Goal: Information Seeking & Learning: Learn about a topic

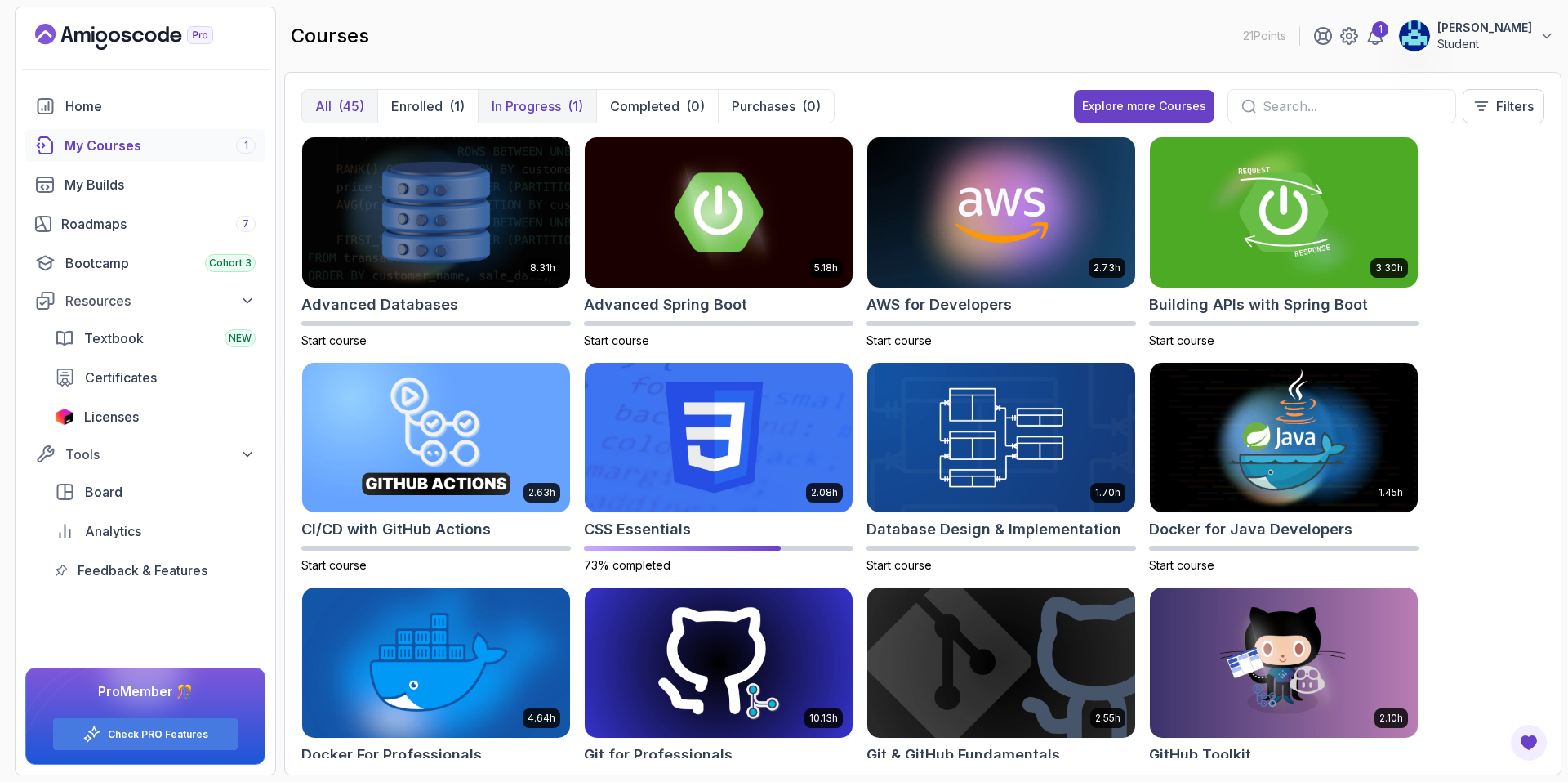
click at [529, 111] on p "In Progress" at bounding box center [527, 107] width 69 height 20
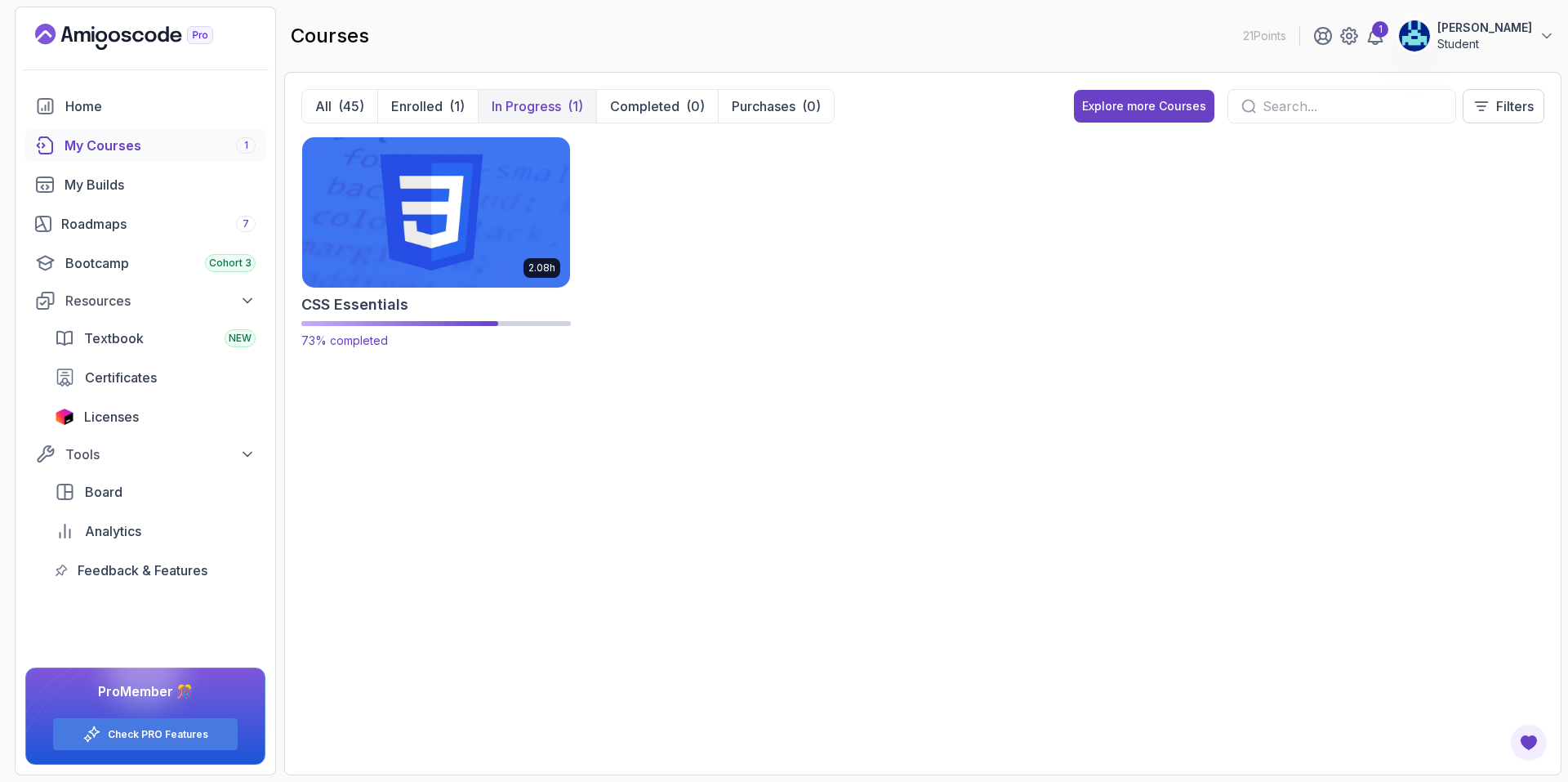
click at [495, 214] on img at bounding box center [436, 213] width 281 height 158
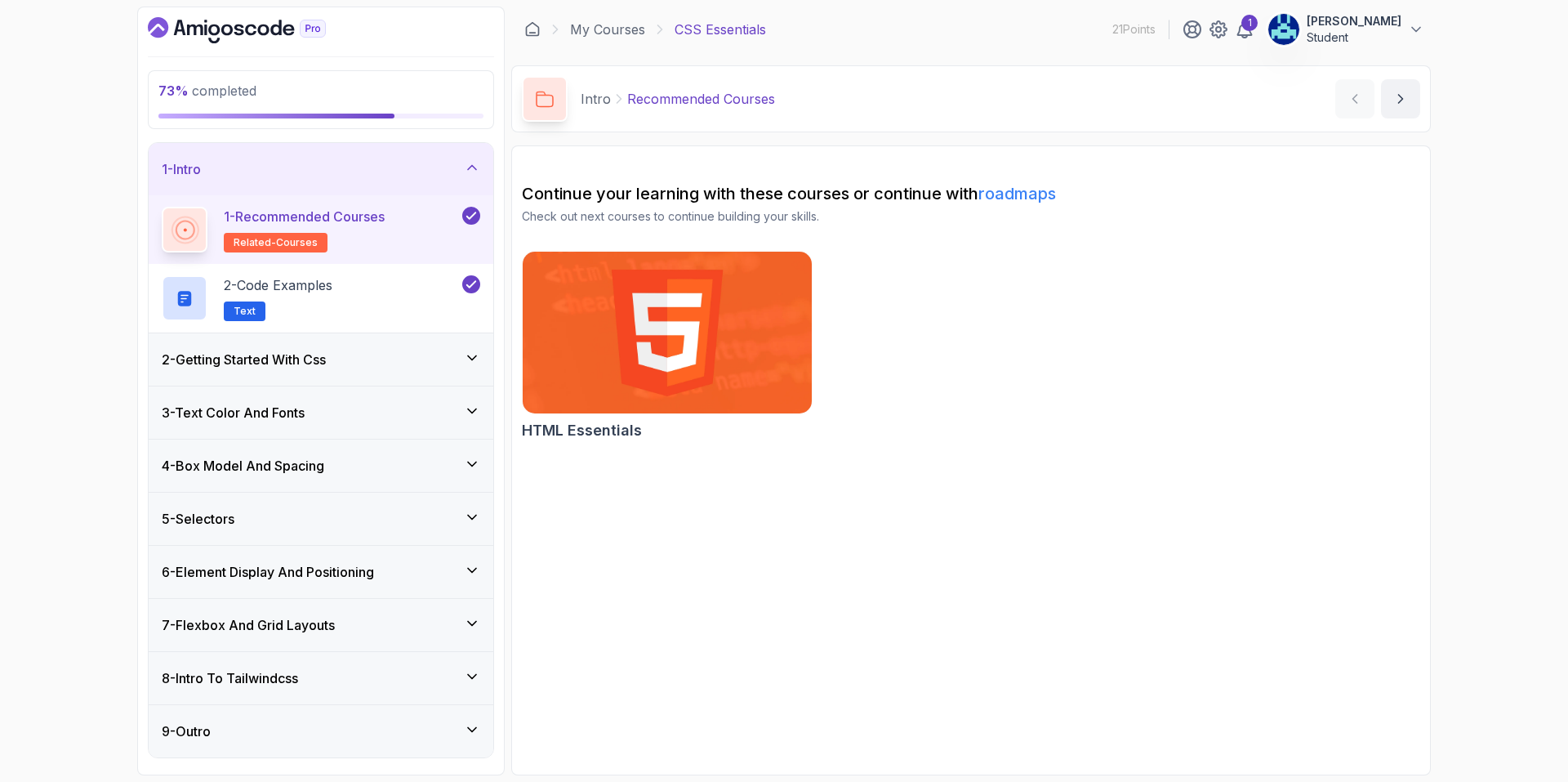
click at [416, 605] on div "7 - Flexbox And Grid Layouts" at bounding box center [320, 625] width 345 height 52
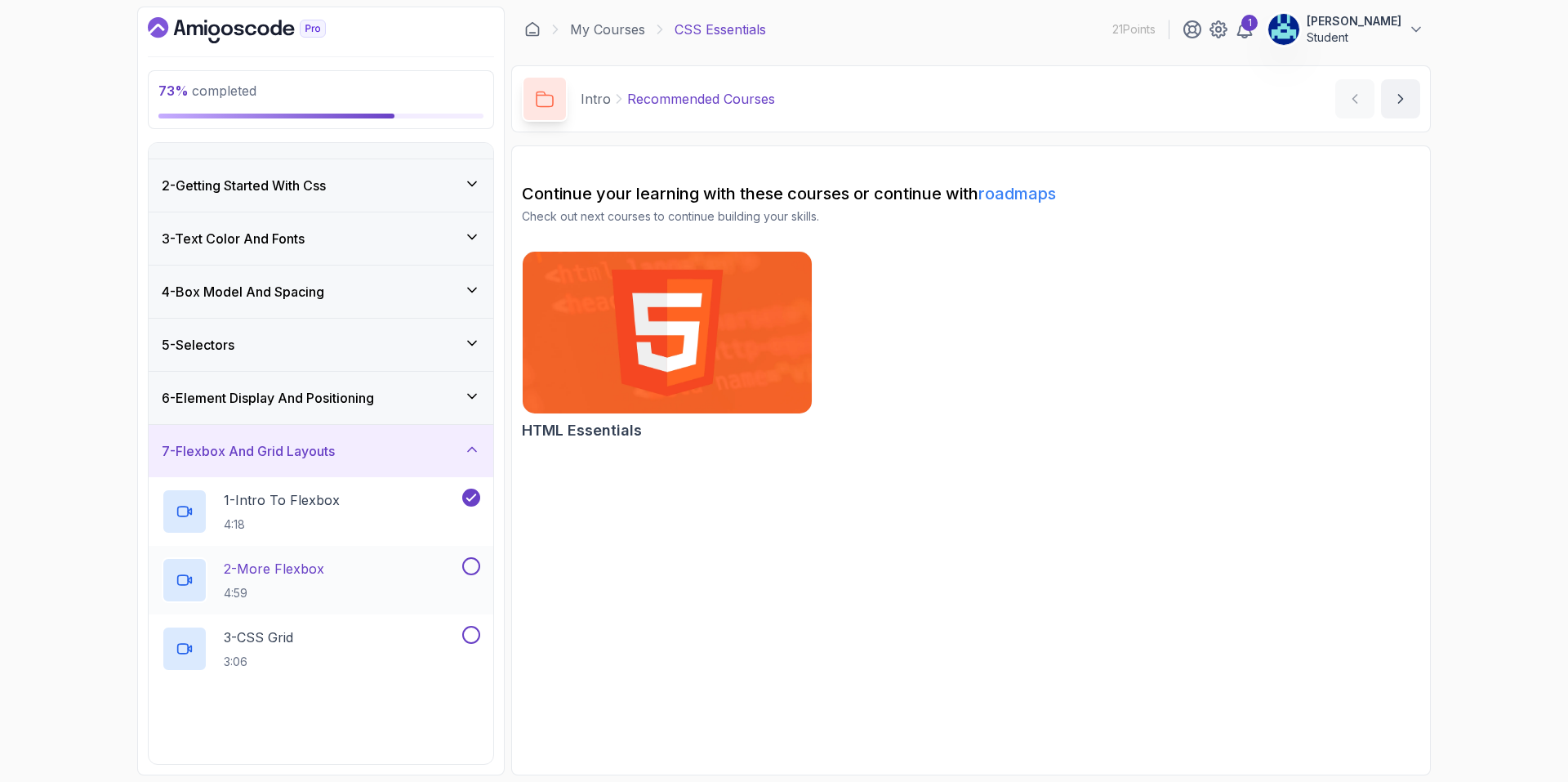
scroll to position [163, 0]
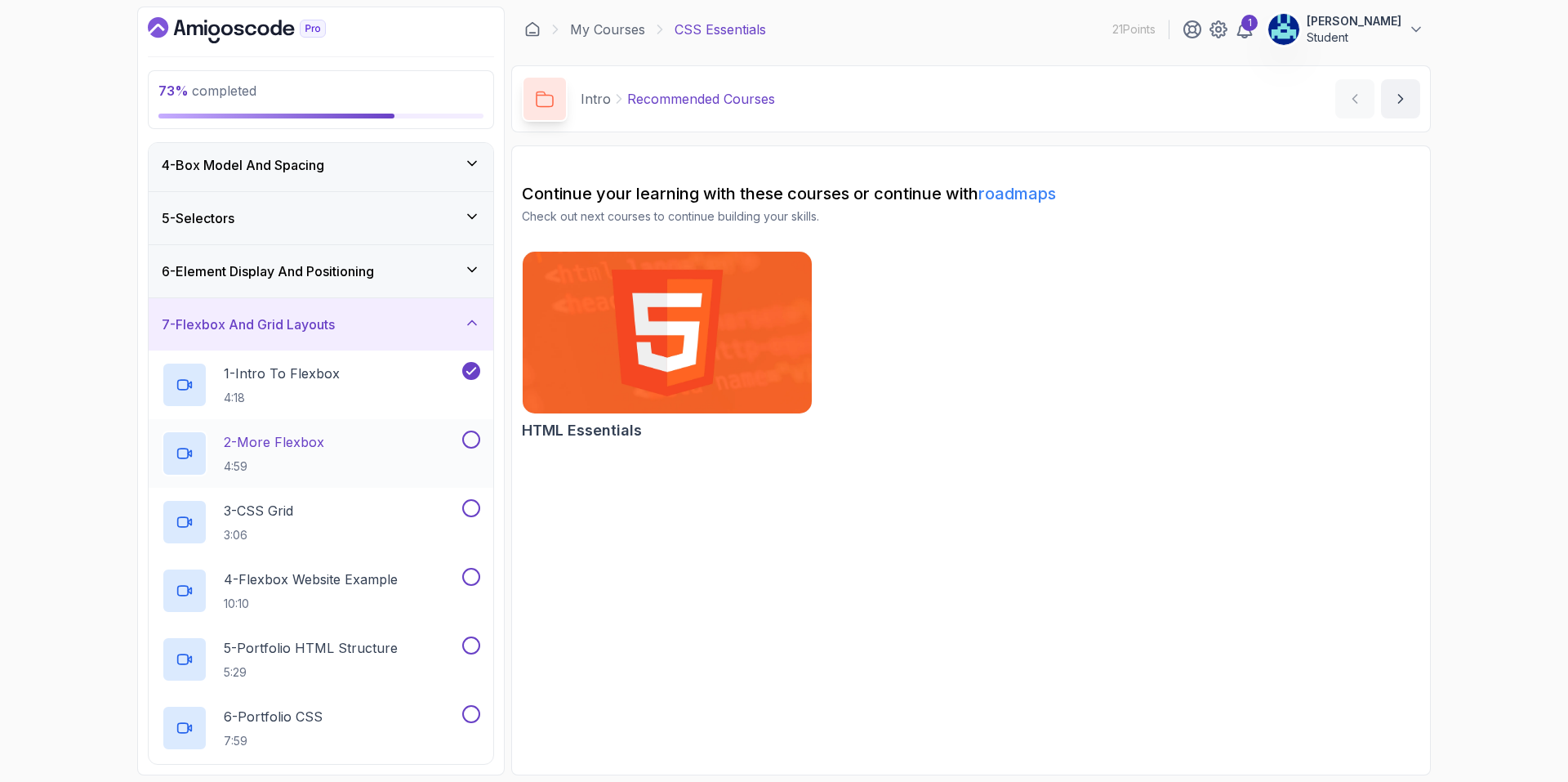
click at [313, 455] on h2 "2 - More Flexbox 4:59" at bounding box center [274, 453] width 101 height 43
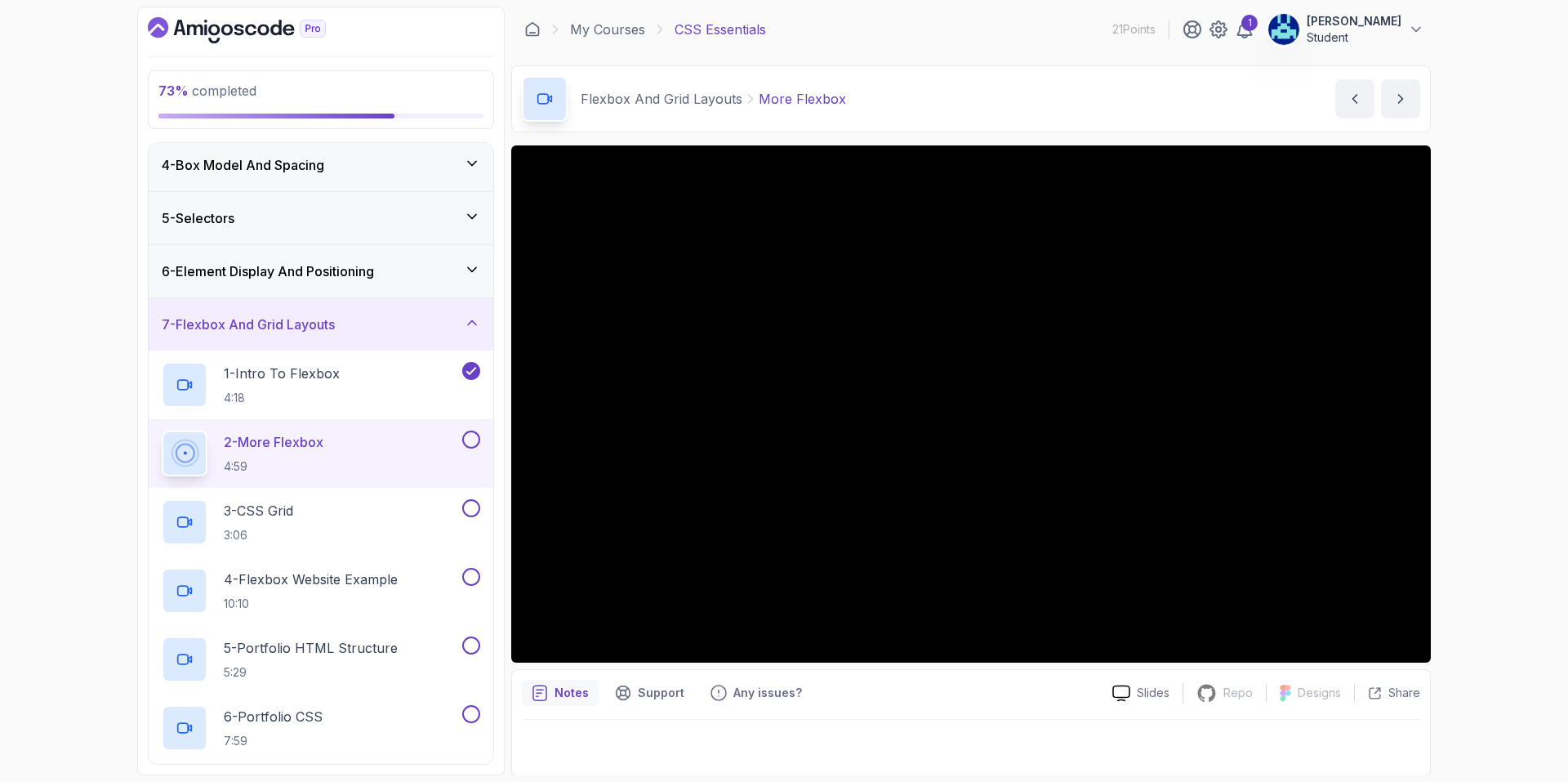
click at [1459, 539] on div "73 % completed 1 - Intro 2 - Getting Started With Css 3 - Text Color And Fonts …" at bounding box center [784, 391] width 1568 height 782
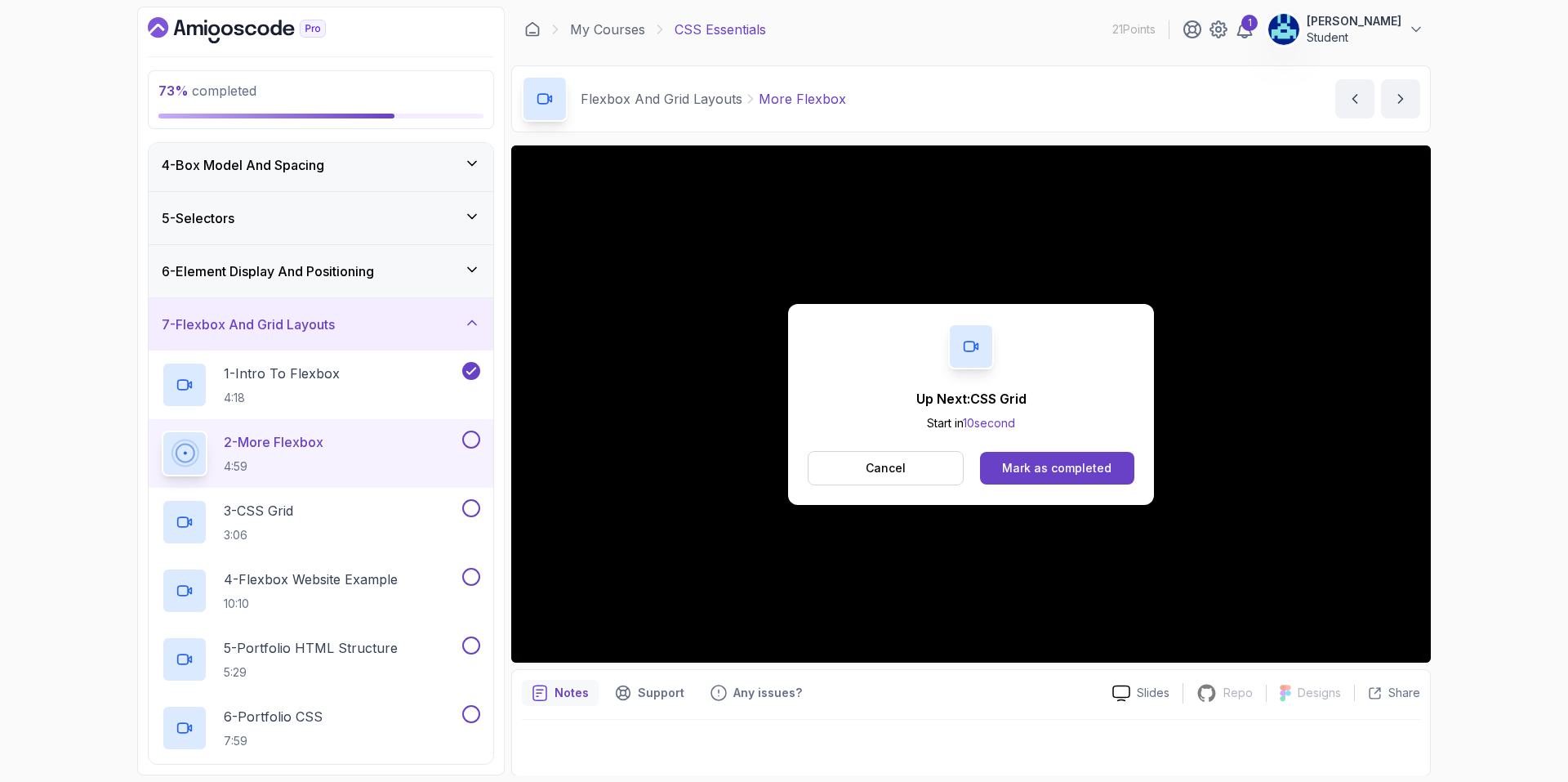
click at [470, 440] on button at bounding box center [471, 440] width 18 height 18
click at [1054, 483] on button "Mark as completed" at bounding box center [1057, 468] width 154 height 33
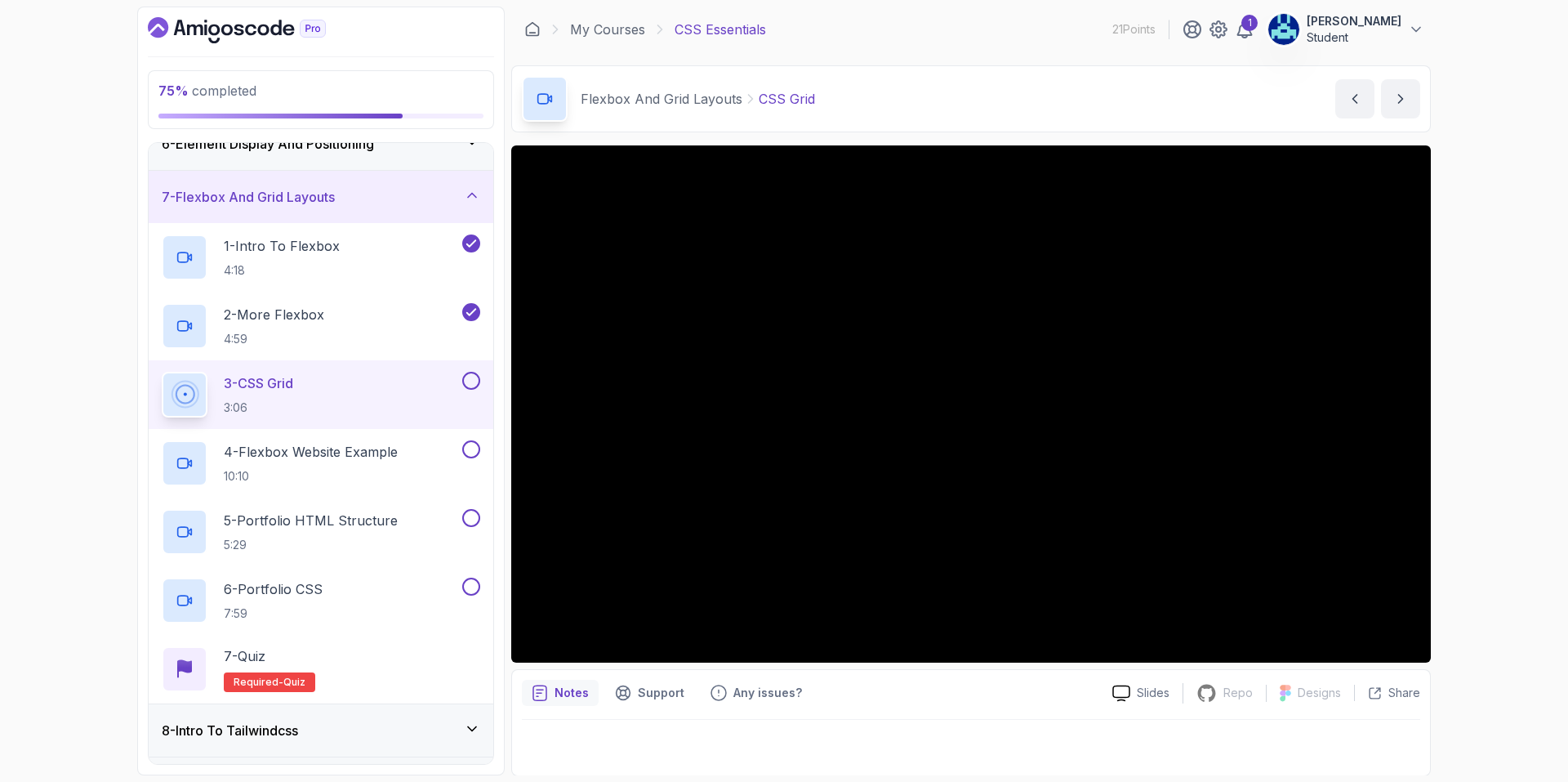
scroll to position [327, 0]
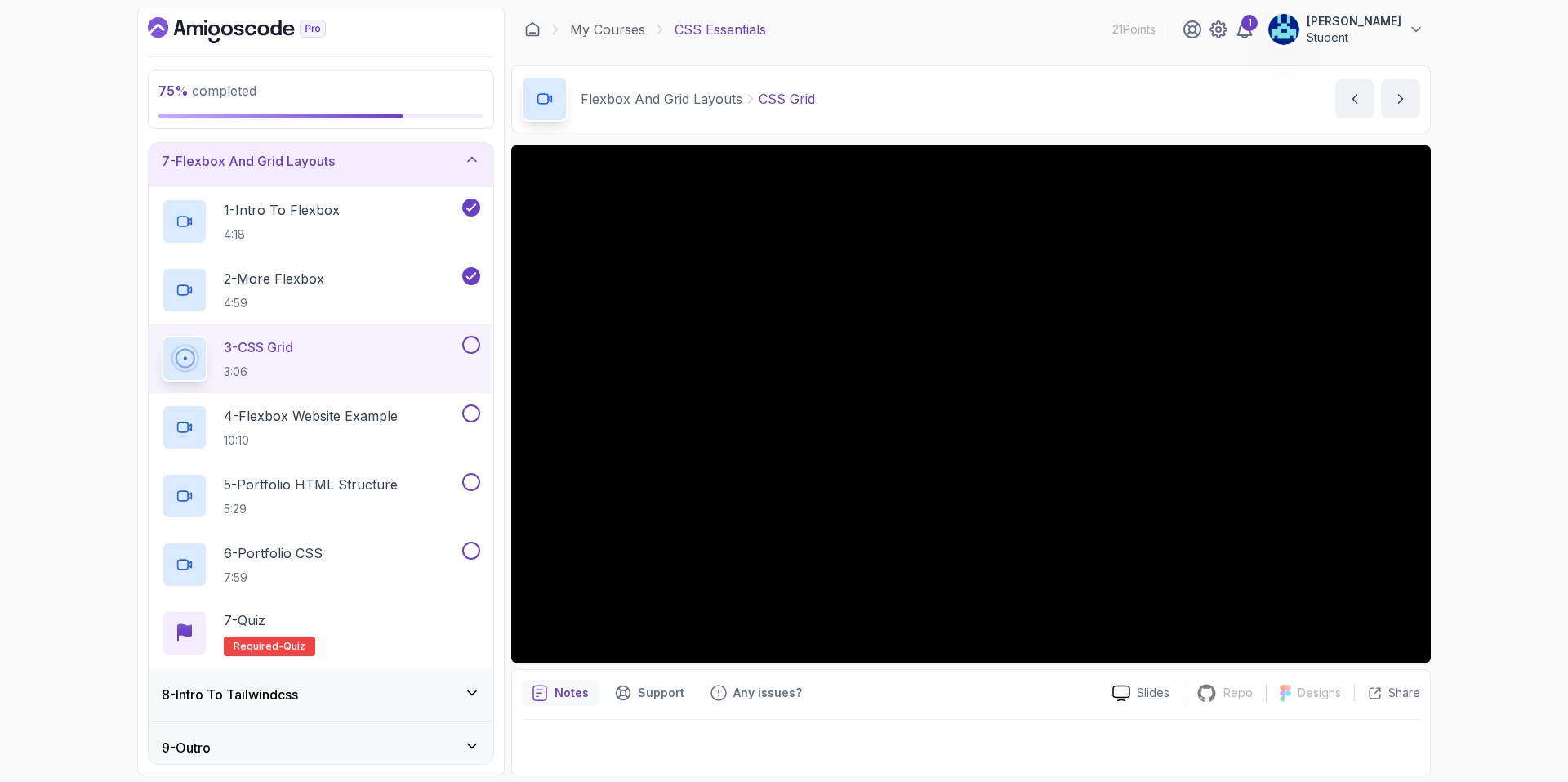
click at [464, 350] on button at bounding box center [471, 345] width 18 height 18
click at [416, 429] on div "4 - Flexbox Website Example 10:10" at bounding box center [310, 427] width 297 height 45
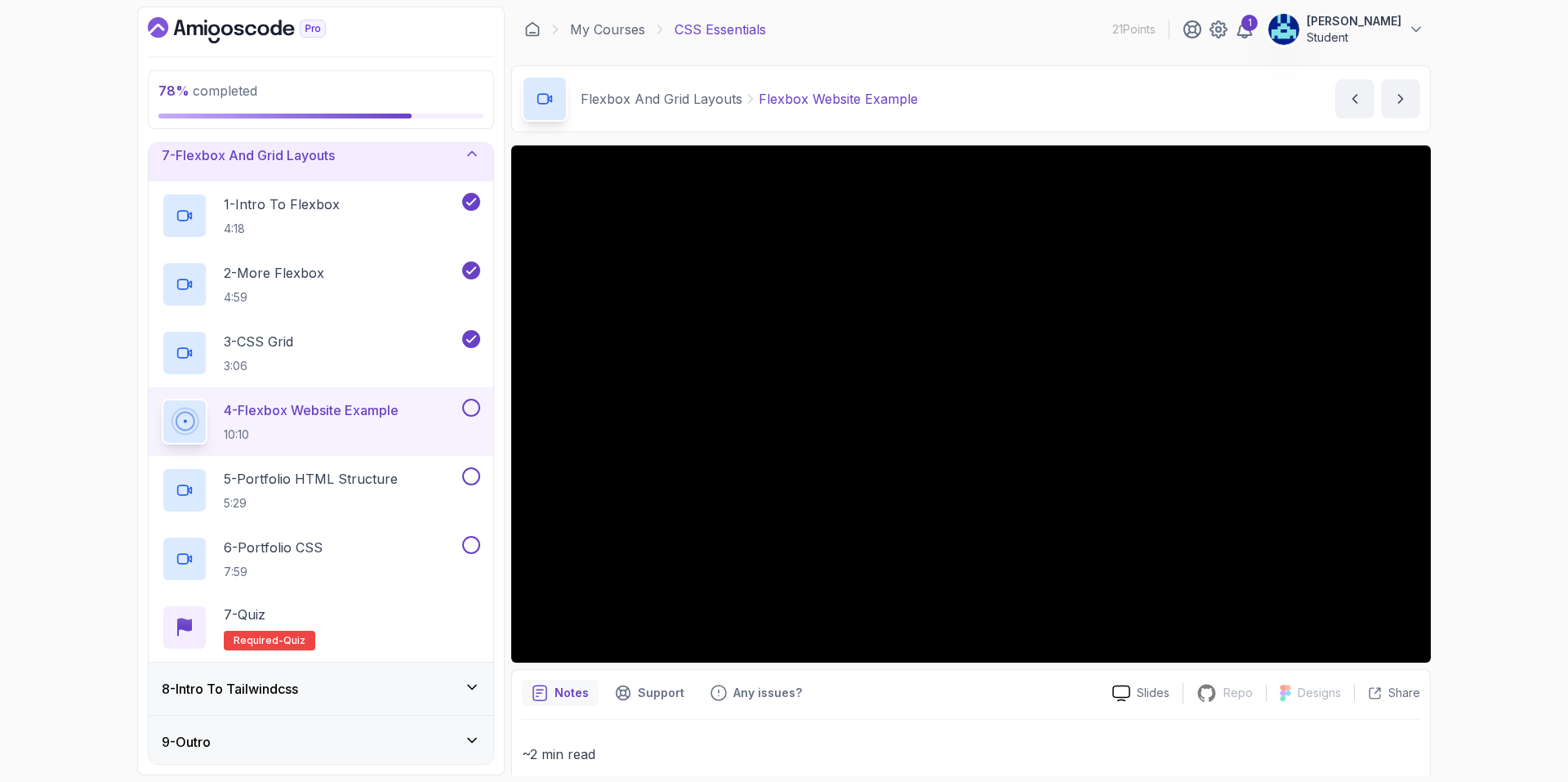
scroll to position [336, 0]
click at [322, 729] on div "9 - Outro" at bounding box center [321, 738] width 318 height 20
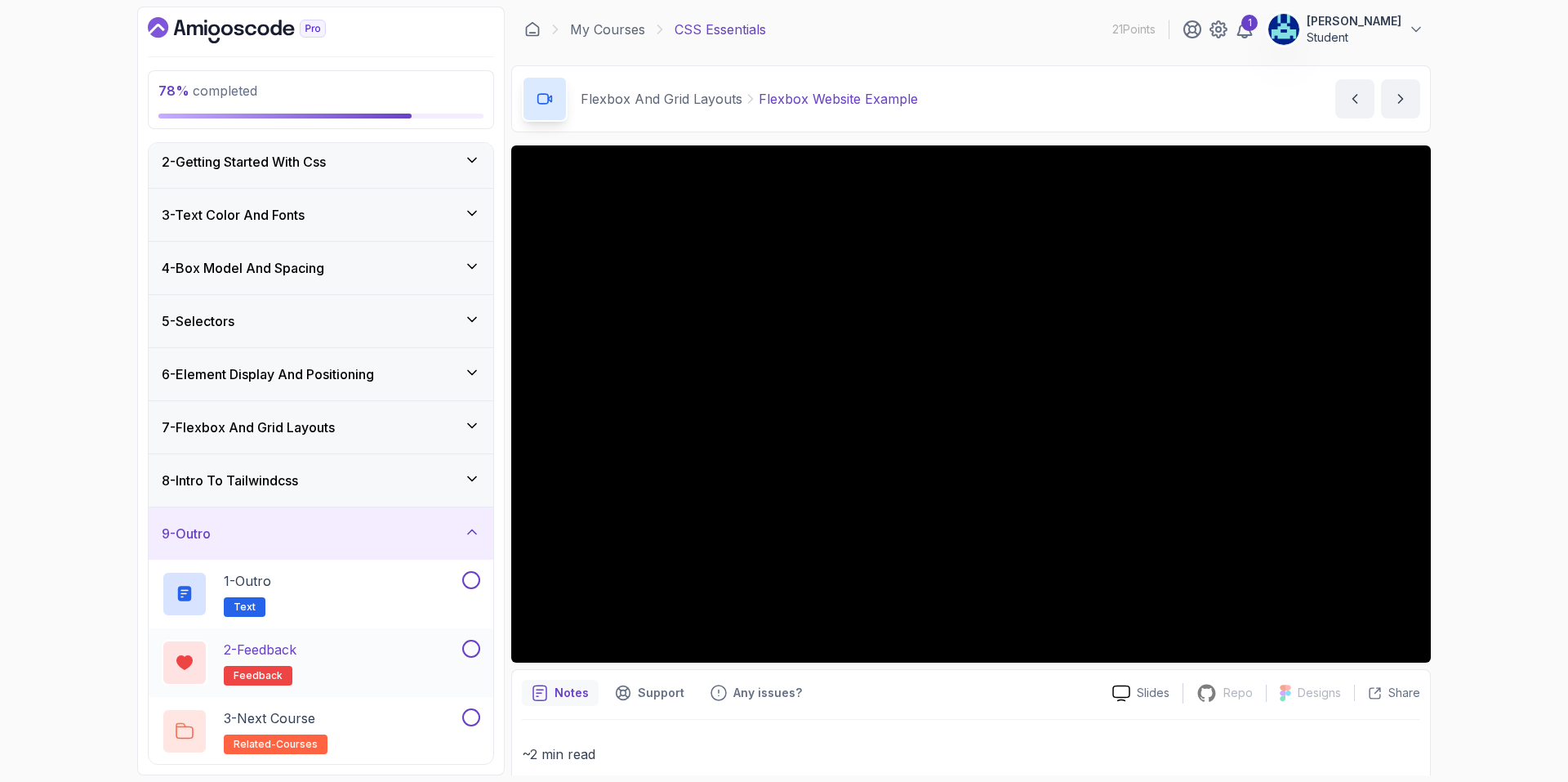
scroll to position [62, 0]
click at [366, 494] on div "8 - Intro To Tailwindcss" at bounding box center [320, 478] width 345 height 52
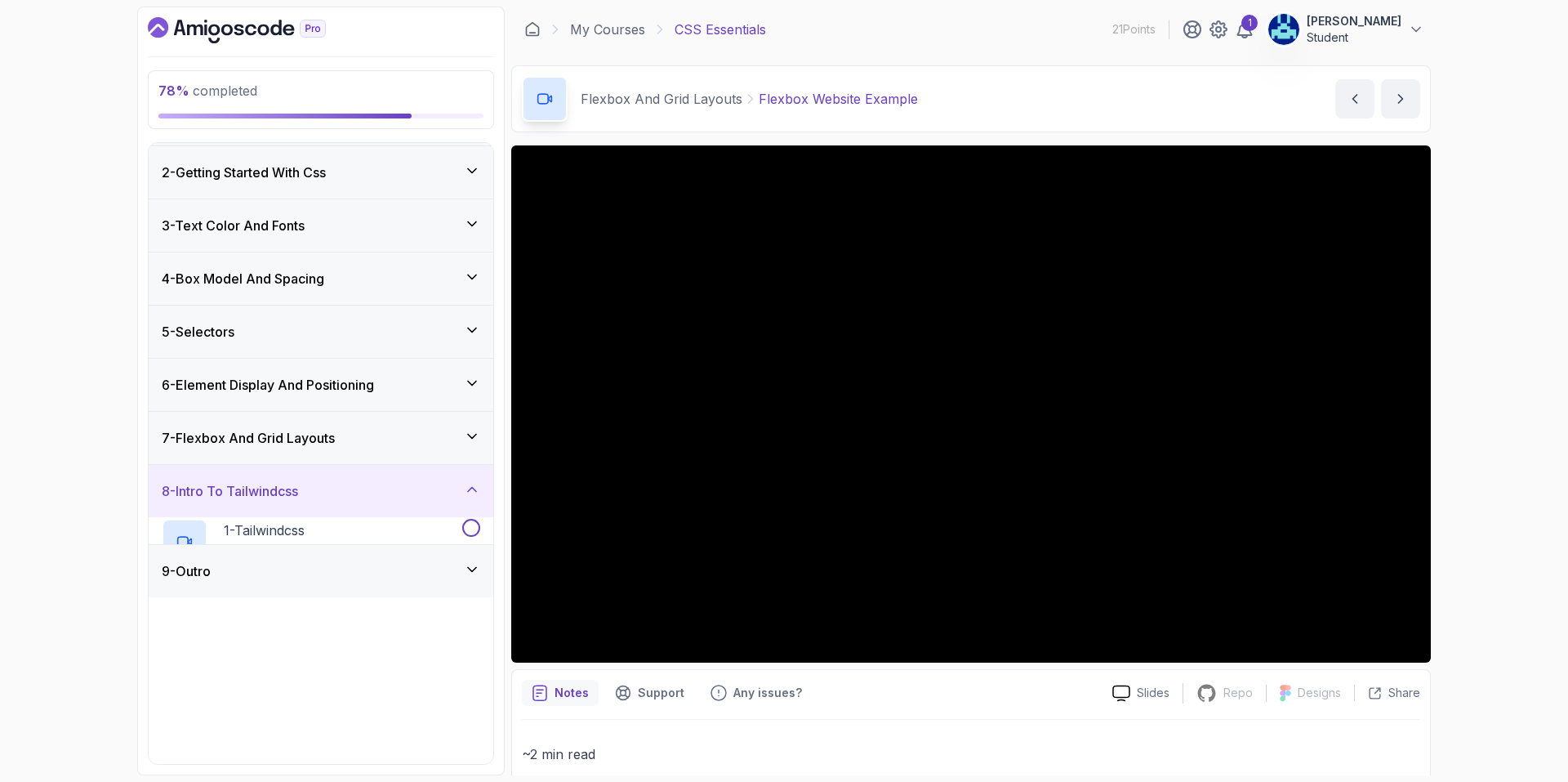
scroll to position [0, 0]
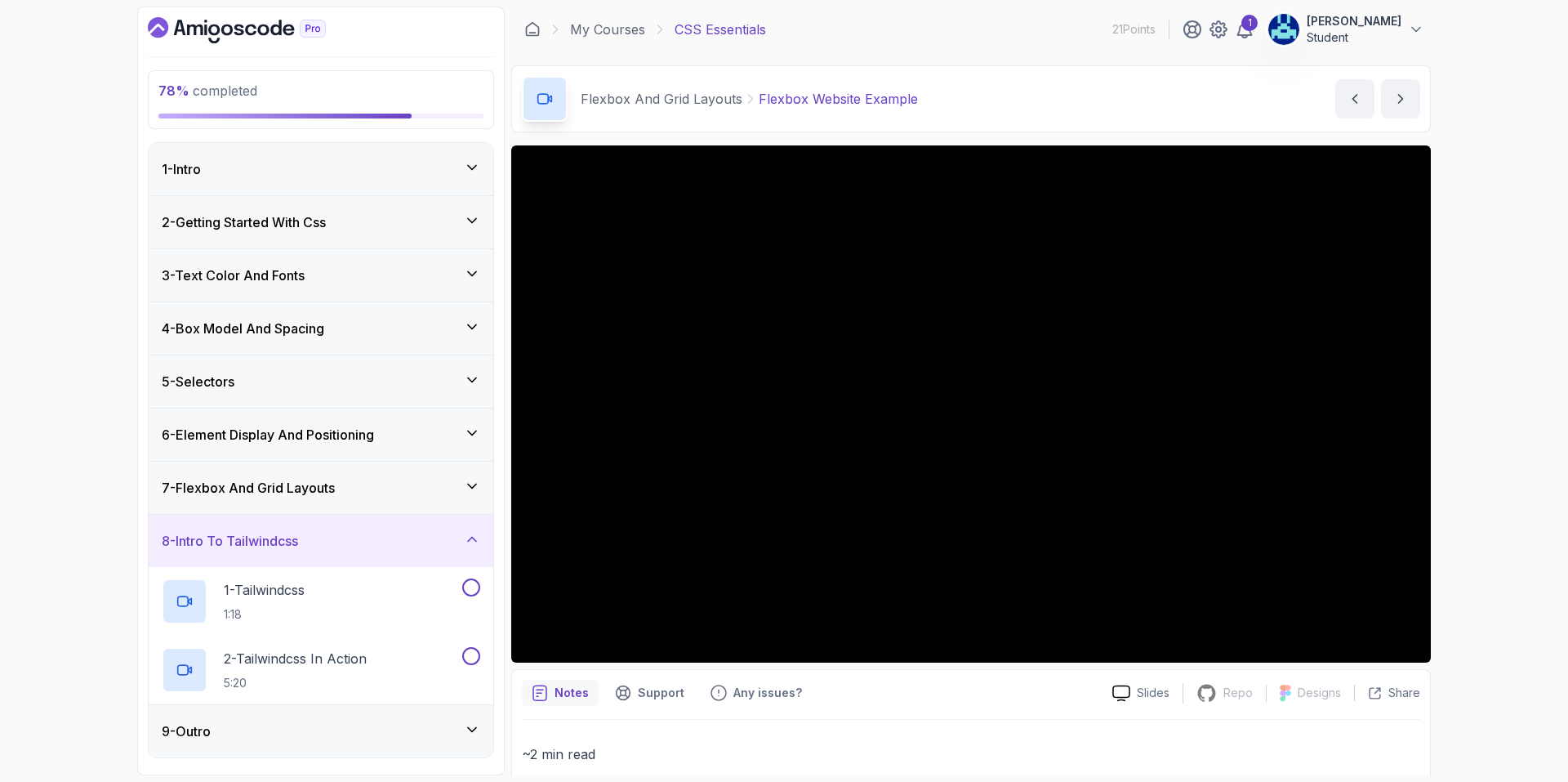
click at [353, 497] on div "7 - Flexbox And Grid Layouts" at bounding box center [320, 487] width 345 height 52
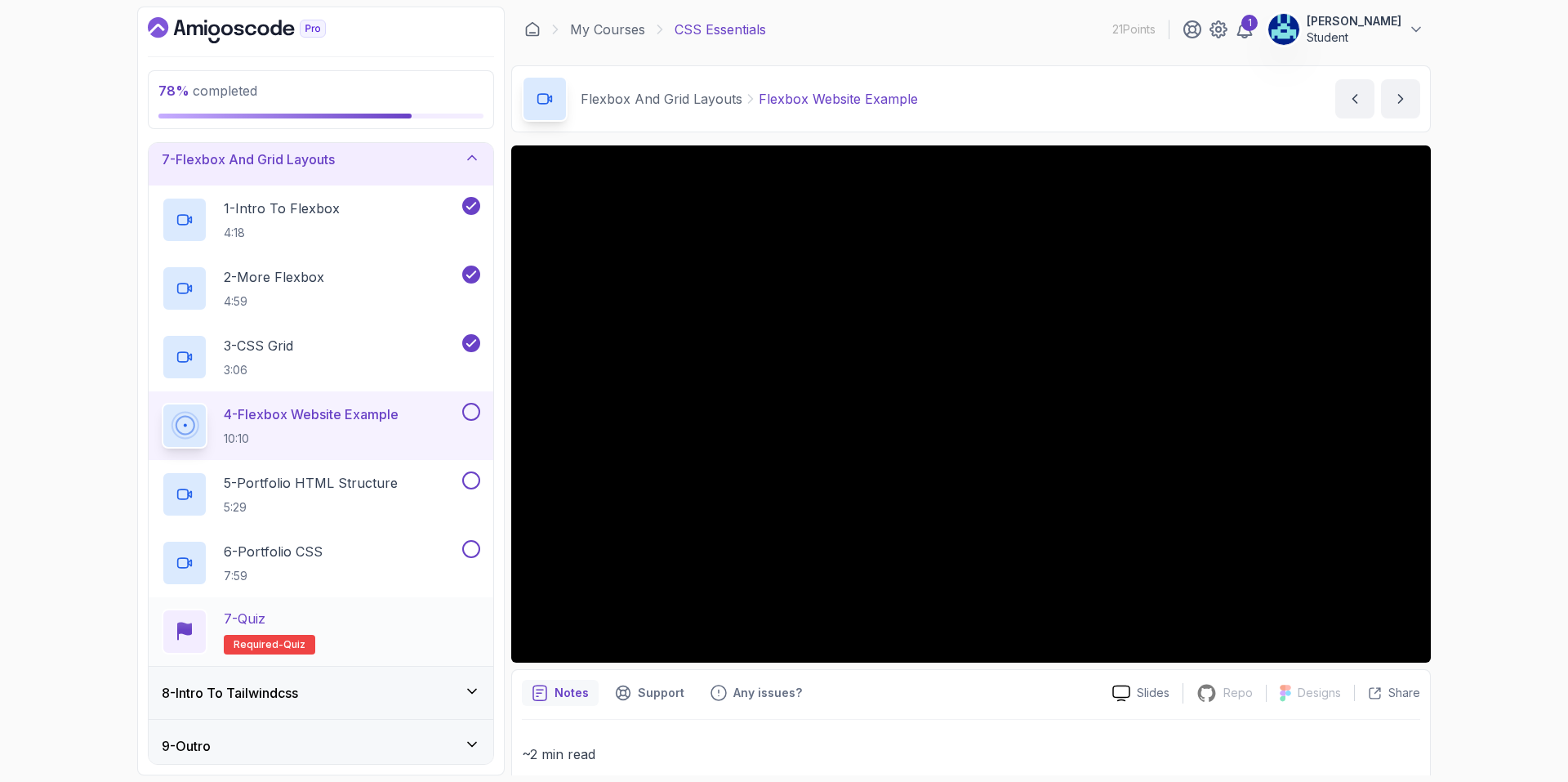
scroll to position [336, 0]
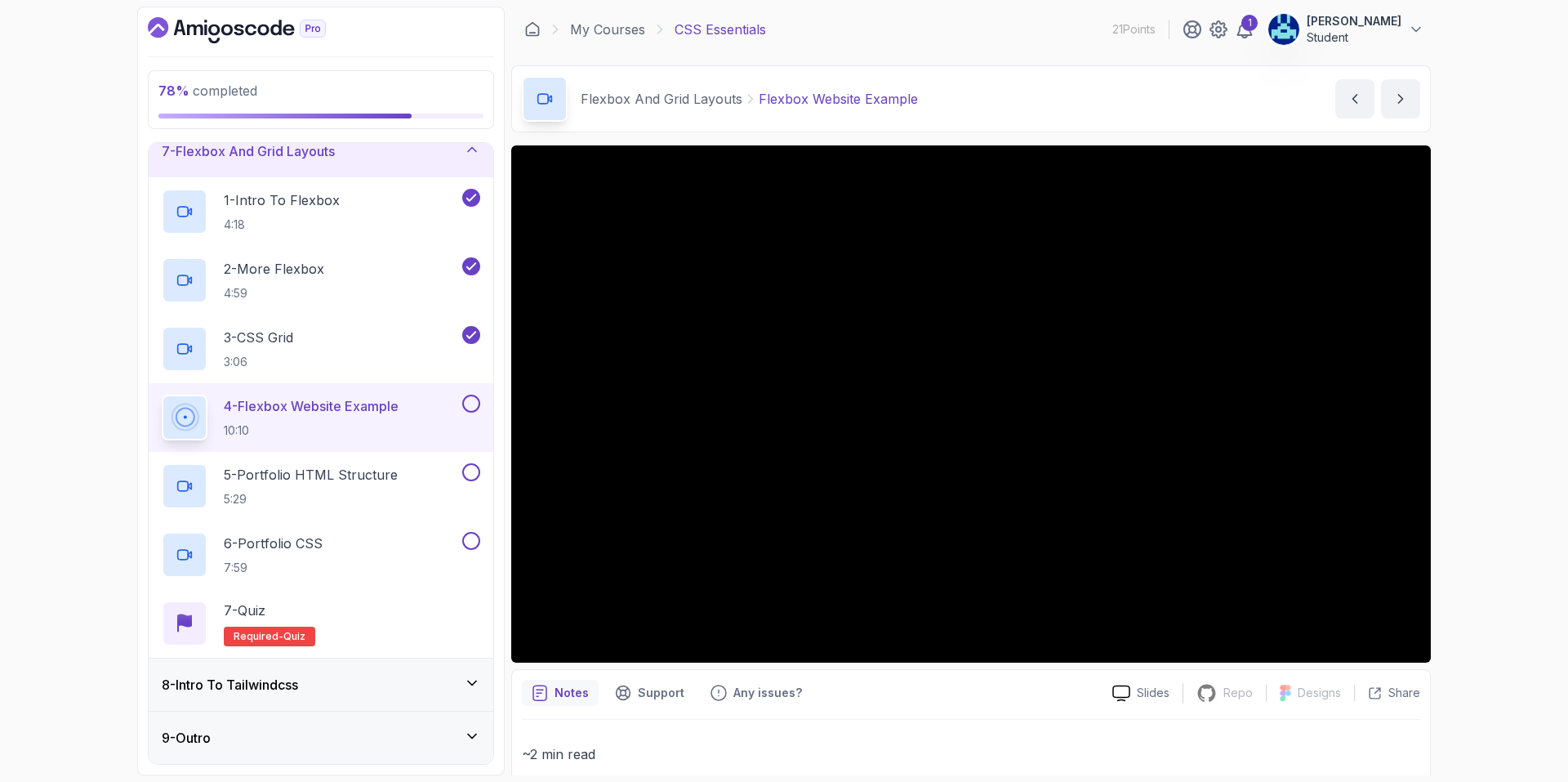
click at [336, 661] on div "8 - Intro To Tailwindcss" at bounding box center [320, 684] width 345 height 52
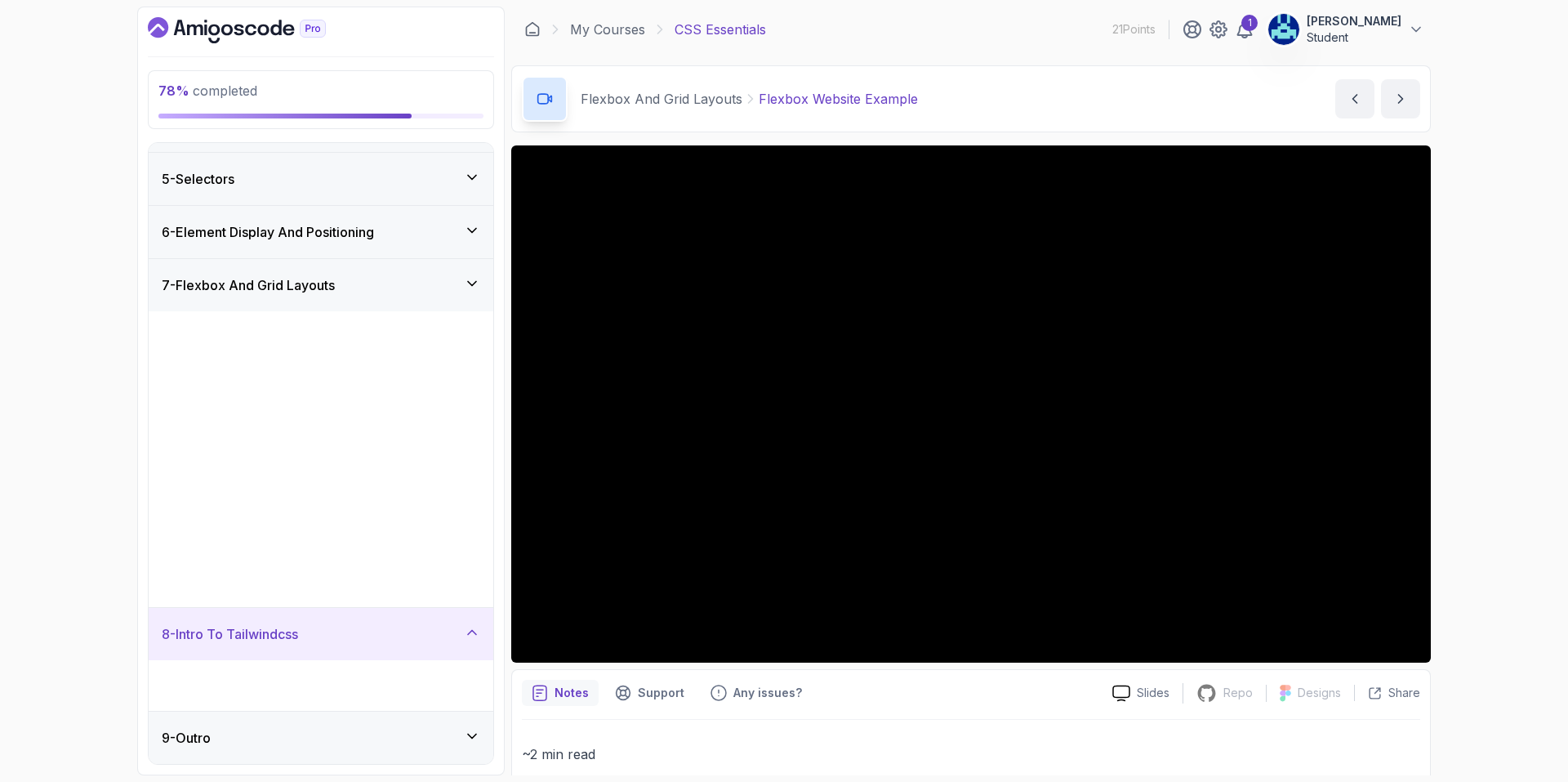
scroll to position [0, 0]
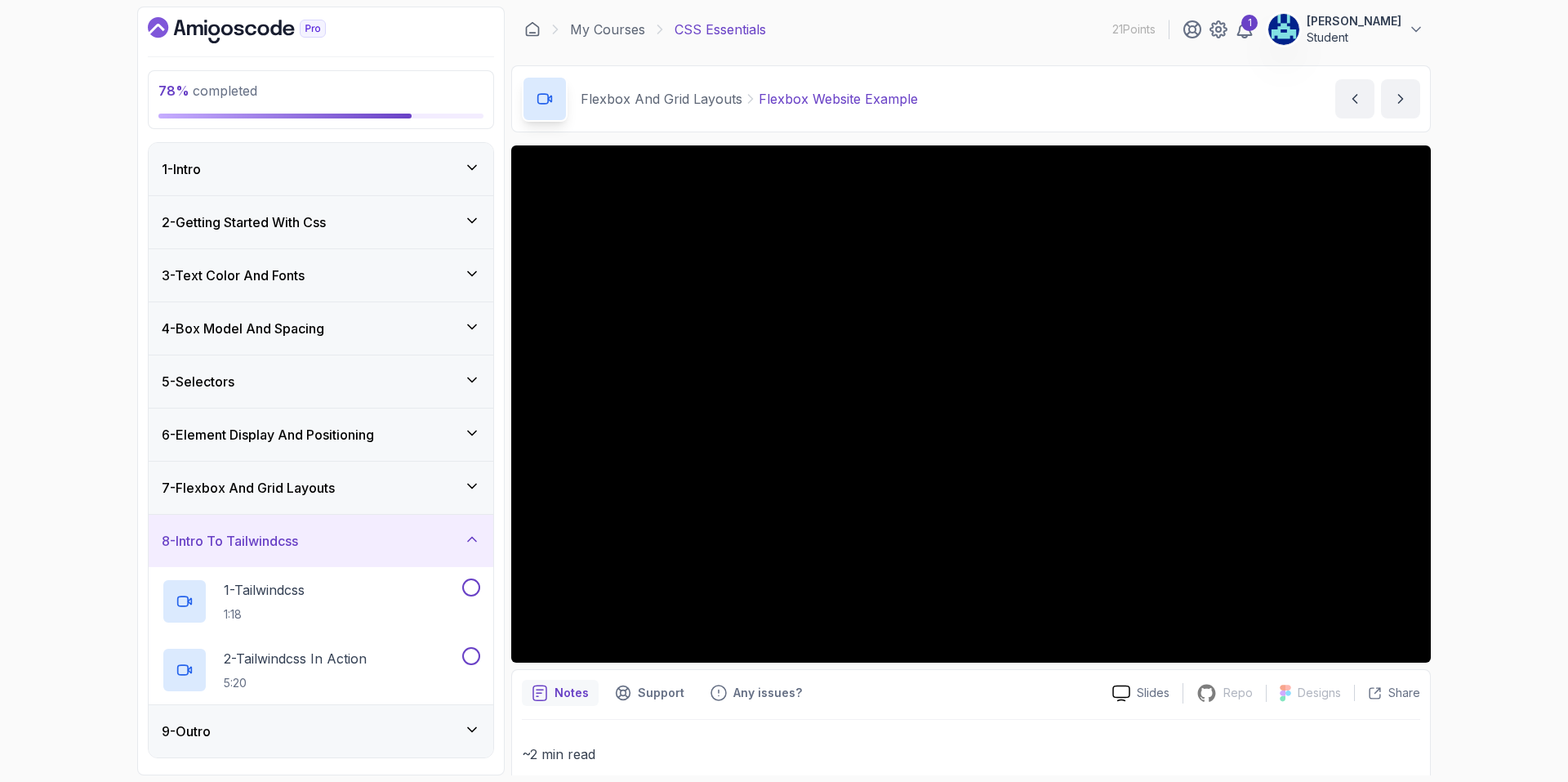
click at [328, 506] on div "7 - Flexbox And Grid Layouts" at bounding box center [320, 487] width 345 height 52
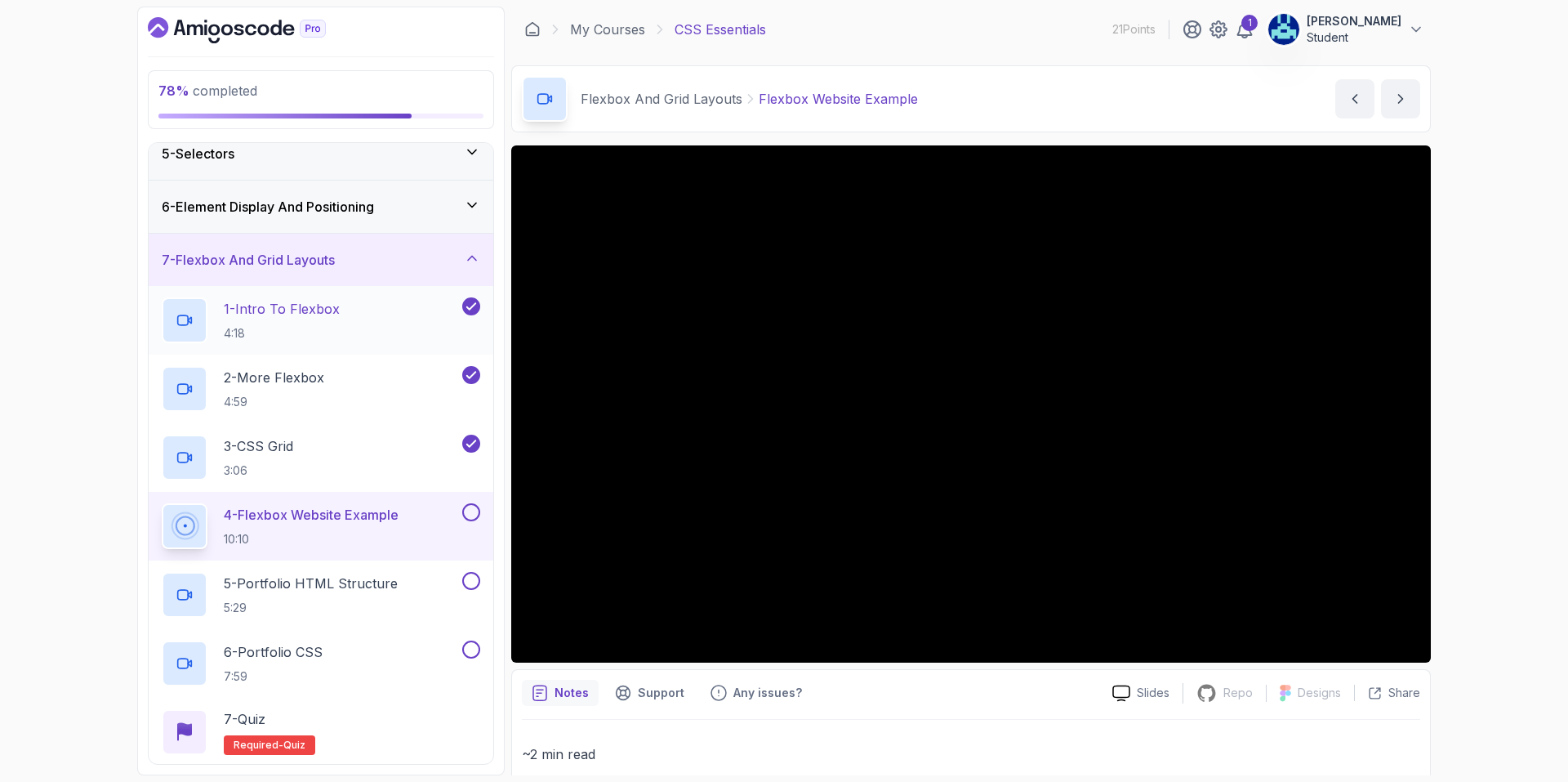
scroll to position [245, 0]
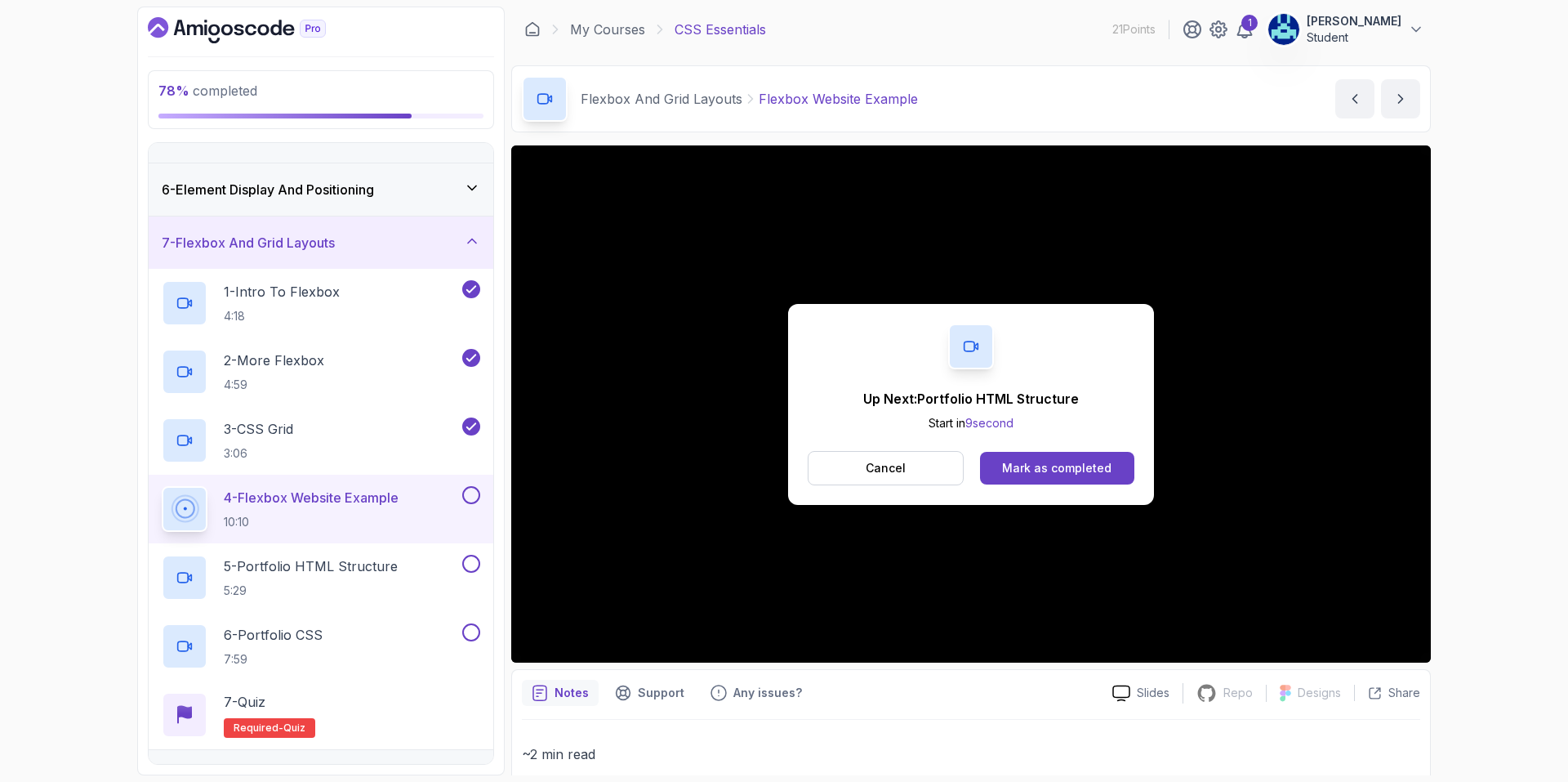
click at [368, 507] on h2 "4 - Flexbox Website Example 10:10" at bounding box center [310, 508] width 175 height 43
click at [859, 469] on button "Cancel" at bounding box center [885, 468] width 156 height 35
click at [1036, 468] on div "Mark as completed" at bounding box center [1056, 468] width 110 height 17
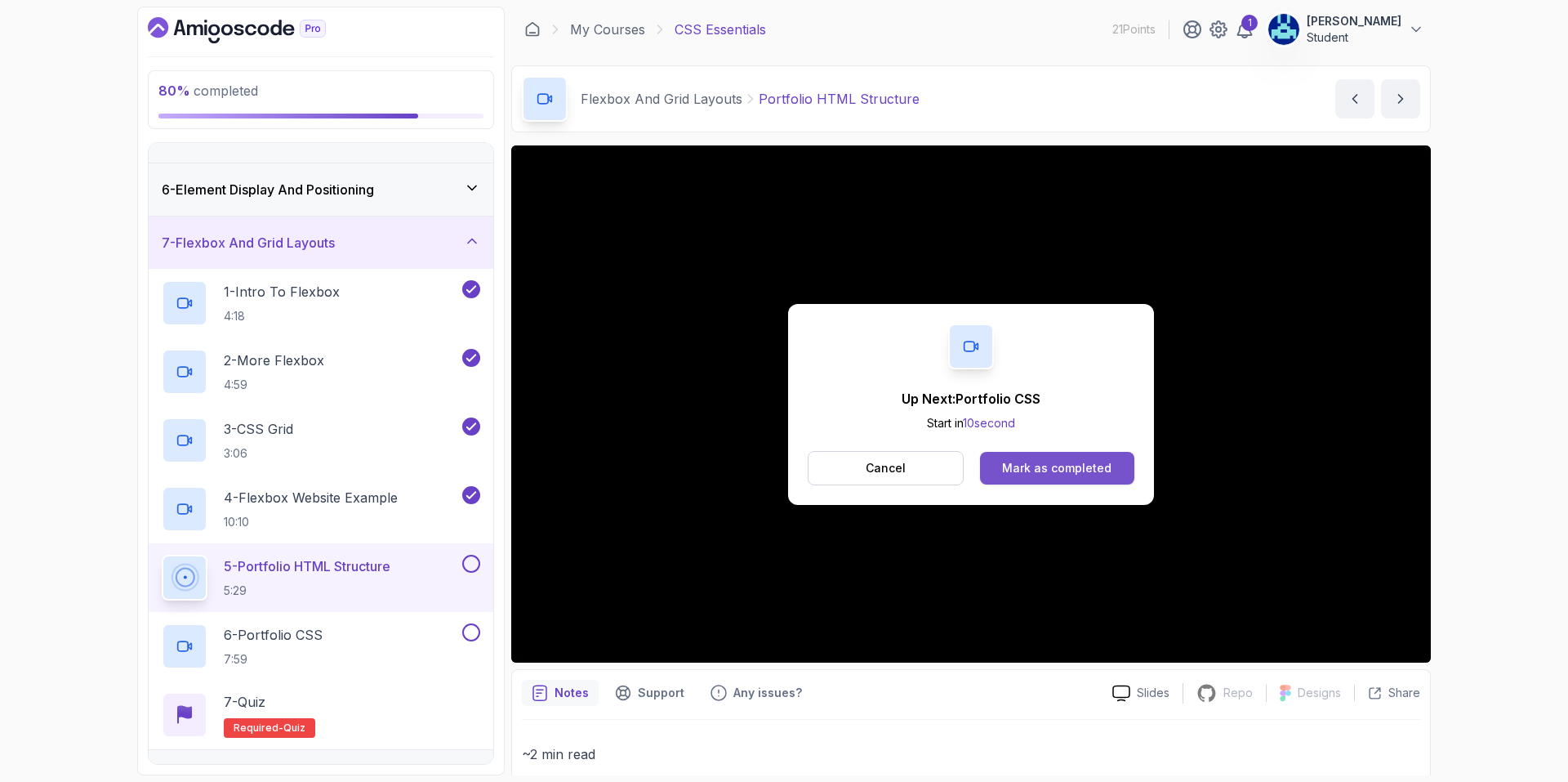
click at [1036, 478] on button "Mark as completed" at bounding box center [1057, 468] width 154 height 33
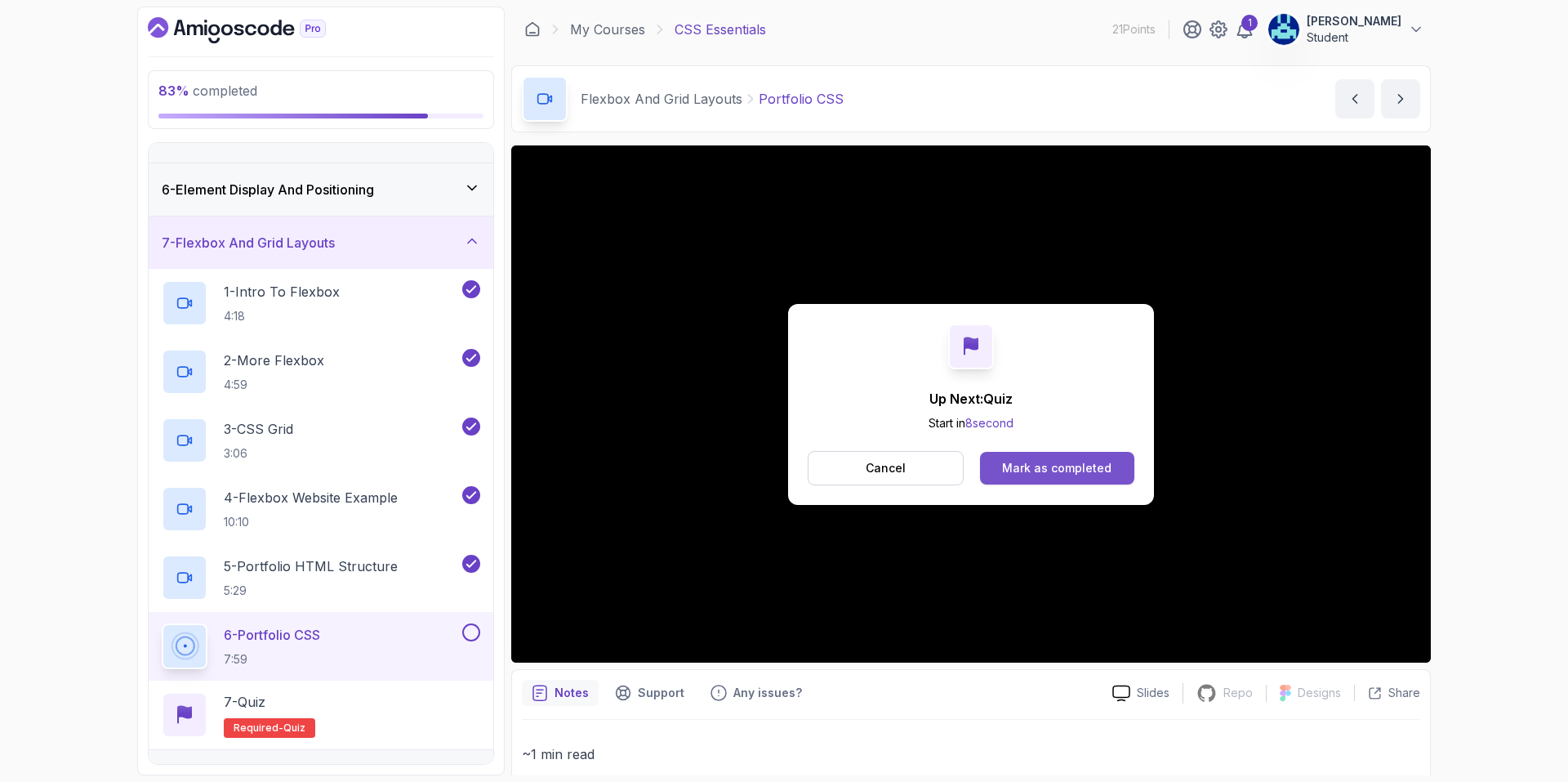
click at [1047, 470] on div "Mark as completed" at bounding box center [1056, 468] width 110 height 17
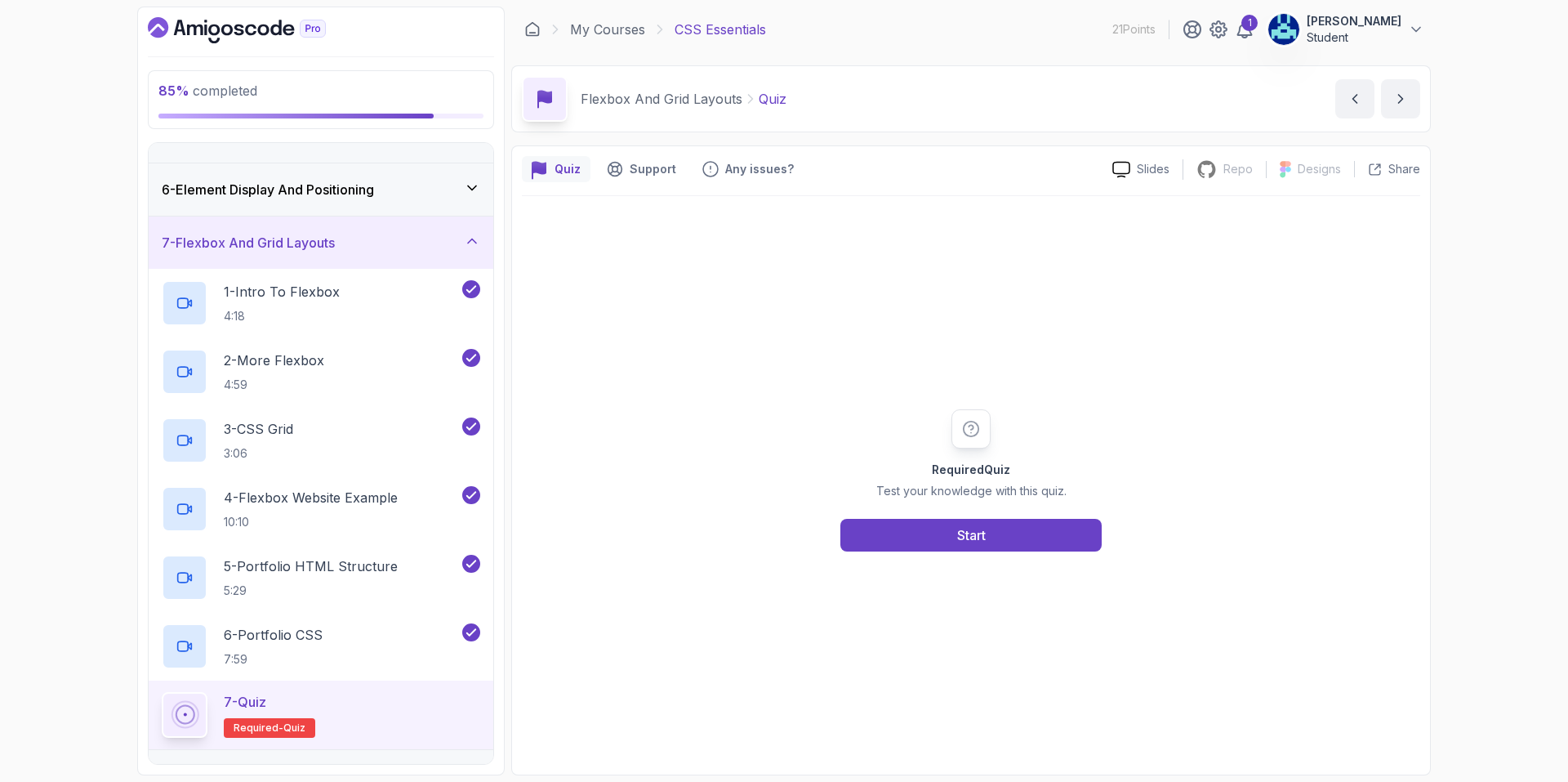
click at [1010, 558] on div "Required Quiz Test your knowledge with this quiz. Start" at bounding box center [970, 479] width 898 height 568
click at [999, 540] on button "Start" at bounding box center [970, 535] width 261 height 33
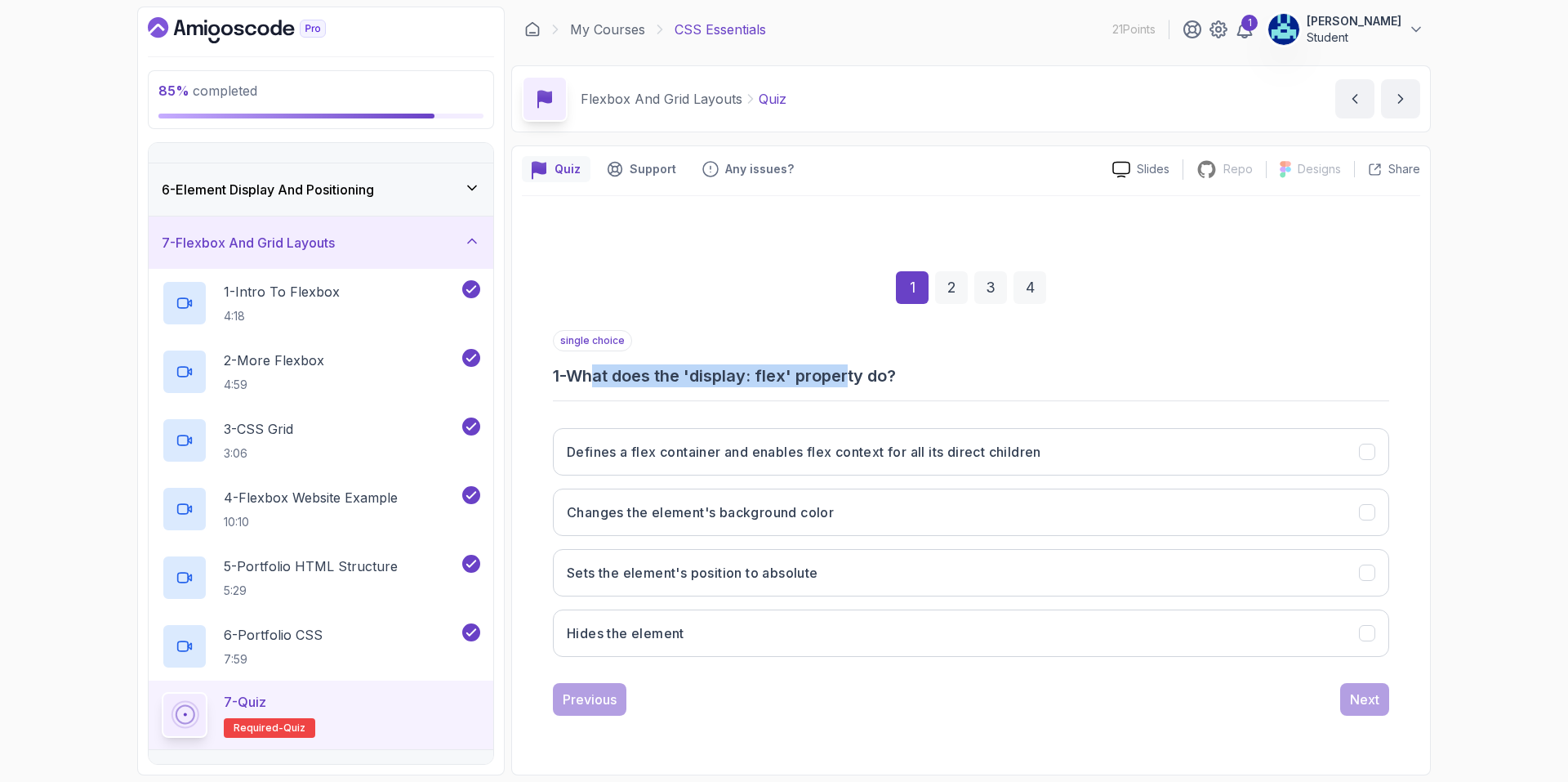
drag, startPoint x: 614, startPoint y: 387, endPoint x: 854, endPoint y: 367, distance: 240.8
click at [854, 367] on h3 "1 - What does the 'display: flex' property do?" at bounding box center [971, 376] width 836 height 23
click at [735, 459] on h3 "Defines a flex container and enables flex context for all its direct children" at bounding box center [804, 452] width 474 height 20
click at [1031, 701] on div "Previous Next" at bounding box center [971, 699] width 836 height 33
click at [1359, 709] on button "Next" at bounding box center [1364, 699] width 49 height 33
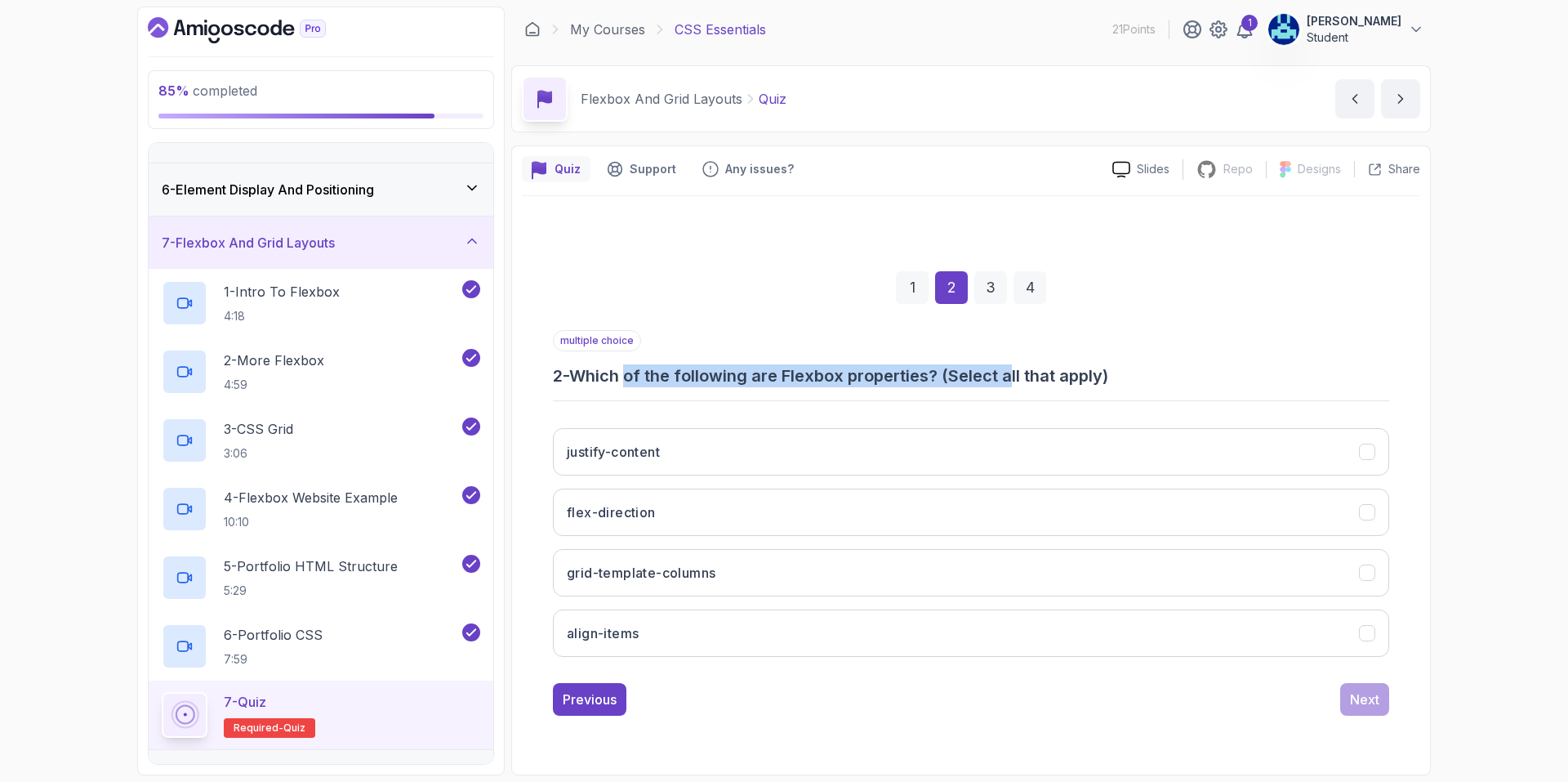
drag, startPoint x: 653, startPoint y: 376, endPoint x: 1020, endPoint y: 381, distance: 367.0
click at [1020, 381] on h3 "2 - Which of the following are Flexbox properties? (Select all that apply)" at bounding box center [971, 376] width 836 height 23
click at [630, 404] on div "multiple choice 2 - Which of the following are Flexbox properties? (Select all …" at bounding box center [971, 500] width 836 height 340
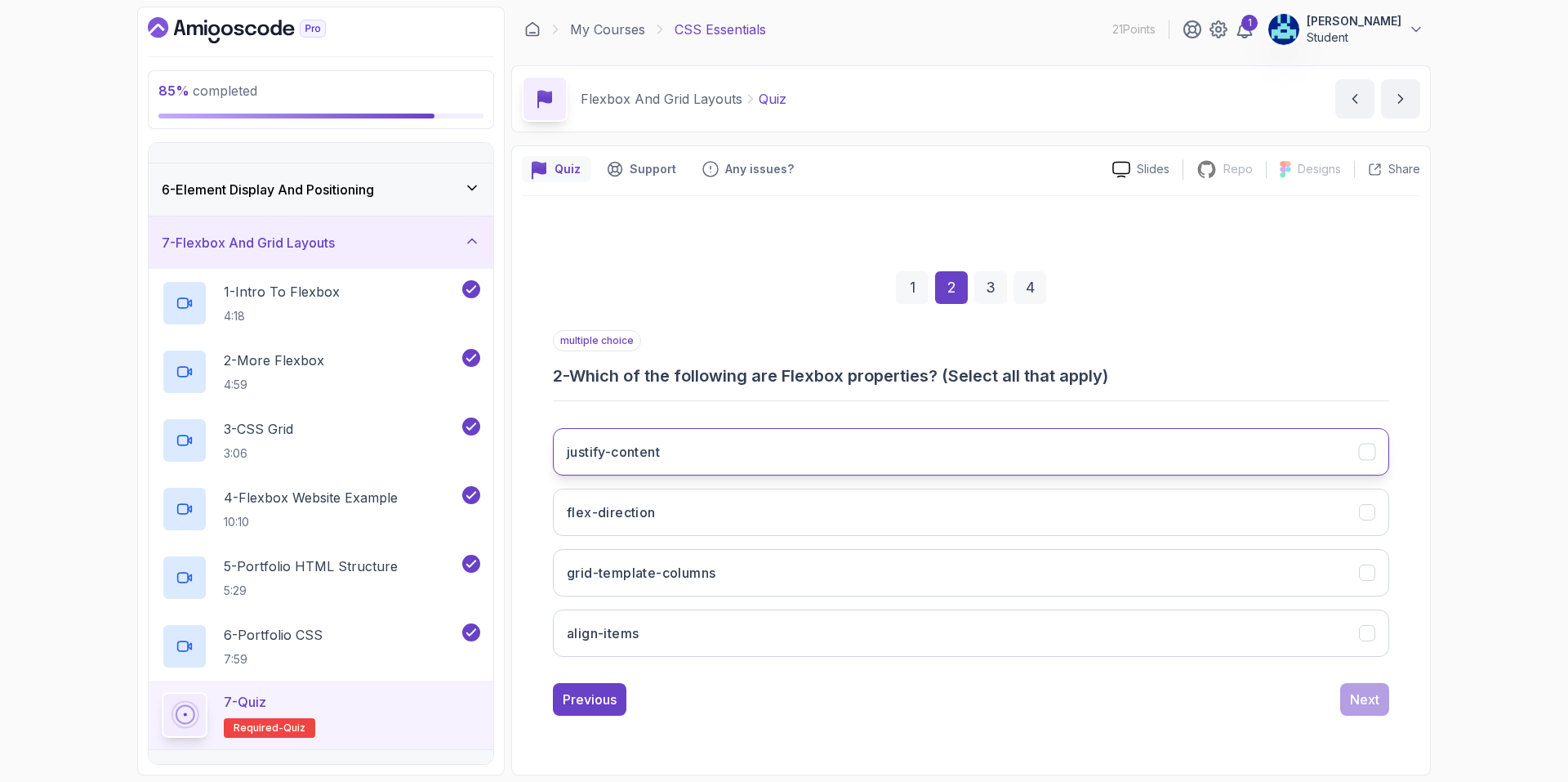
click at [718, 450] on button "justify-content" at bounding box center [971, 452] width 836 height 47
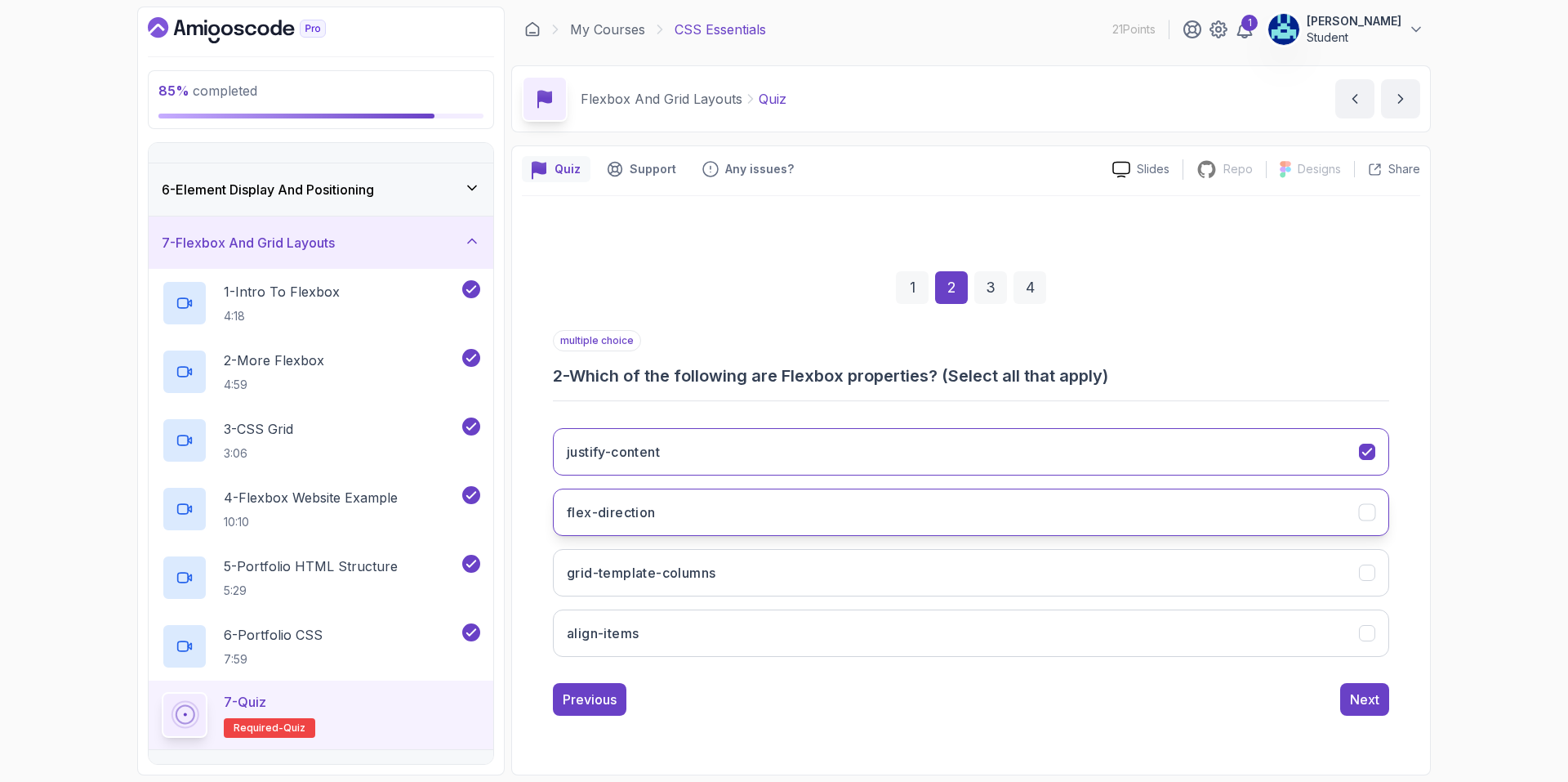
click at [728, 515] on button "flex-direction" at bounding box center [971, 512] width 836 height 47
click at [784, 576] on button "grid-template-columns" at bounding box center [971, 572] width 836 height 47
drag, startPoint x: 894, startPoint y: 633, endPoint x: 917, endPoint y: 637, distance: 23.3
click at [895, 633] on button "align-items" at bounding box center [971, 634] width 836 height 47
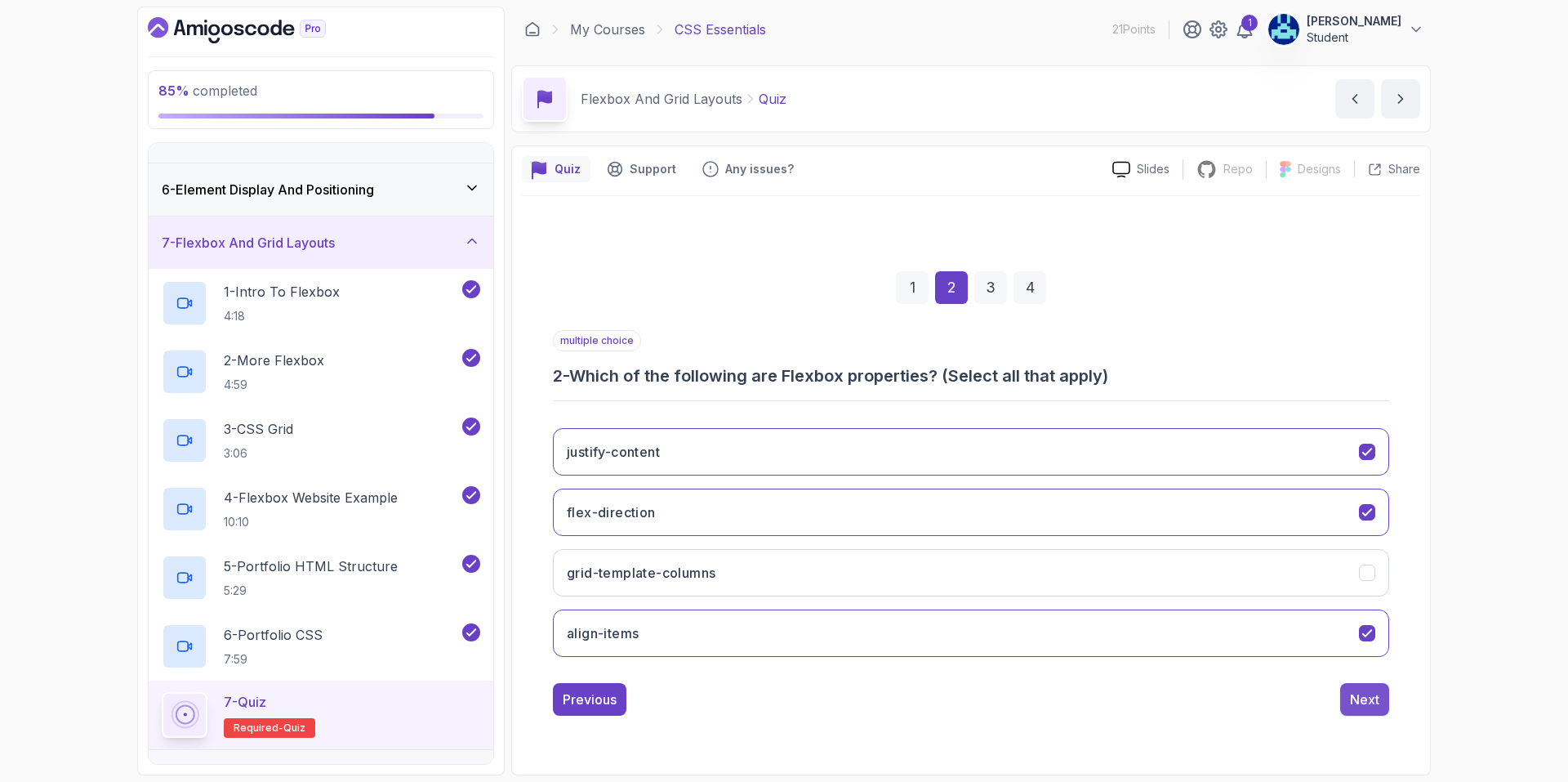
click at [1359, 699] on div "Next" at bounding box center [1364, 700] width 30 height 20
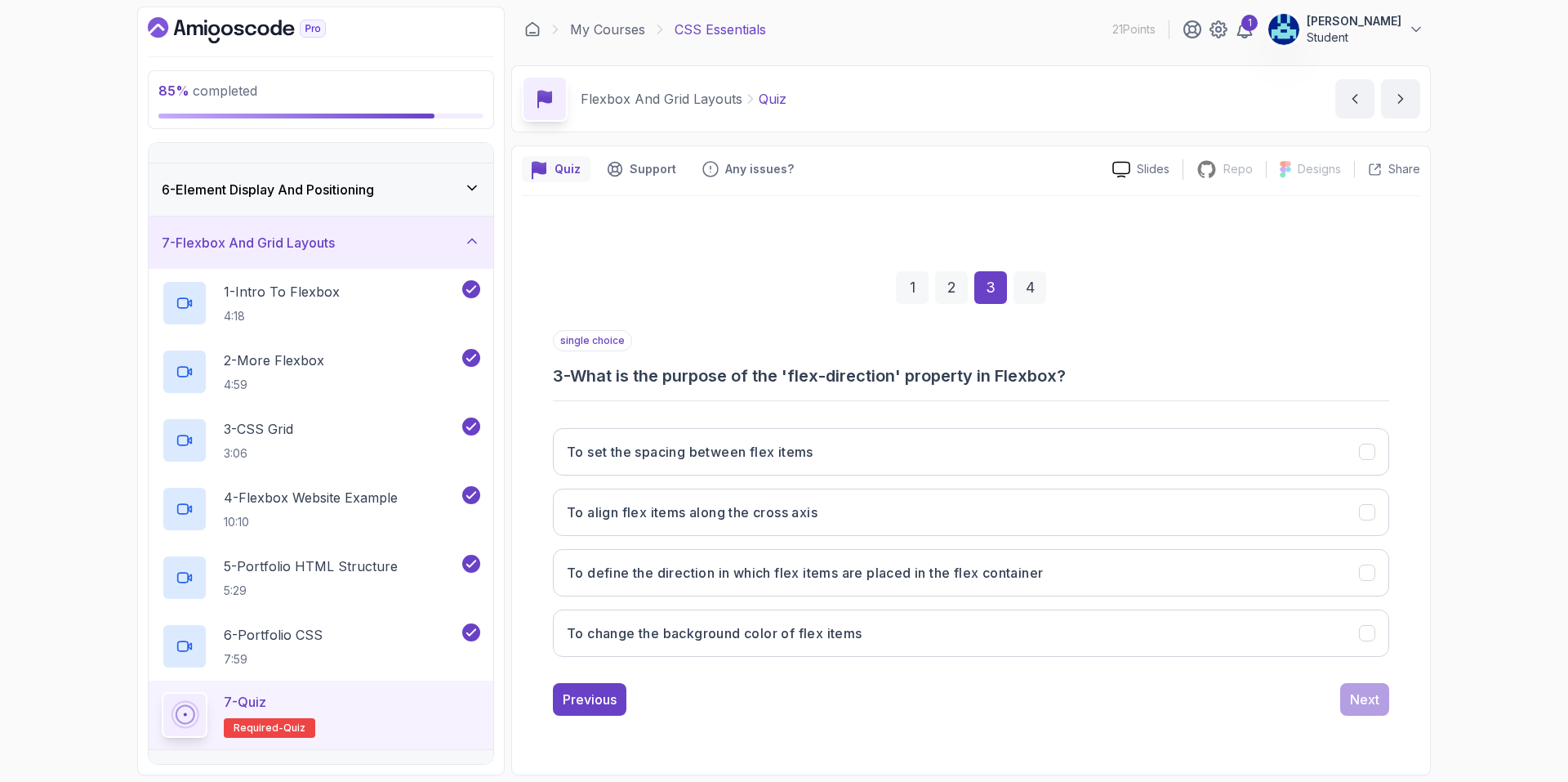
drag, startPoint x: 576, startPoint y: 384, endPoint x: 1039, endPoint y: 384, distance: 463.0
click at [1039, 384] on h3 "3 - What is the purpose of the 'flex-direction' property in Flexbox?" at bounding box center [971, 376] width 836 height 23
click at [664, 400] on hr at bounding box center [971, 401] width 836 height 2
click at [849, 573] on h3 "To define the direction in which flex items are placed in the flex container" at bounding box center [805, 572] width 476 height 20
click at [1368, 698] on div "Next" at bounding box center [1364, 700] width 30 height 20
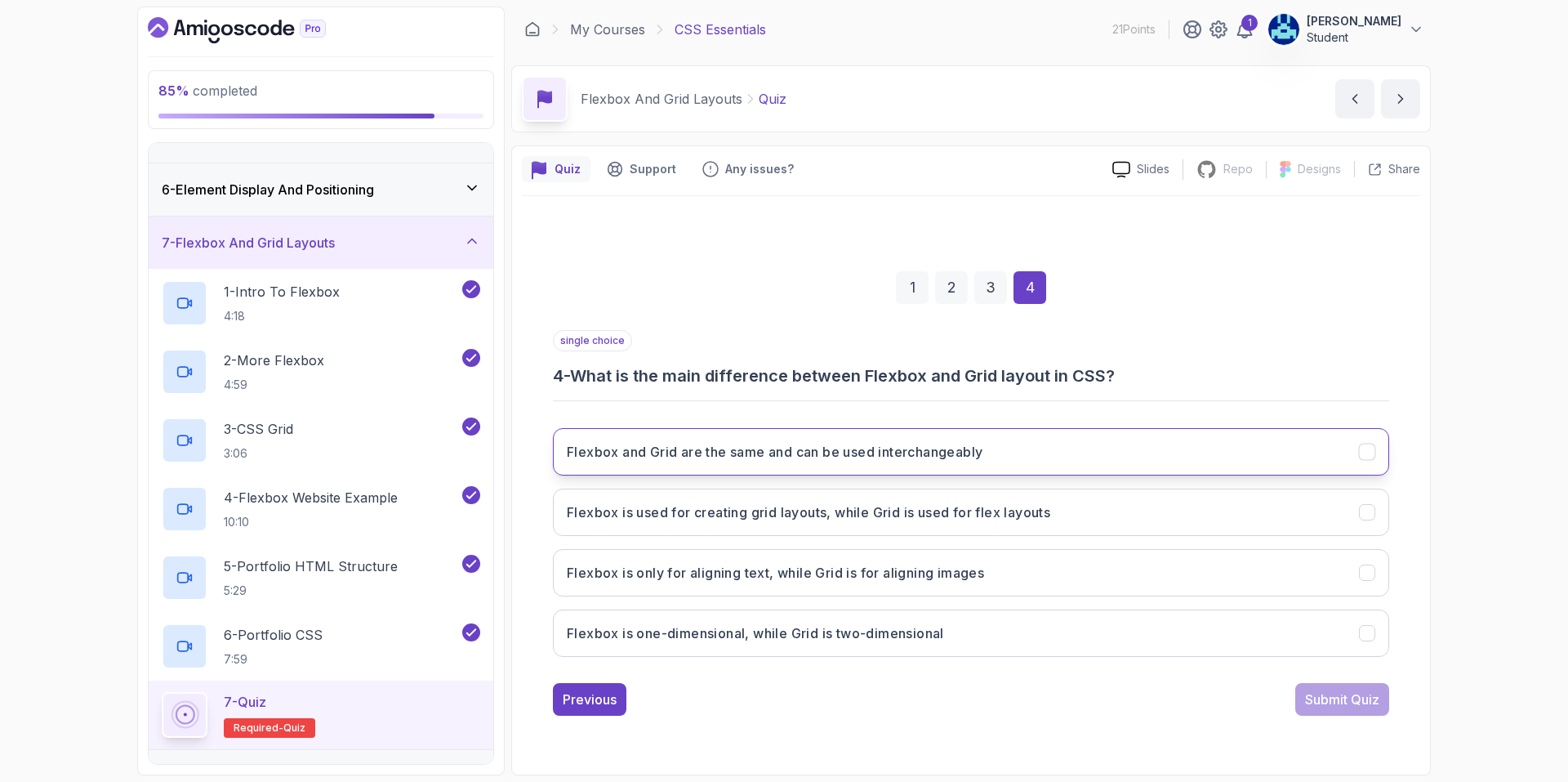
click at [1056, 458] on button "Flexbox and Grid are the same and can be used interchangeably" at bounding box center [971, 452] width 836 height 47
click at [1334, 708] on div "Submit Quiz" at bounding box center [1342, 700] width 74 height 20
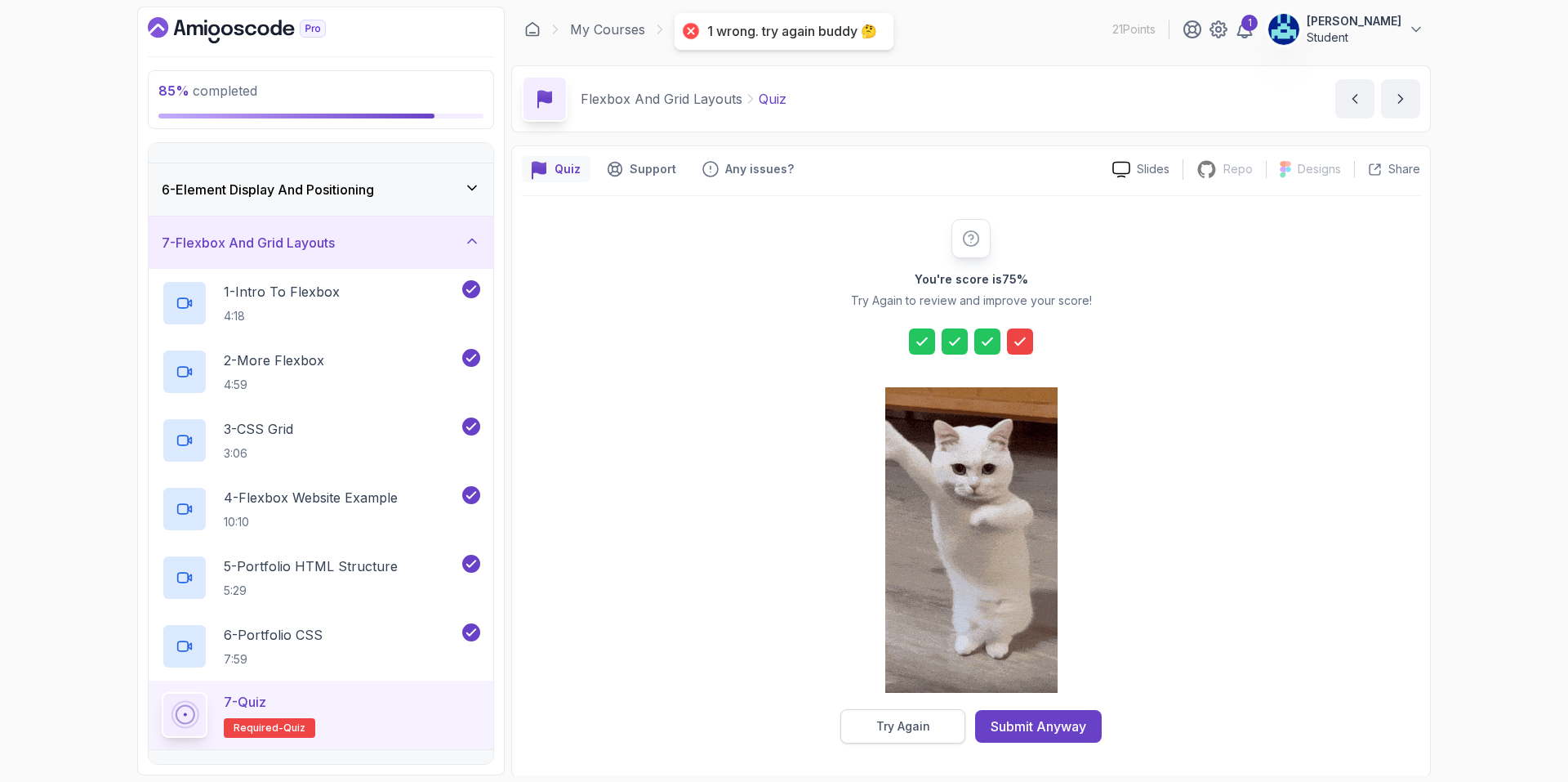
click at [930, 730] on button "Try Again" at bounding box center [902, 726] width 124 height 35
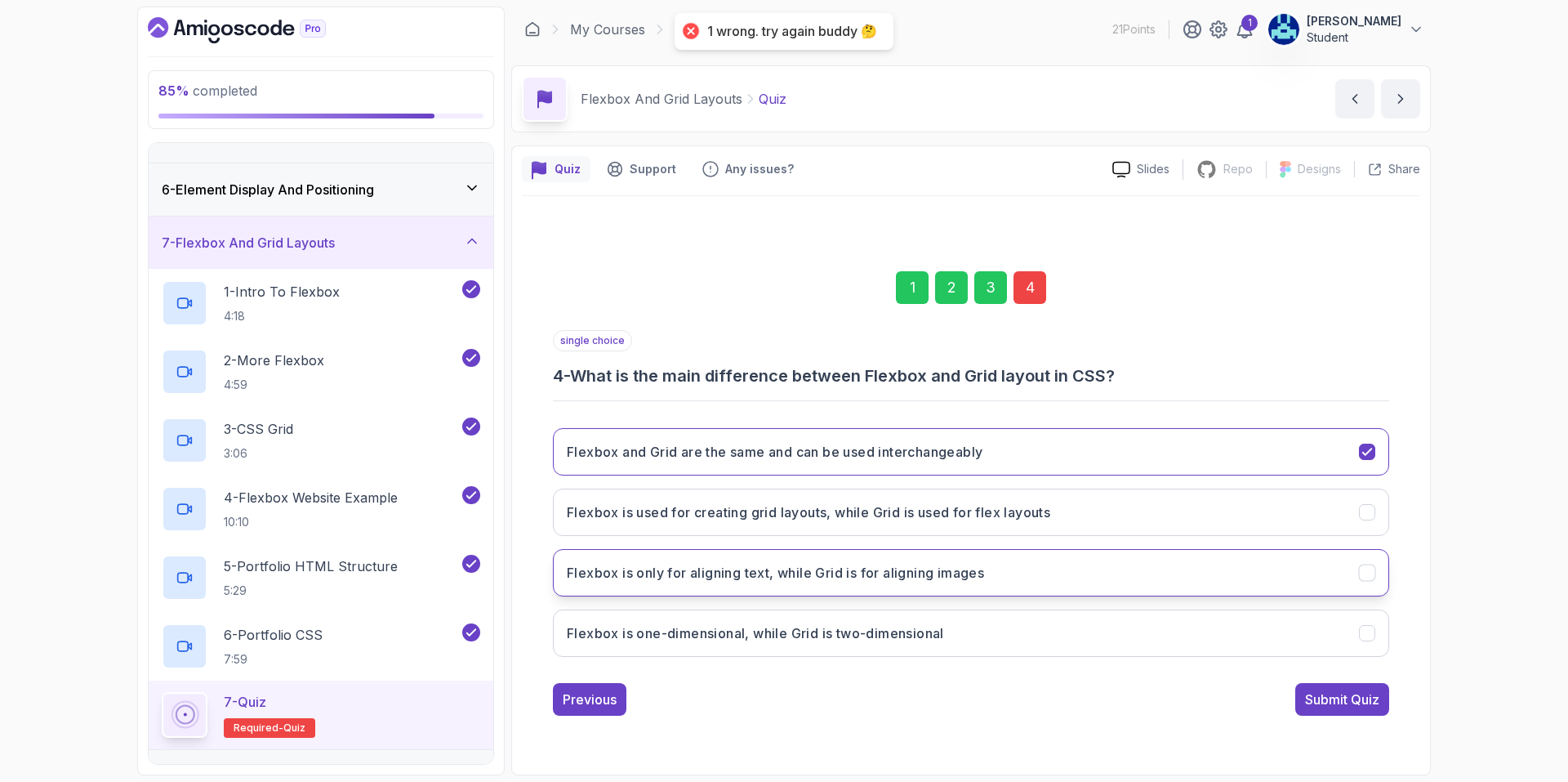
click at [892, 584] on button "Flexbox is only for aligning text, while Grid is for aligning images" at bounding box center [971, 572] width 836 height 47
drag, startPoint x: 1085, startPoint y: 621, endPoint x: 1127, endPoint y: 646, distance: 48.9
click at [1085, 622] on button "Flexbox is one-dimensional, while Grid is two-dimensional" at bounding box center [971, 634] width 836 height 47
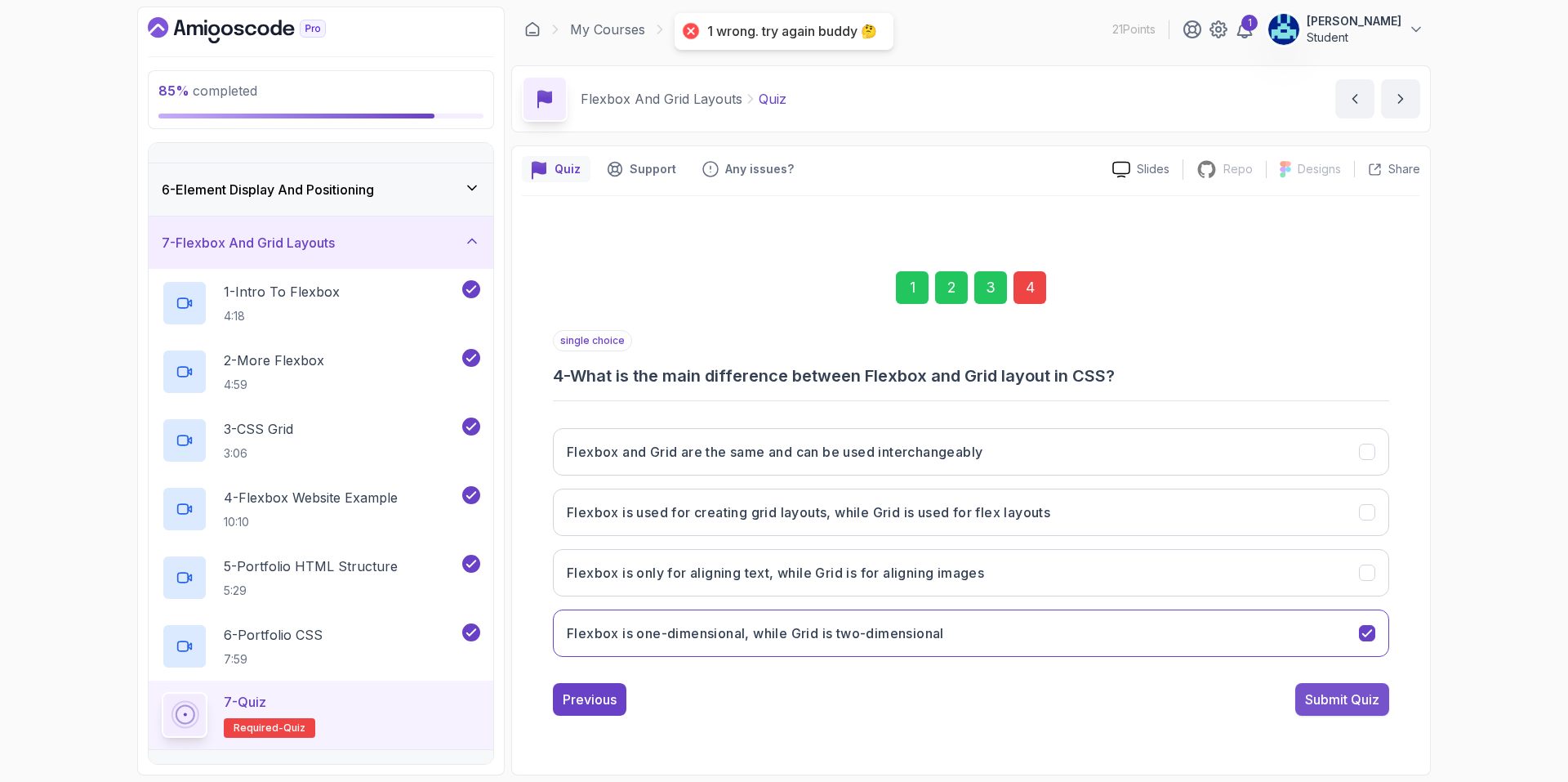
click at [1299, 696] on button "Submit Quiz" at bounding box center [1342, 699] width 94 height 33
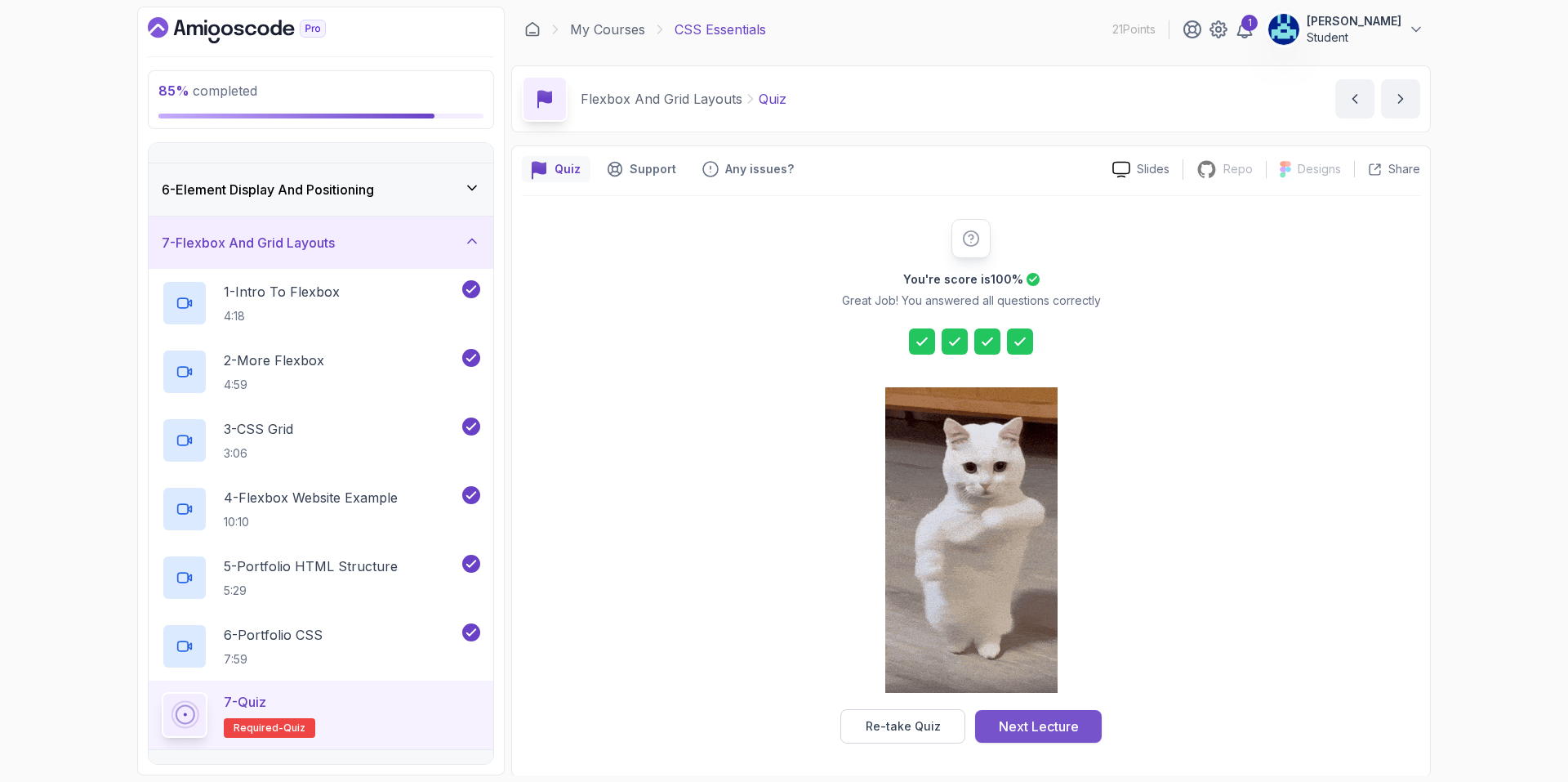
click at [1020, 728] on div "Next Lecture" at bounding box center [1038, 727] width 80 height 20
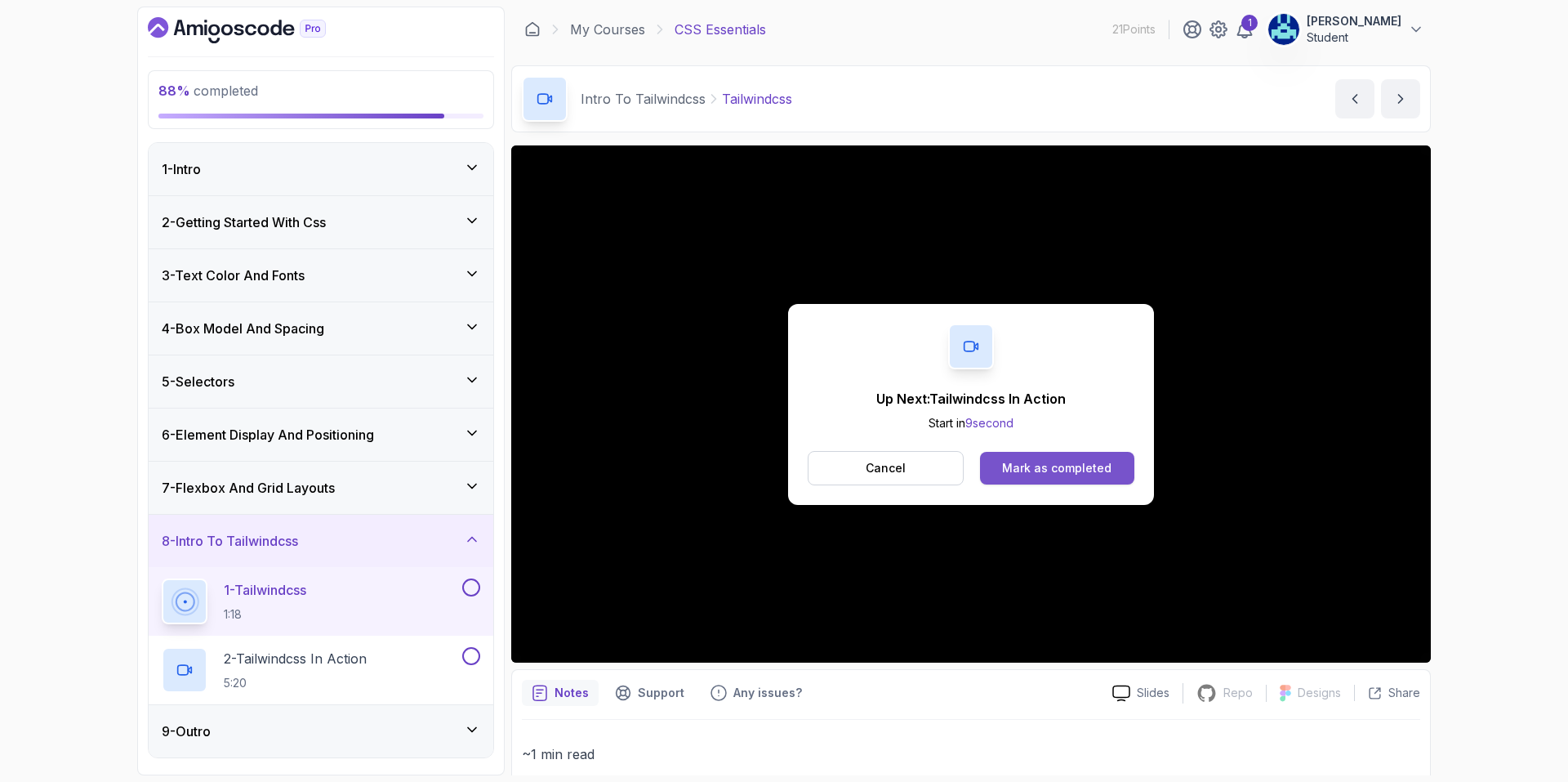
click at [1009, 469] on div "Mark as completed" at bounding box center [1056, 468] width 110 height 17
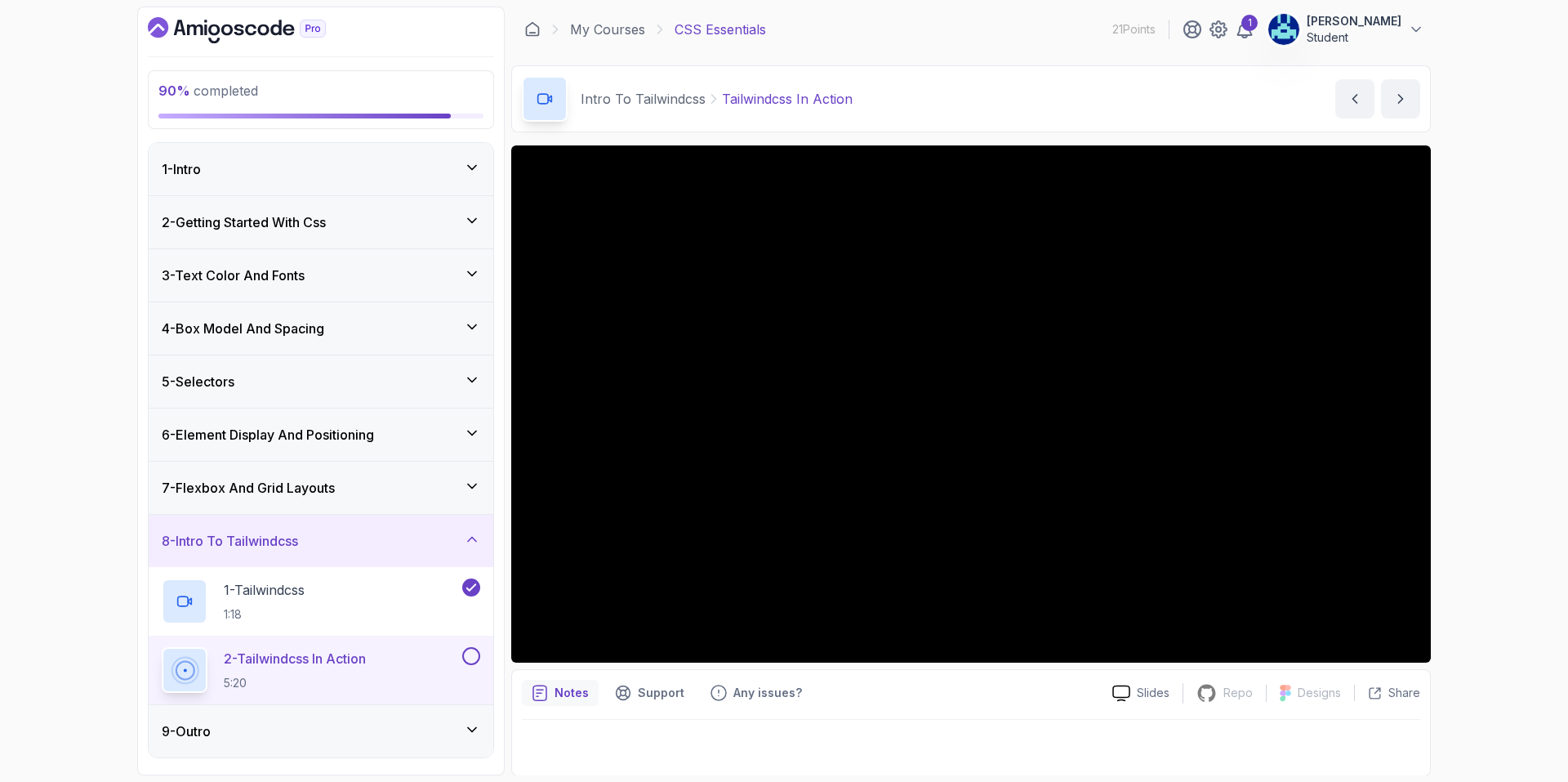
click at [470, 657] on button at bounding box center [471, 656] width 18 height 18
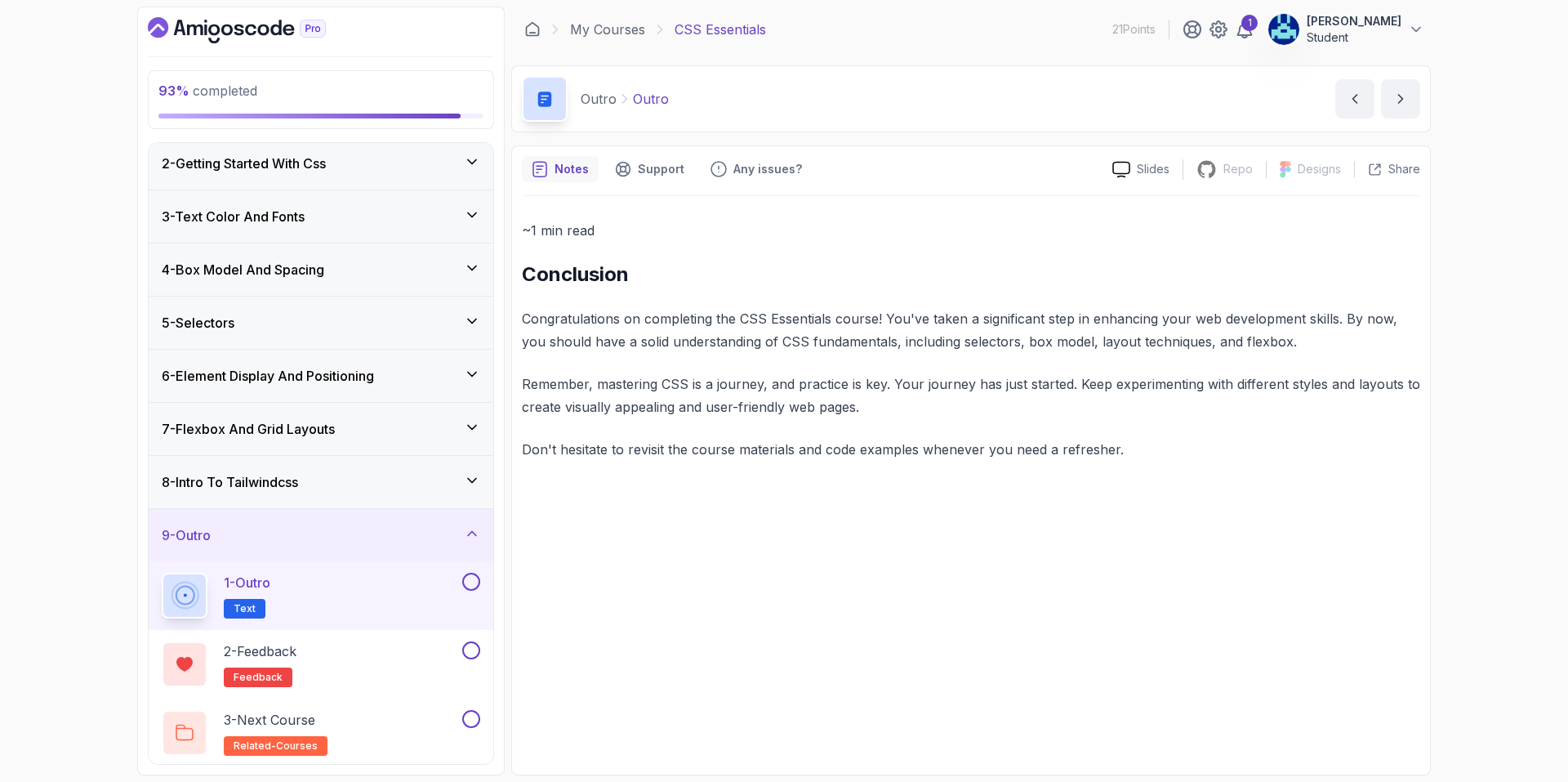
scroll to position [62, 0]
click at [474, 472] on icon at bounding box center [471, 477] width 17 height 17
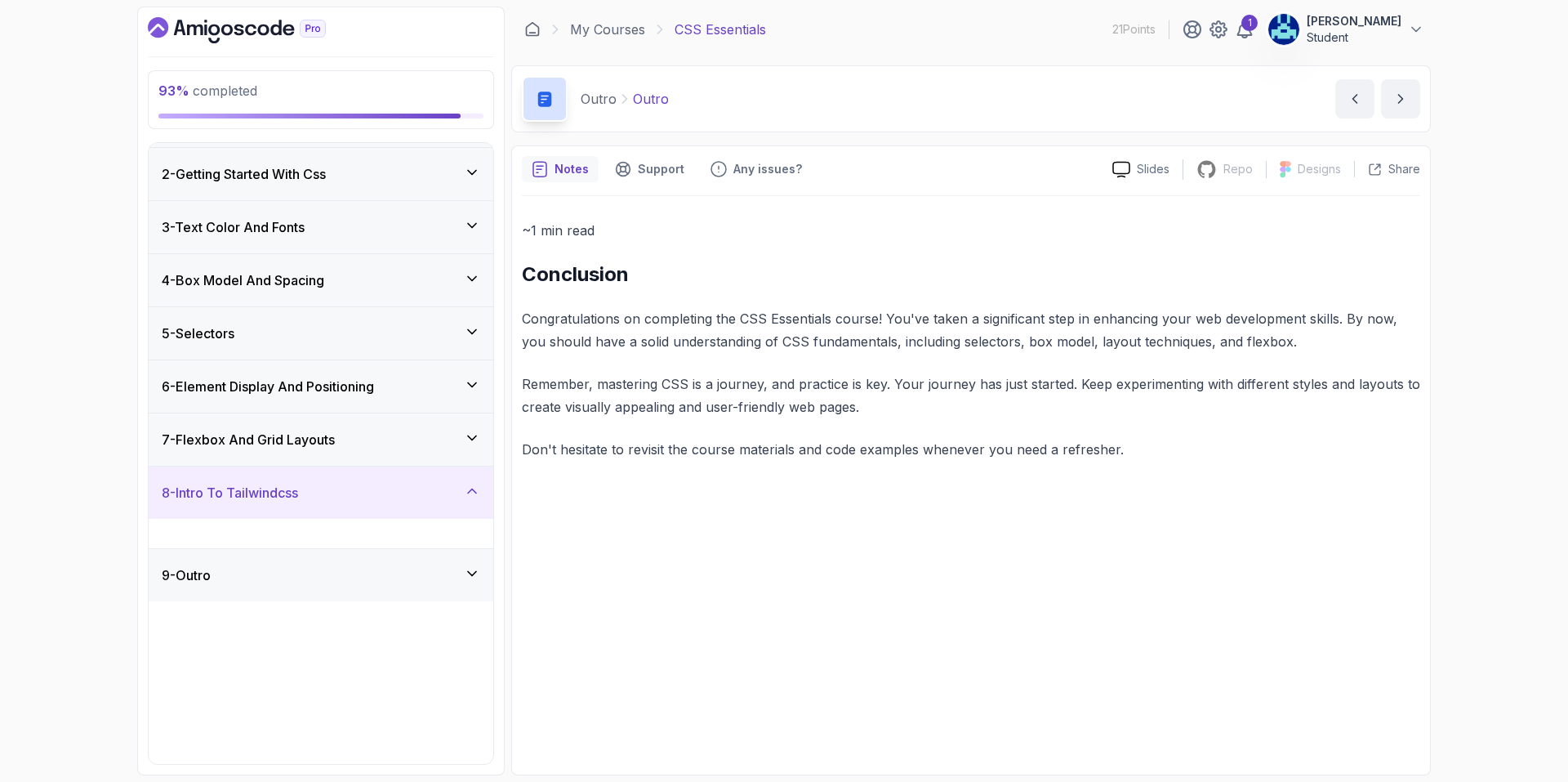
scroll to position [0, 0]
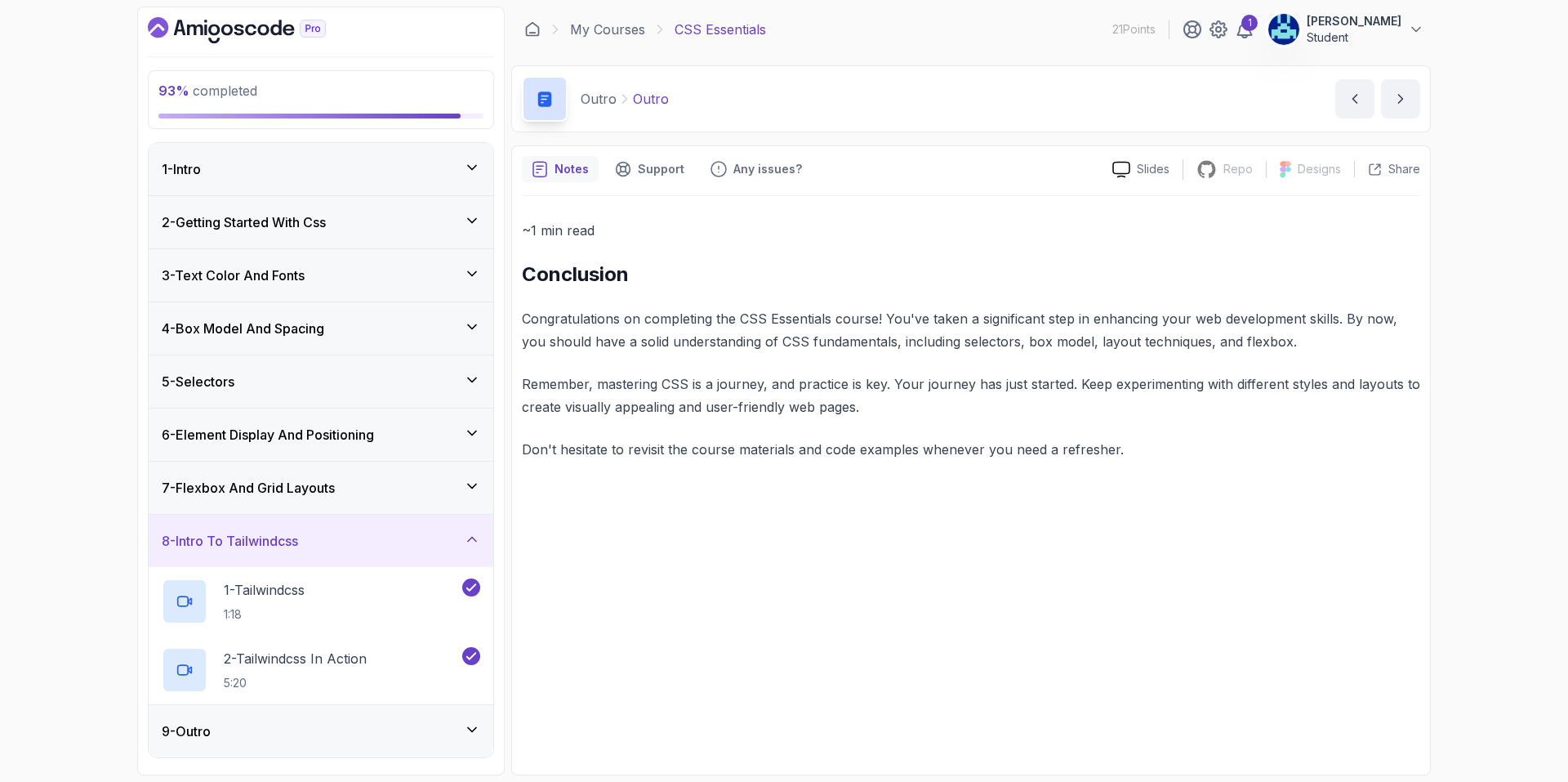
click at [454, 709] on div "9 - Outro" at bounding box center [320, 731] width 345 height 52
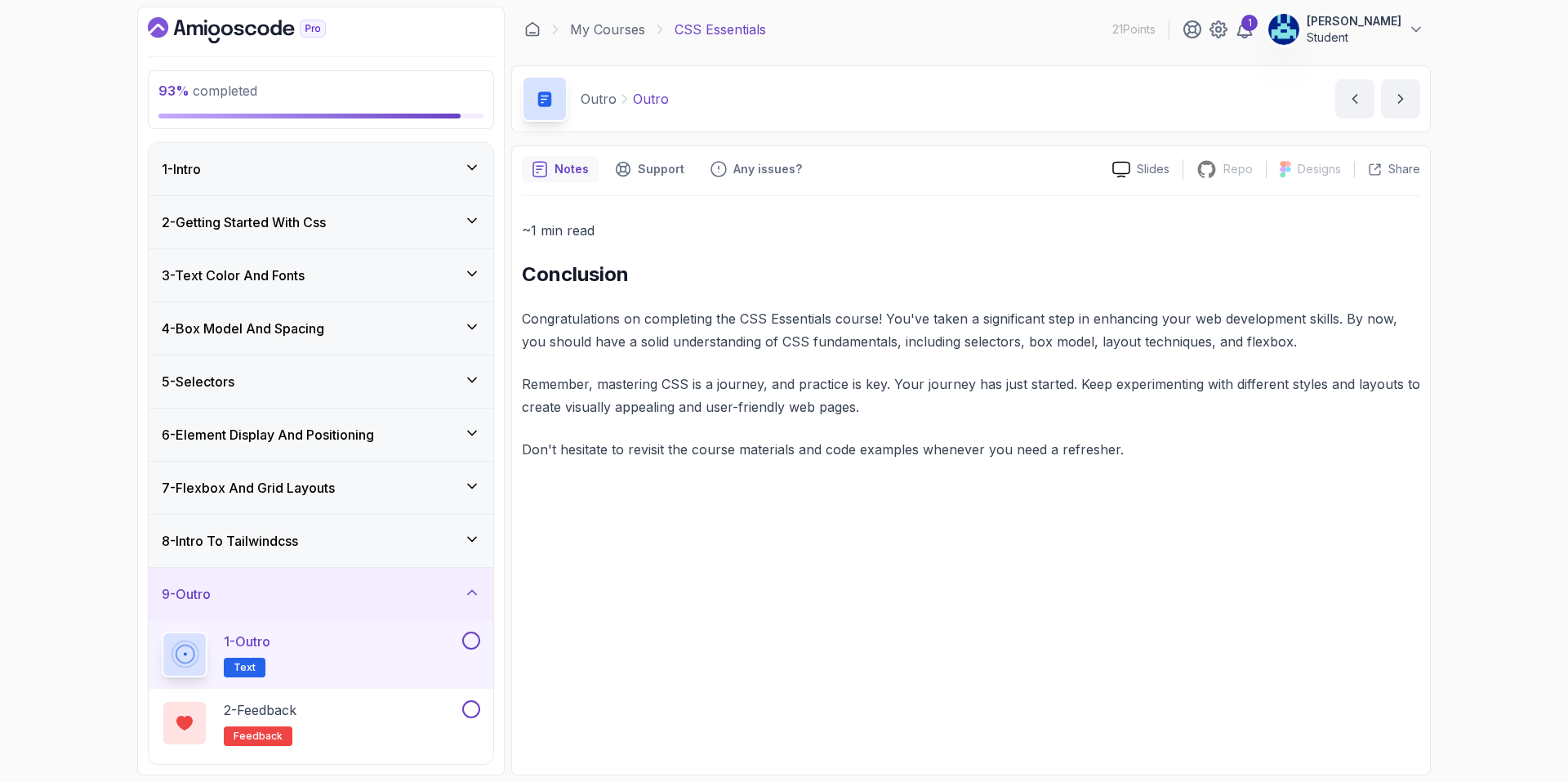
click at [473, 643] on button at bounding box center [471, 641] width 18 height 18
click at [473, 709] on button at bounding box center [471, 709] width 18 height 18
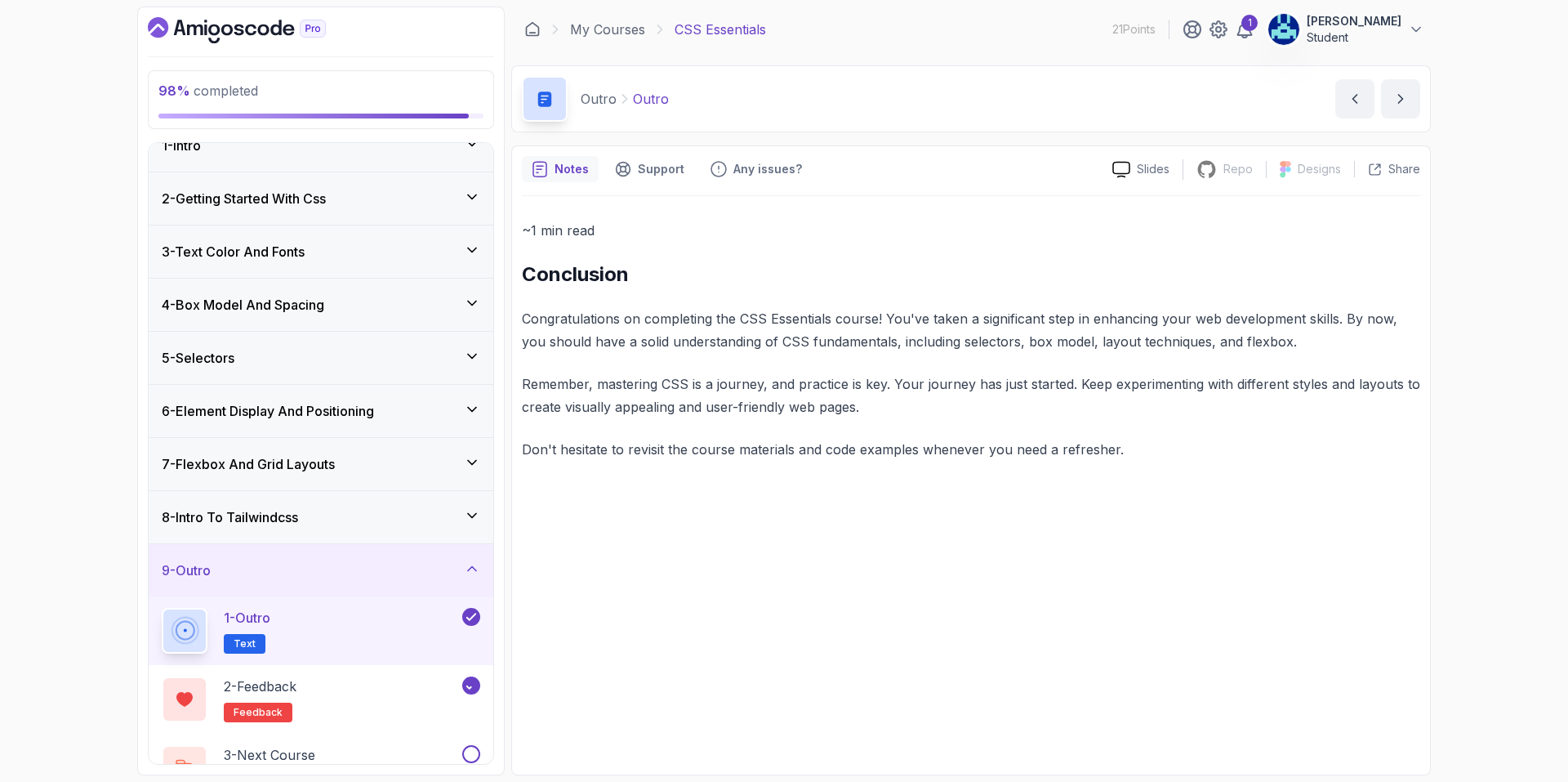
scroll to position [62, 0]
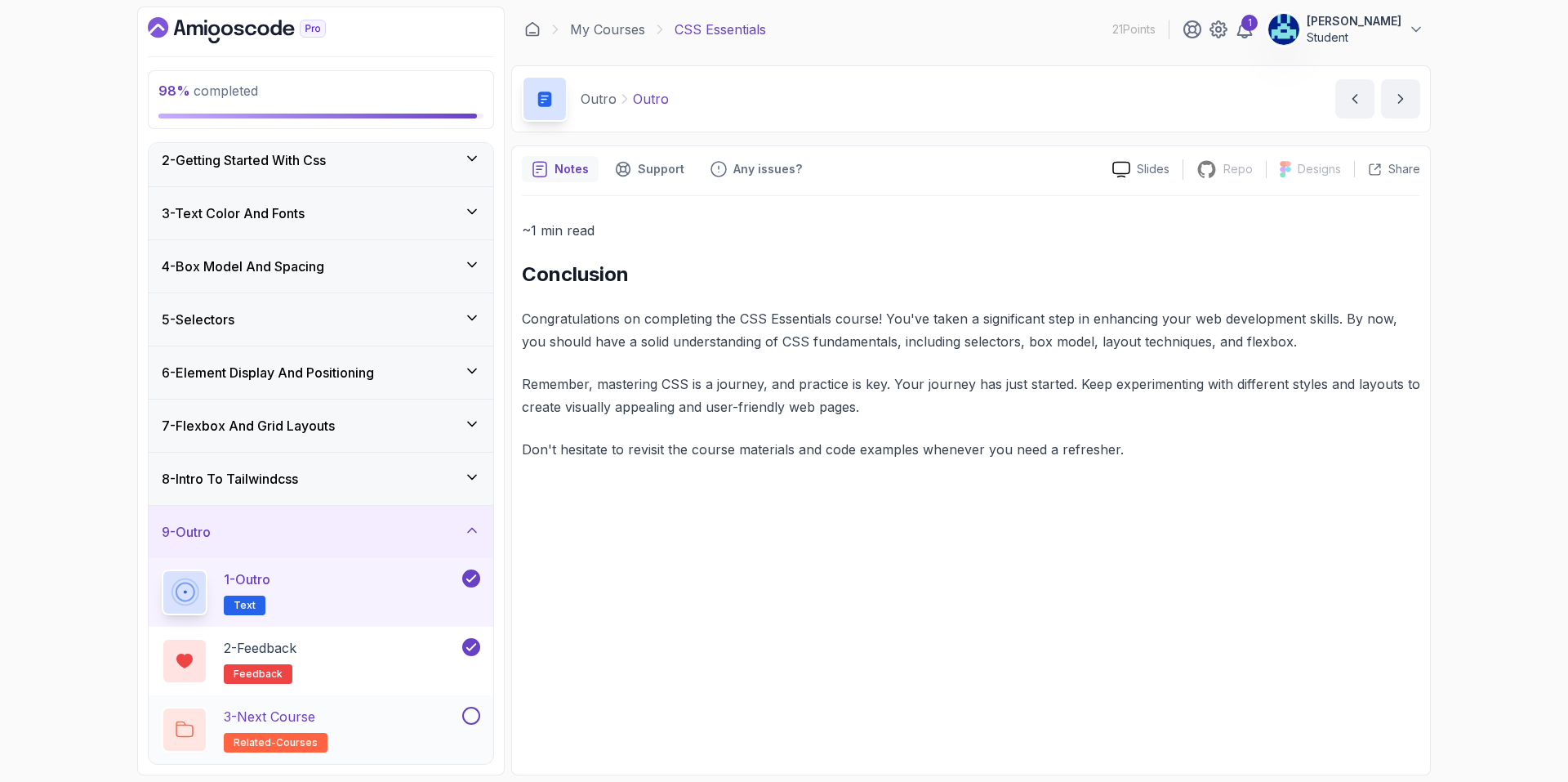
click at [394, 726] on div "3 - Next Course related-courses" at bounding box center [310, 730] width 297 height 45
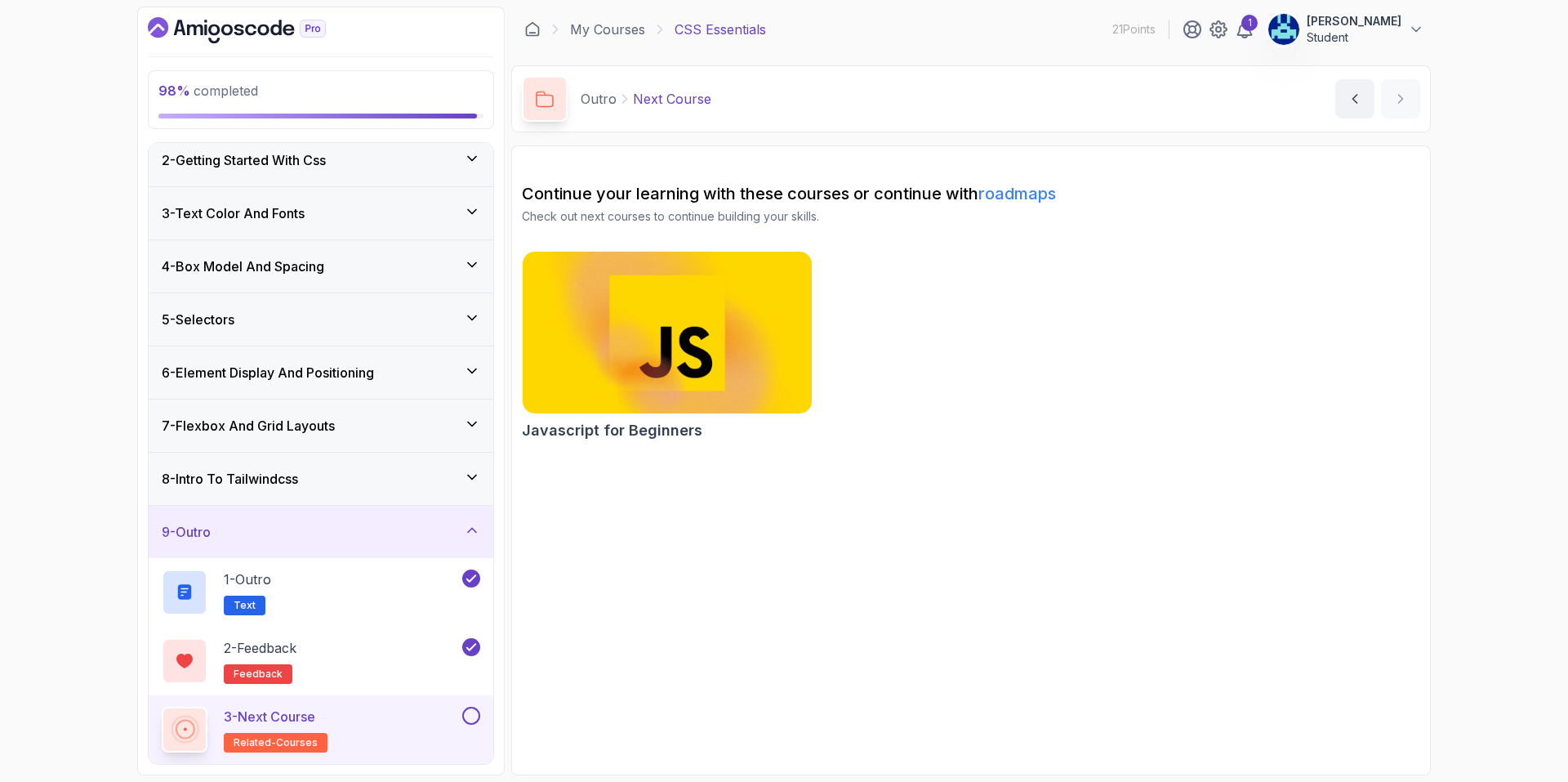
click at [716, 370] on img at bounding box center [666, 332] width 303 height 170
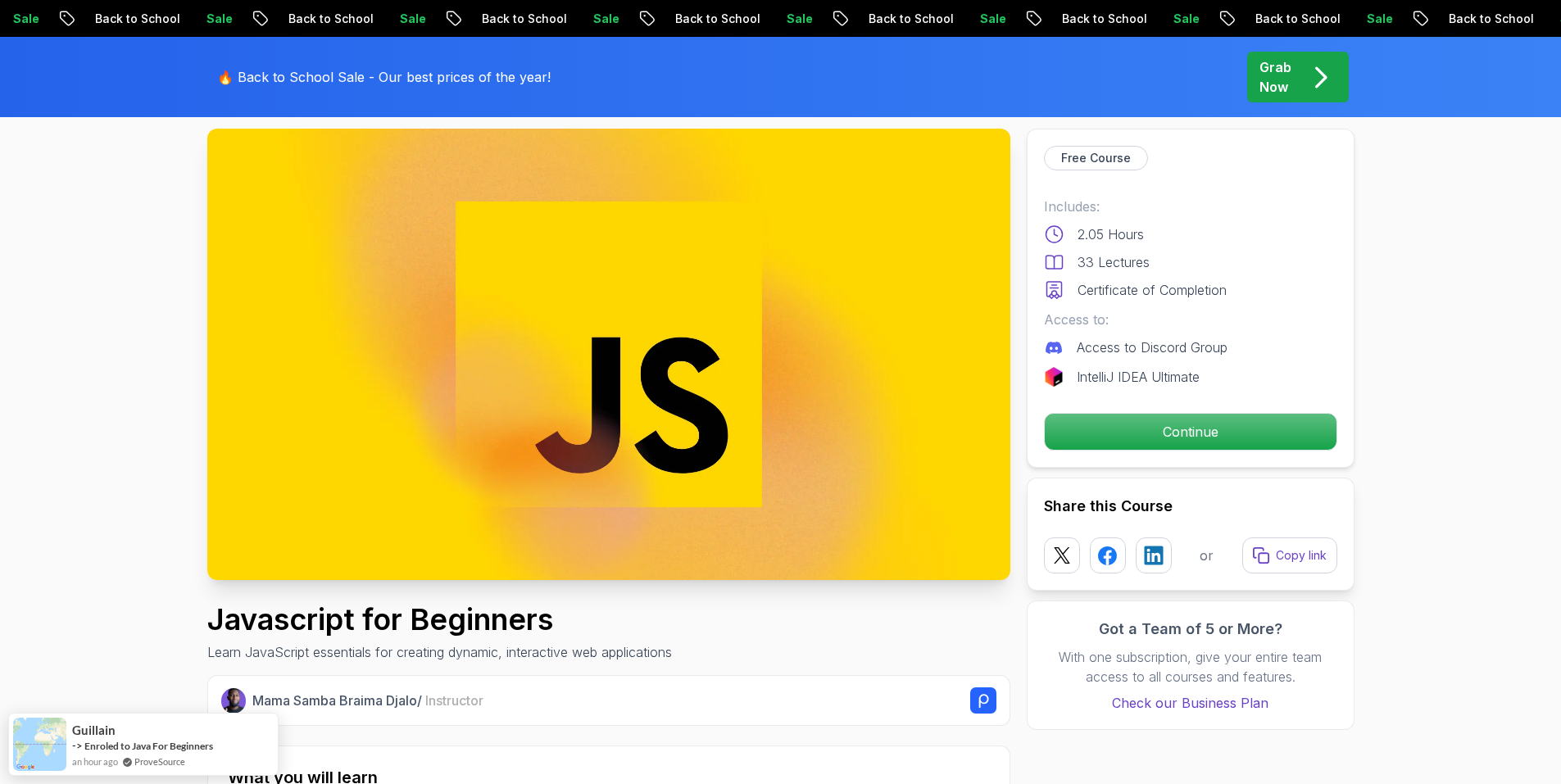
scroll to position [82, 0]
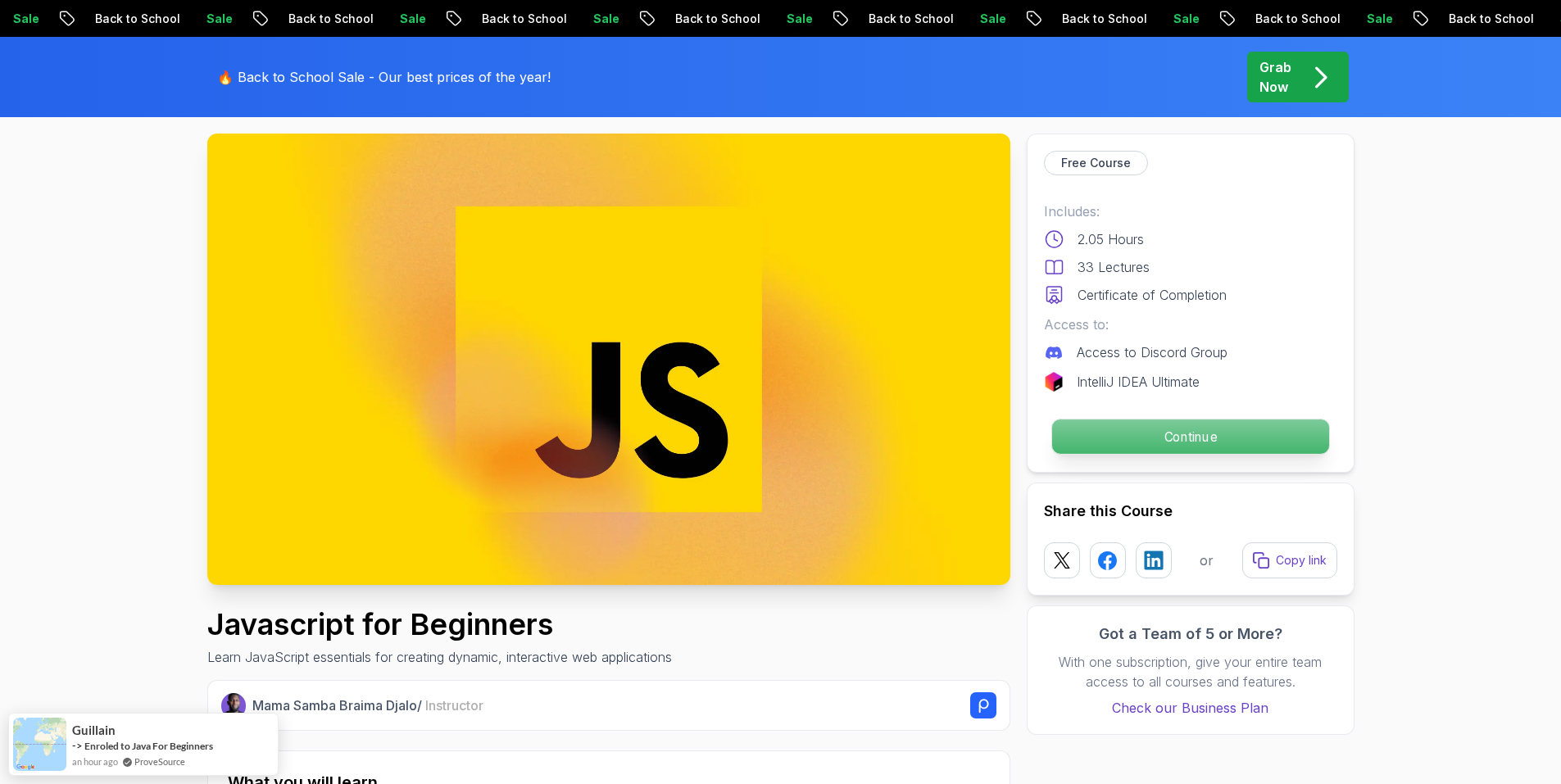
click at [1066, 445] on p "Continue" at bounding box center [1189, 436] width 277 height 35
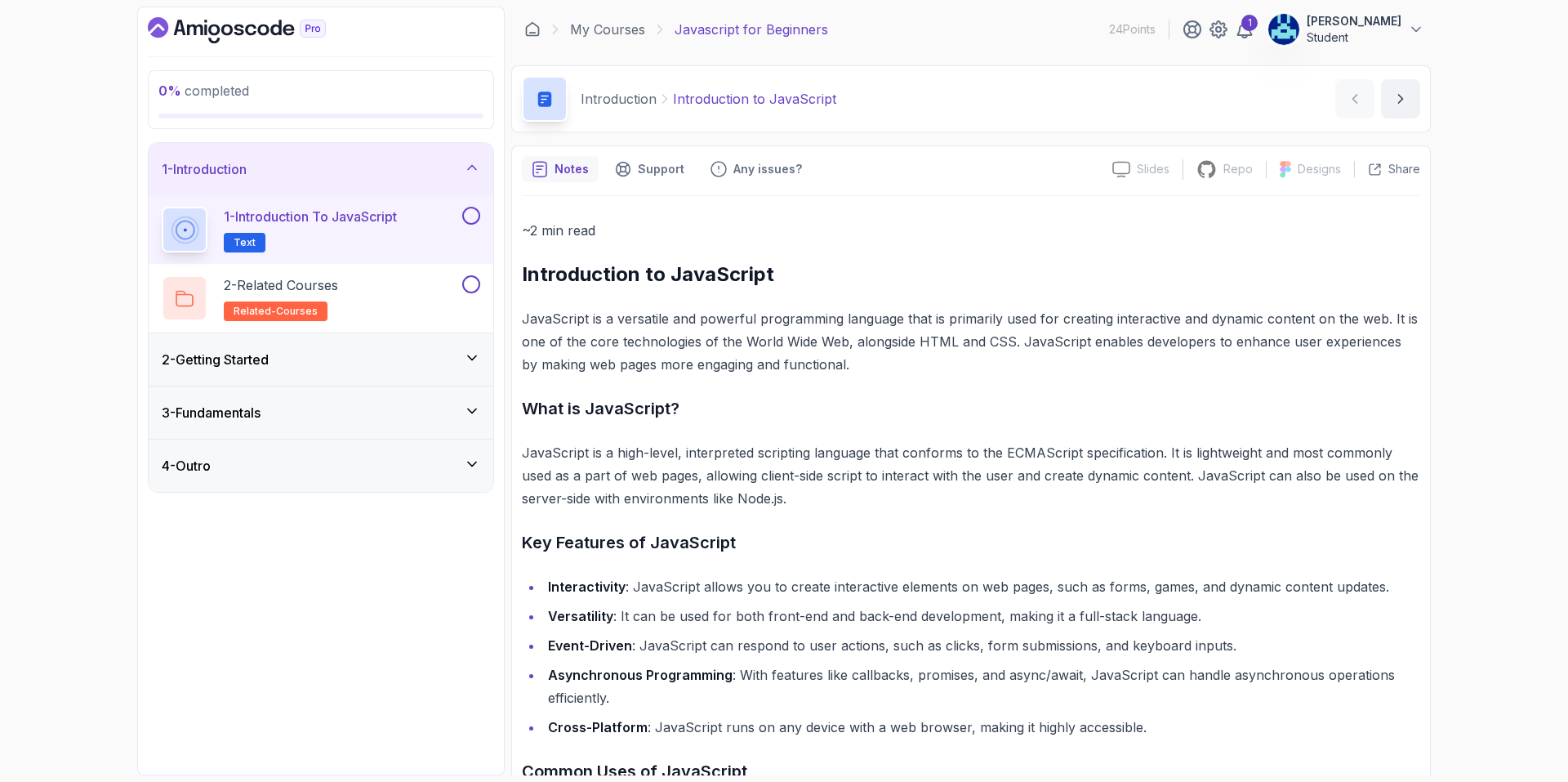
click at [346, 474] on div "4 - Outro" at bounding box center [321, 466] width 318 height 20
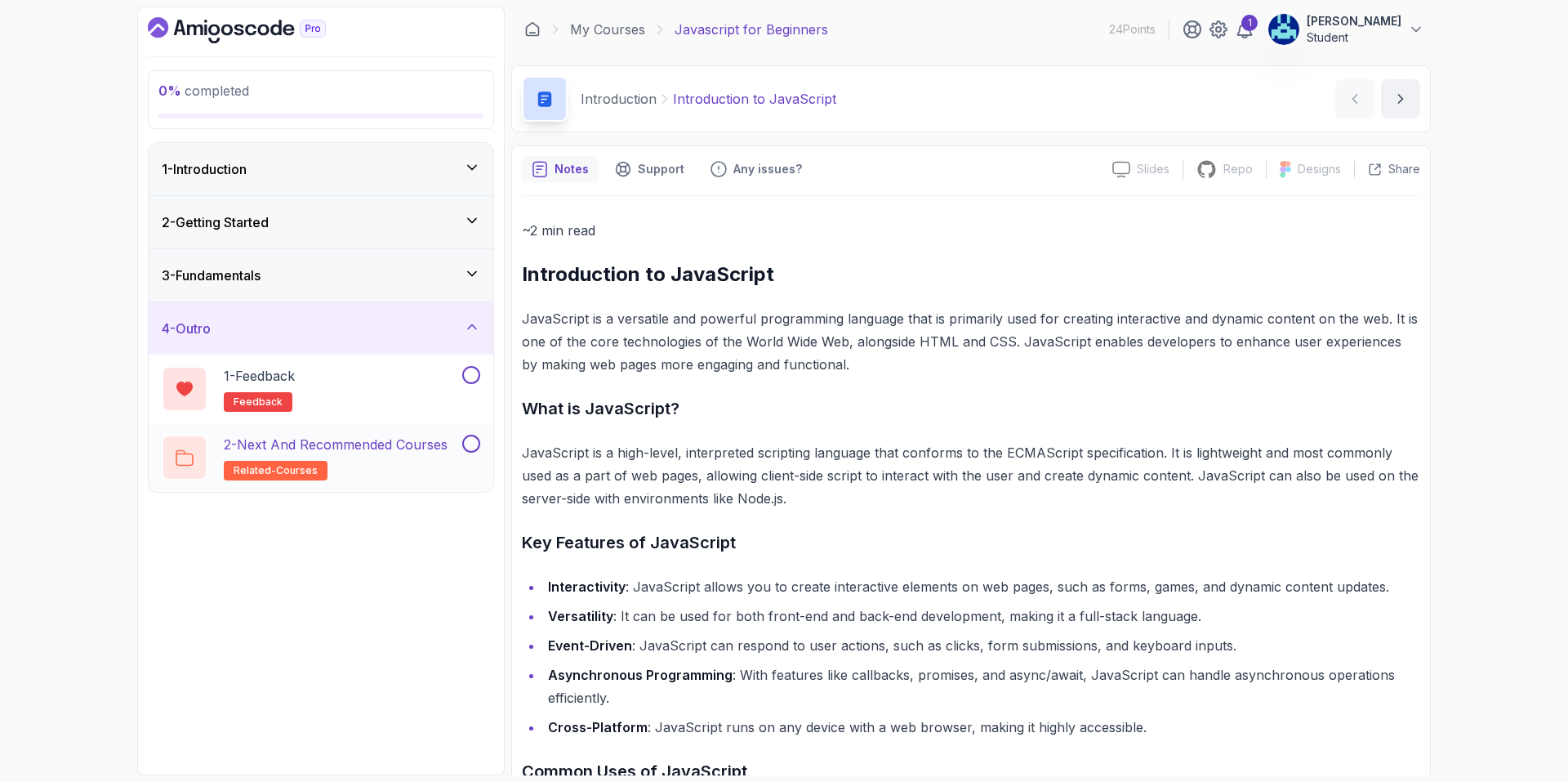
click at [433, 446] on p "2 - Next and Recommended Courses" at bounding box center [335, 445] width 223 height 20
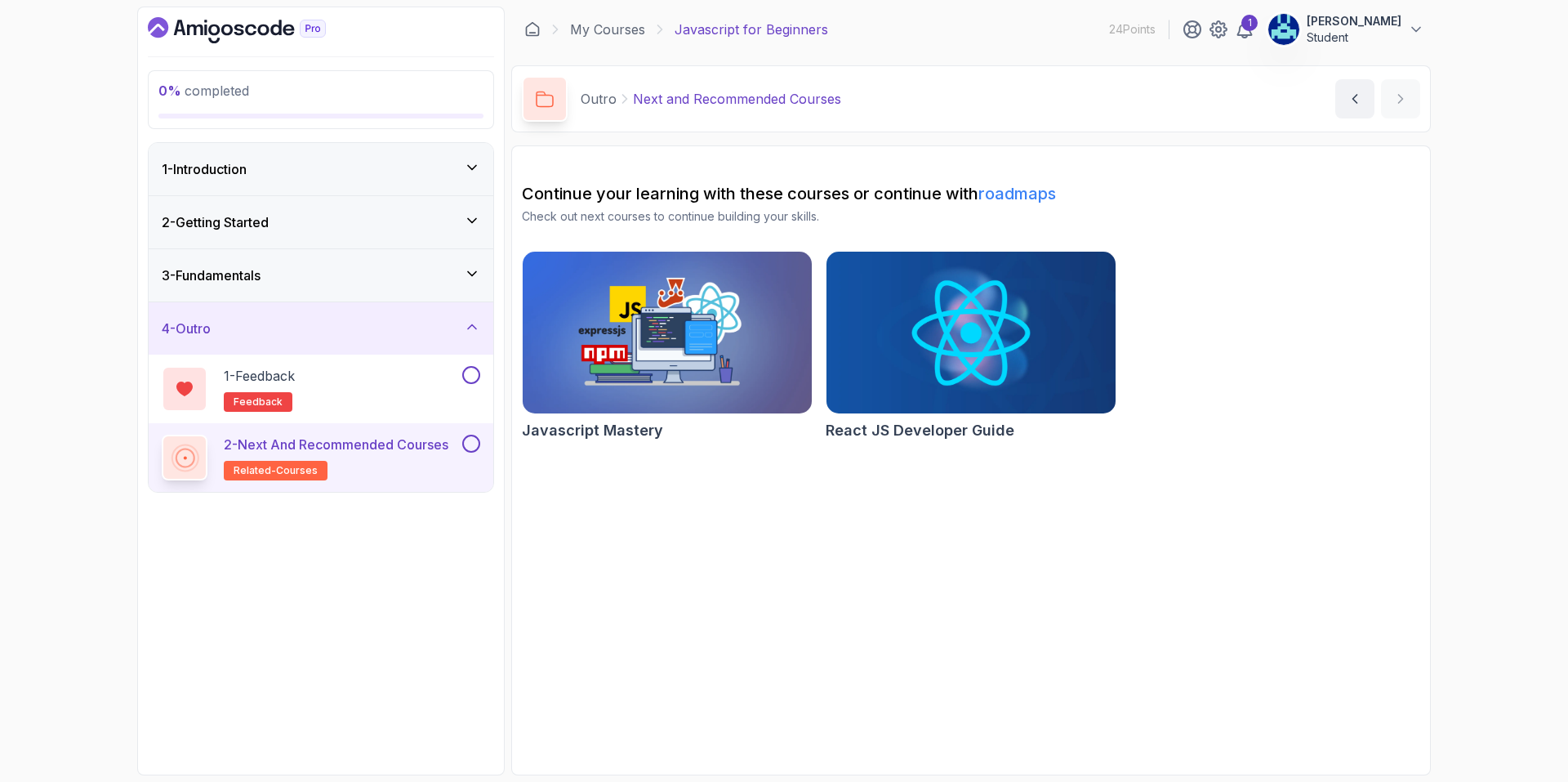
click at [748, 362] on img at bounding box center [666, 332] width 303 height 170
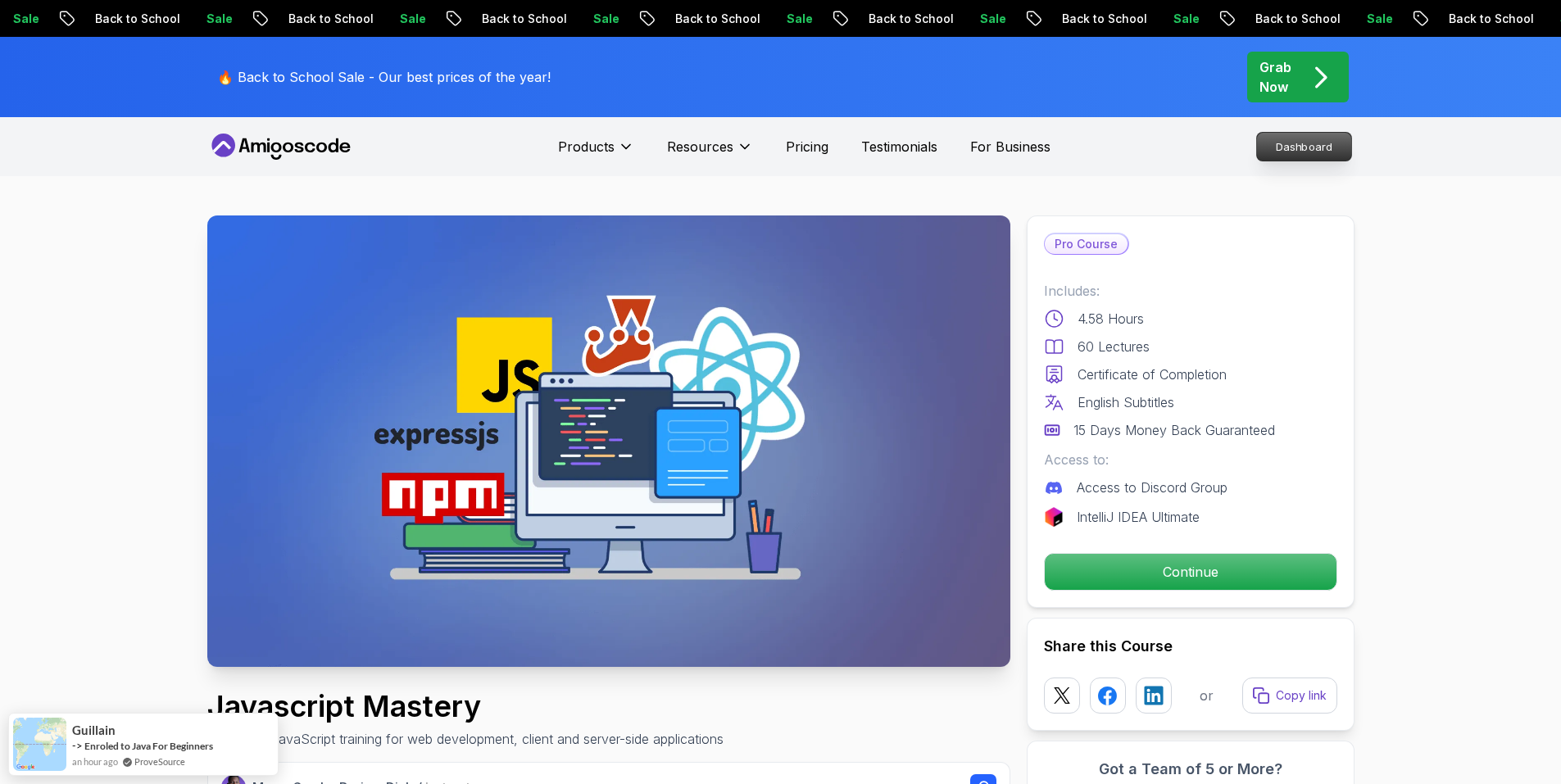
click at [1299, 145] on p "Dashboard" at bounding box center [1304, 147] width 94 height 28
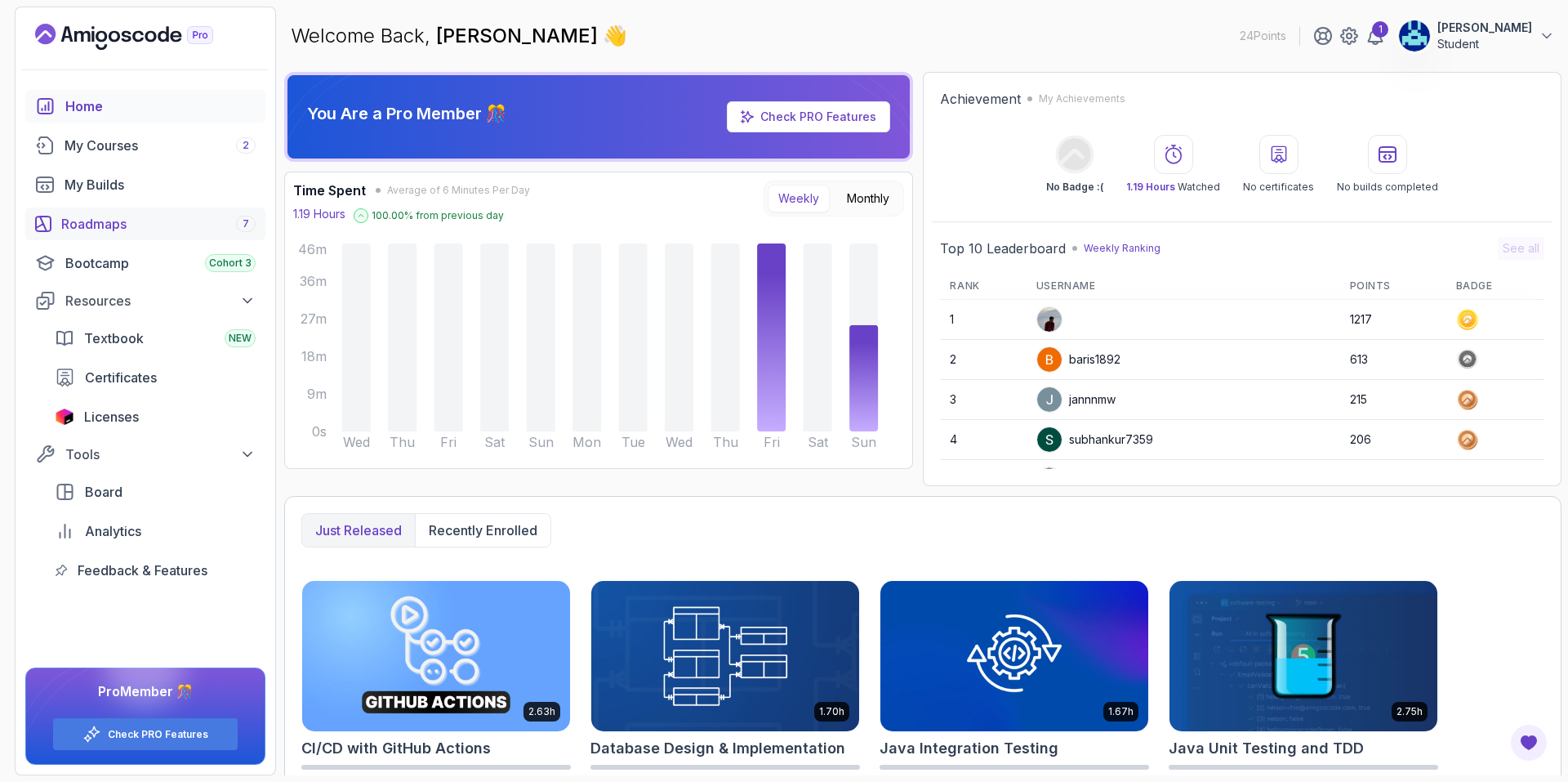
click at [136, 219] on div "Roadmaps 7" at bounding box center [158, 224] width 195 height 20
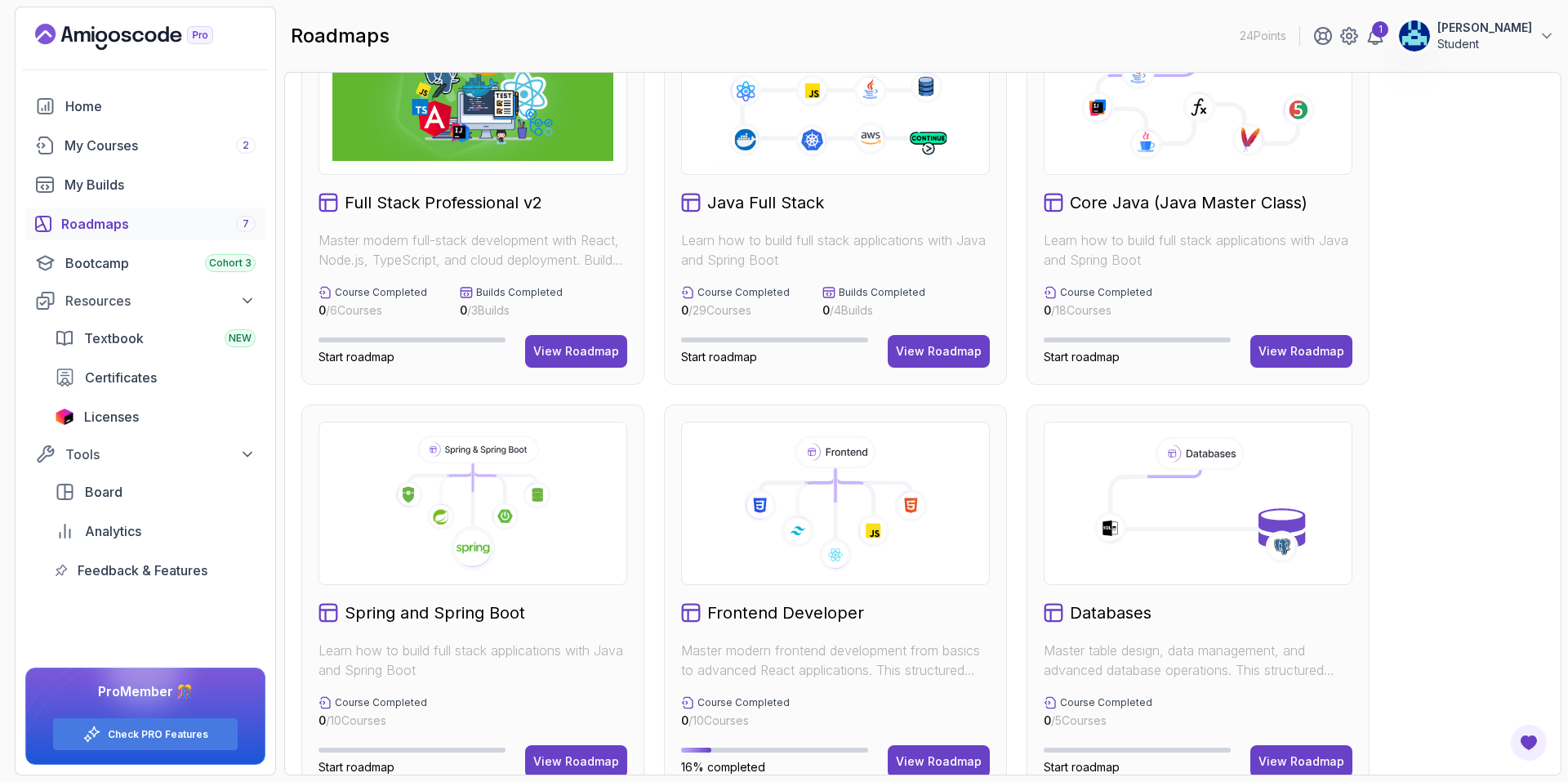
scroll to position [245, 0]
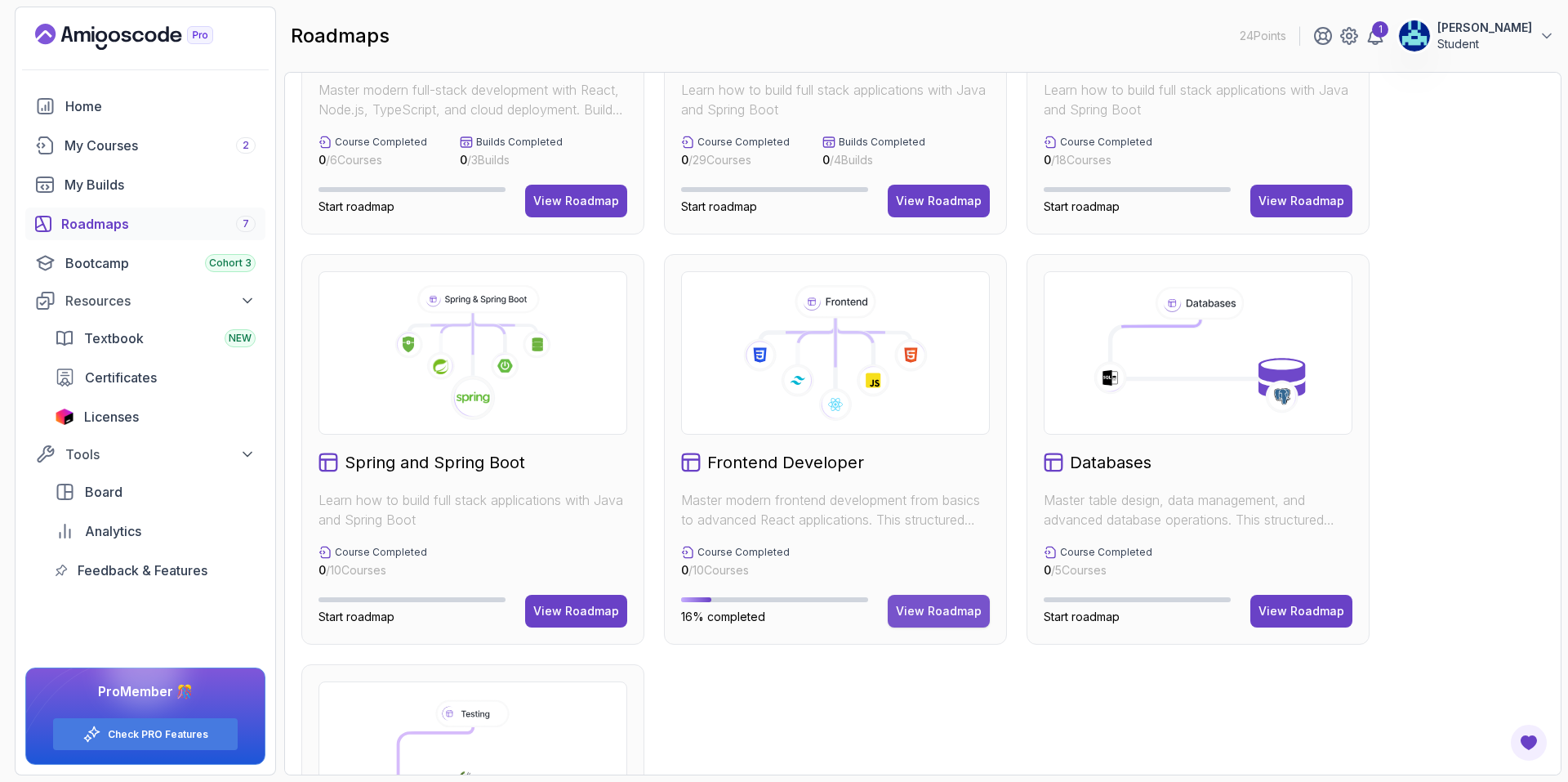
click at [928, 614] on div "View Roadmap" at bounding box center [939, 611] width 86 height 17
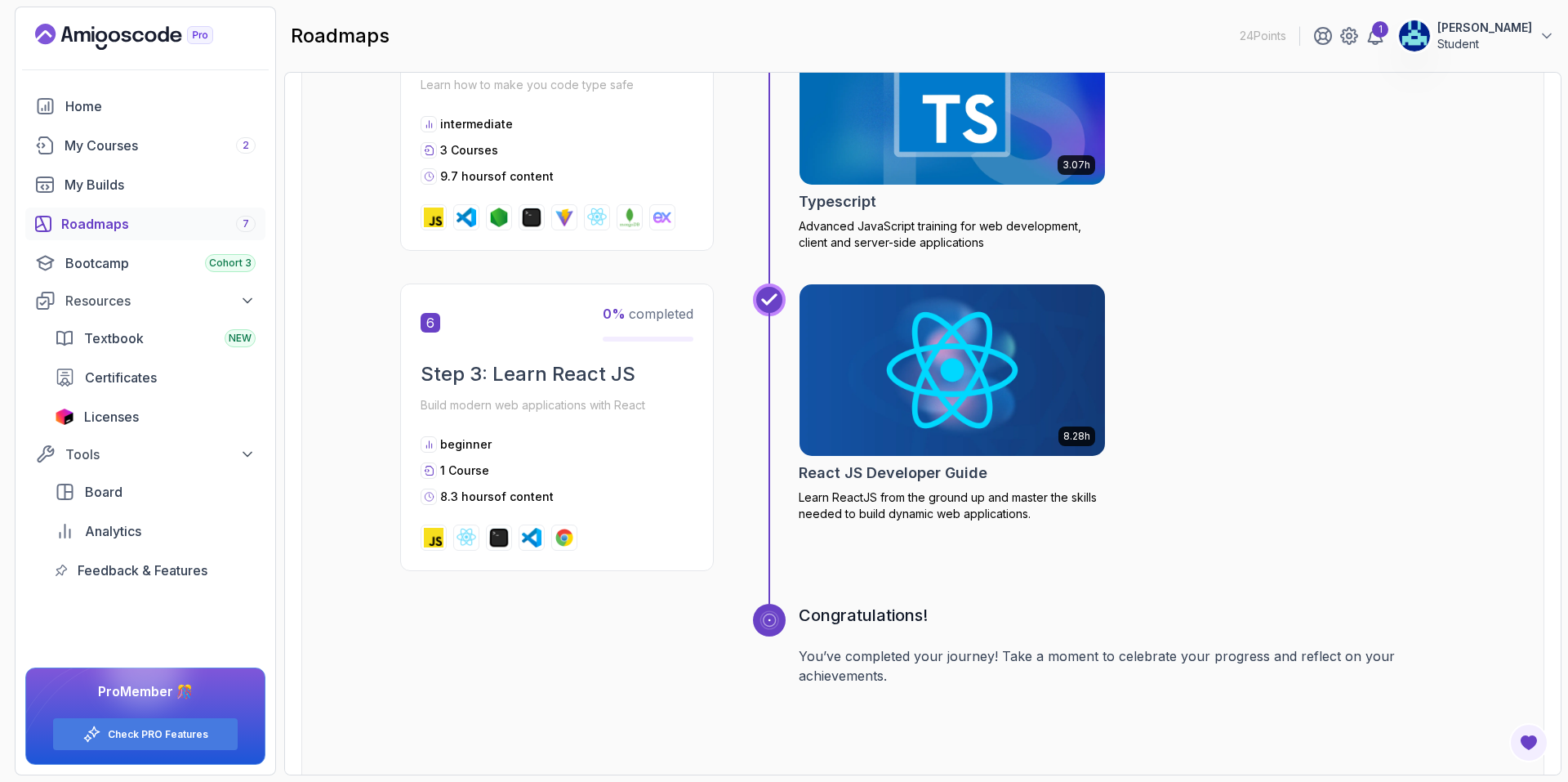
scroll to position [2038, 0]
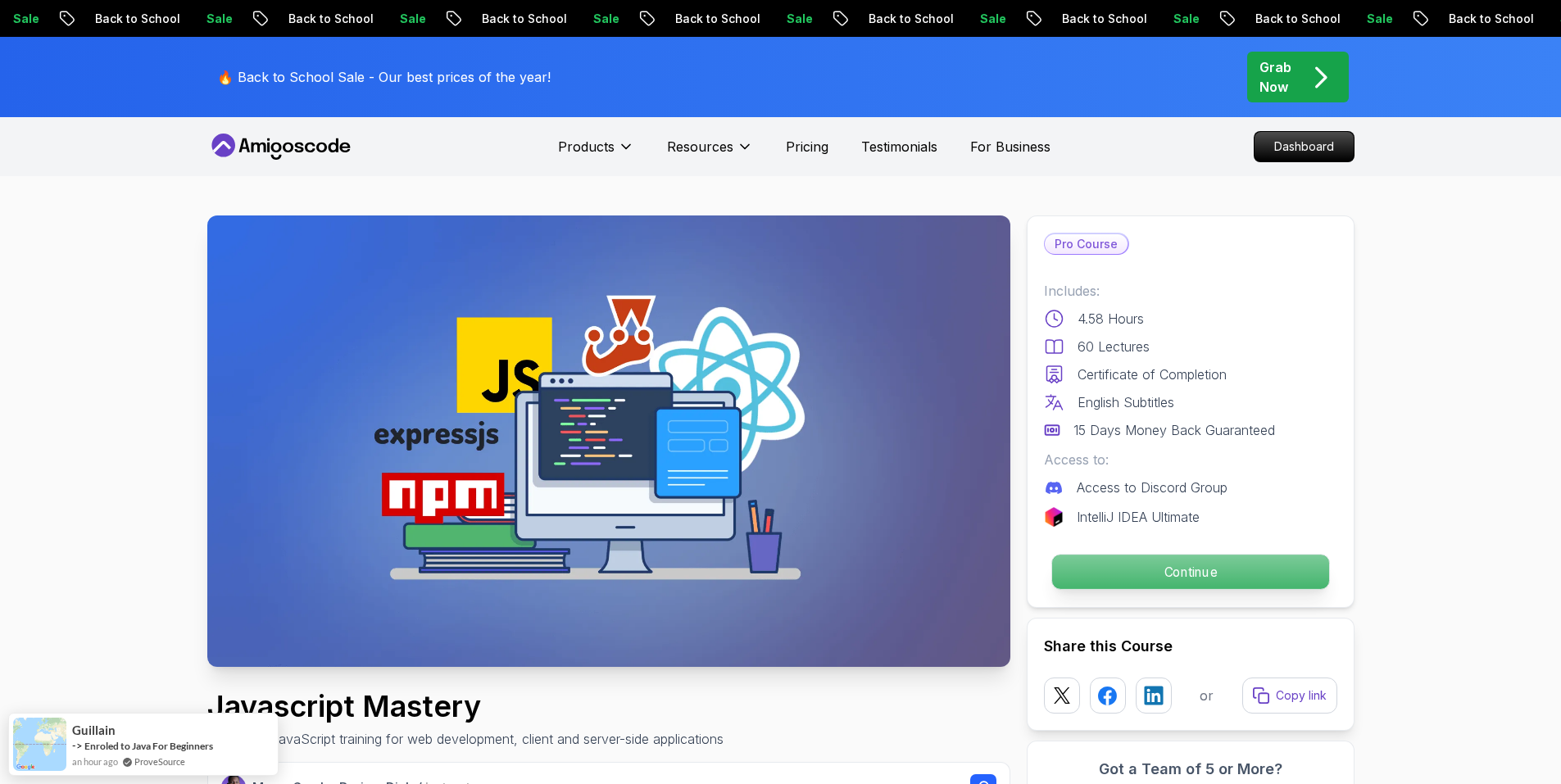
click at [1157, 559] on p "Continue" at bounding box center [1189, 572] width 277 height 35
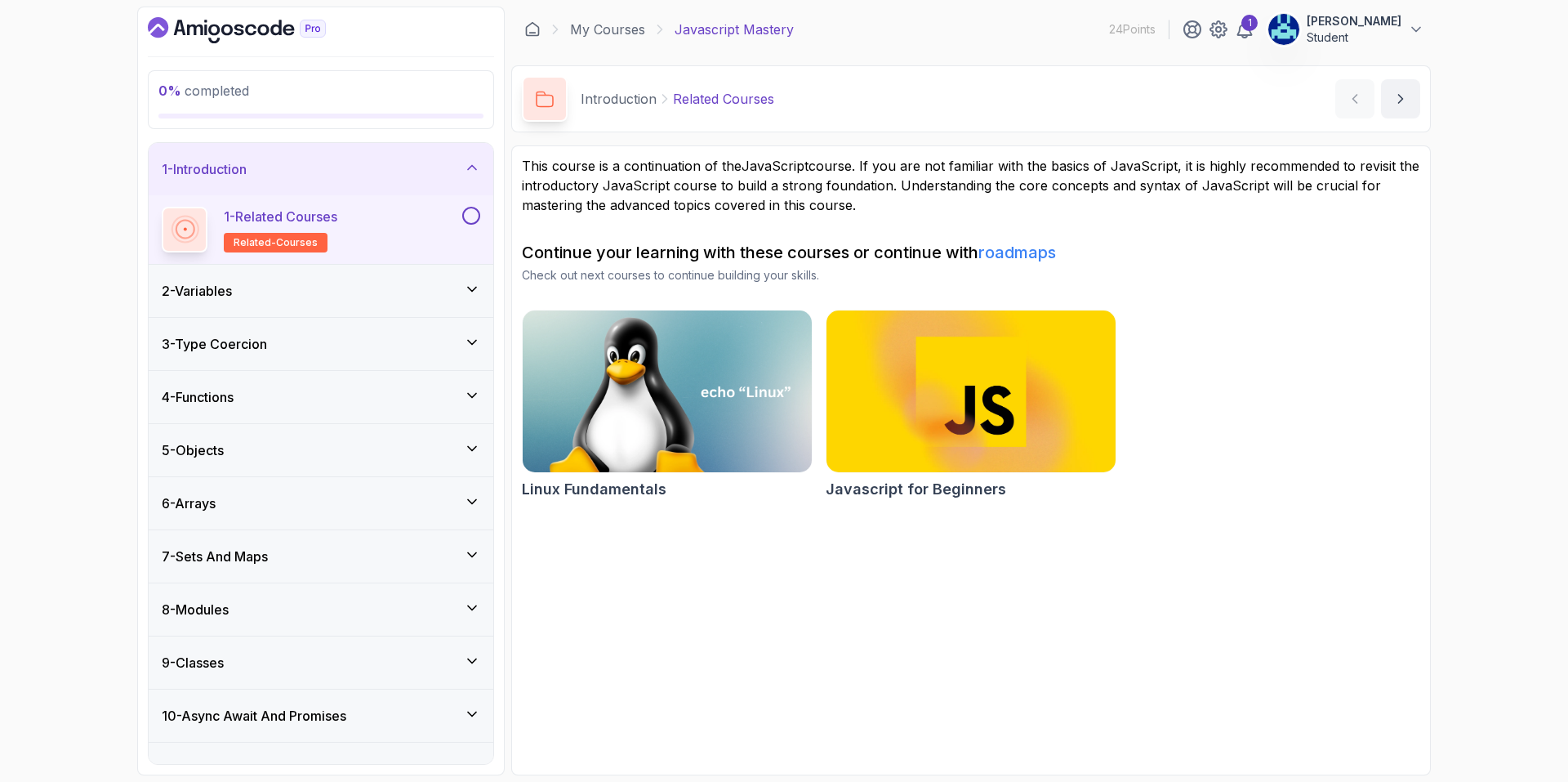
click at [472, 214] on button at bounding box center [471, 216] width 18 height 18
click at [315, 304] on div "2 - Variables" at bounding box center [320, 291] width 345 height 52
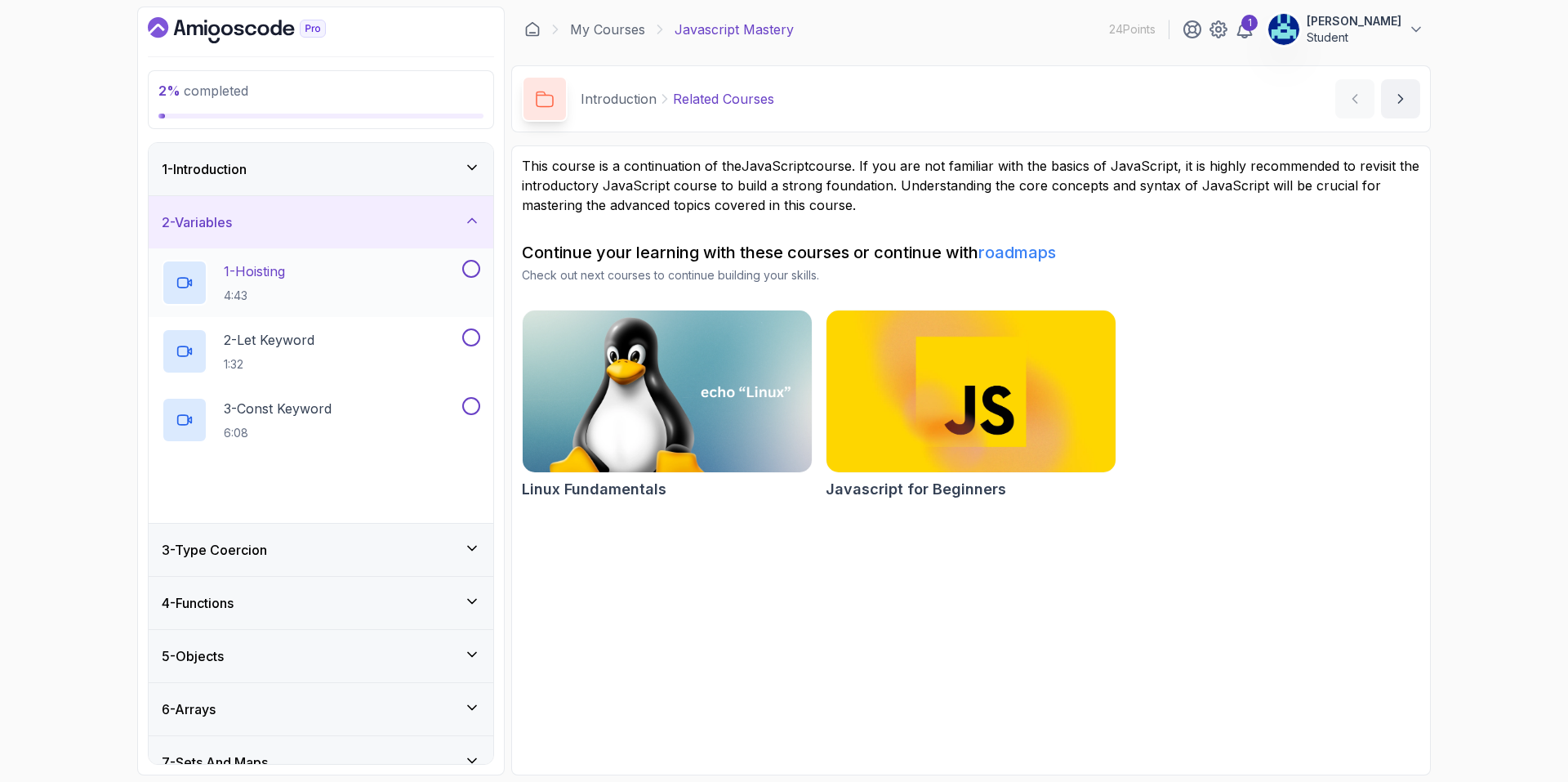
click at [406, 280] on div "1 - Hoisting 4:43" at bounding box center [310, 283] width 297 height 45
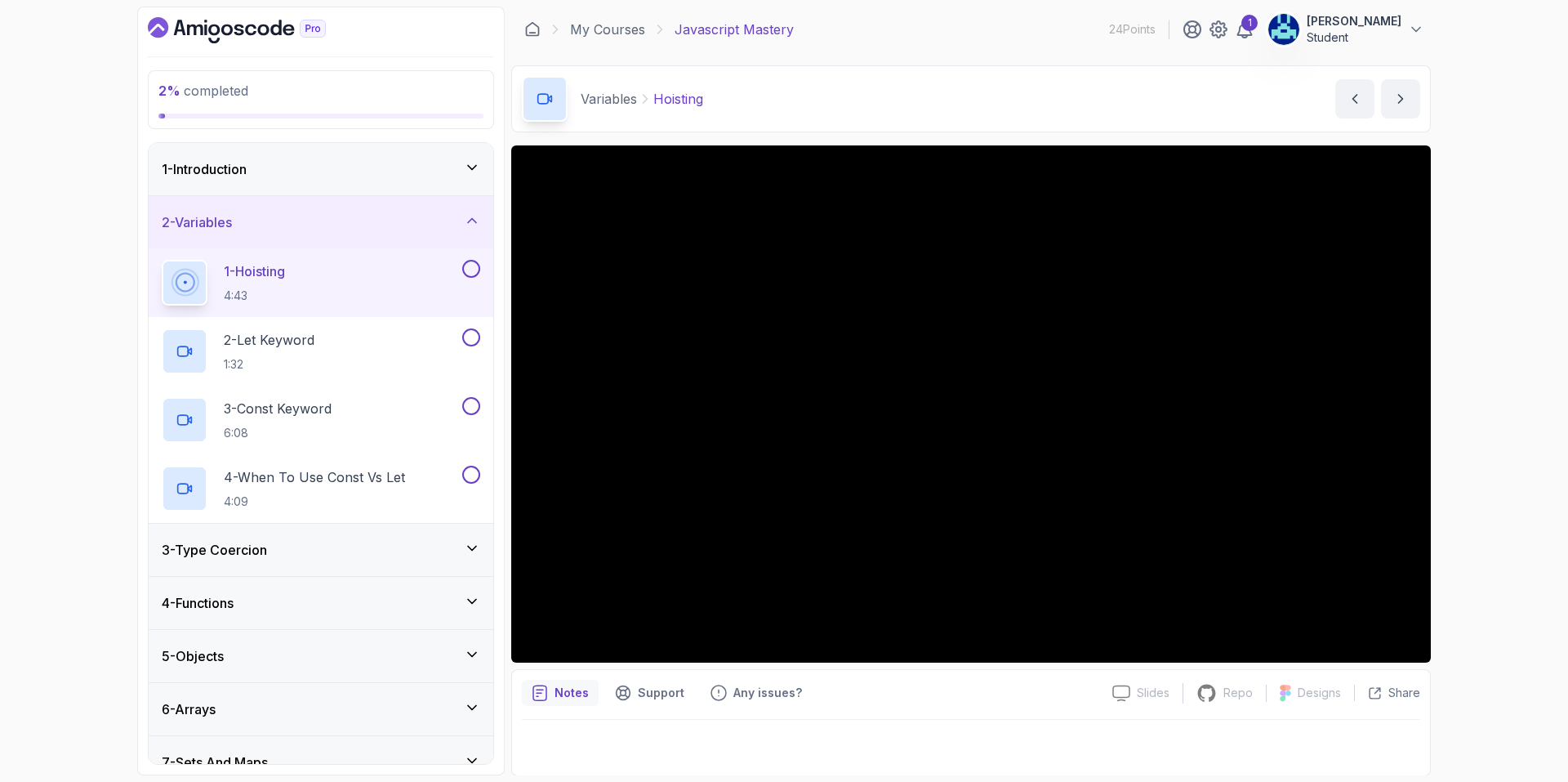
click at [994, 678] on div "Notes Support Any issues? Slides Slides not available Repo Repository not avail…" at bounding box center [970, 723] width 920 height 107
click at [1063, 683] on div "Notes Support Any issues?" at bounding box center [810, 693] width 577 height 26
click at [1115, 731] on div at bounding box center [970, 742] width 898 height 45
click at [471, 270] on button at bounding box center [471, 269] width 18 height 18
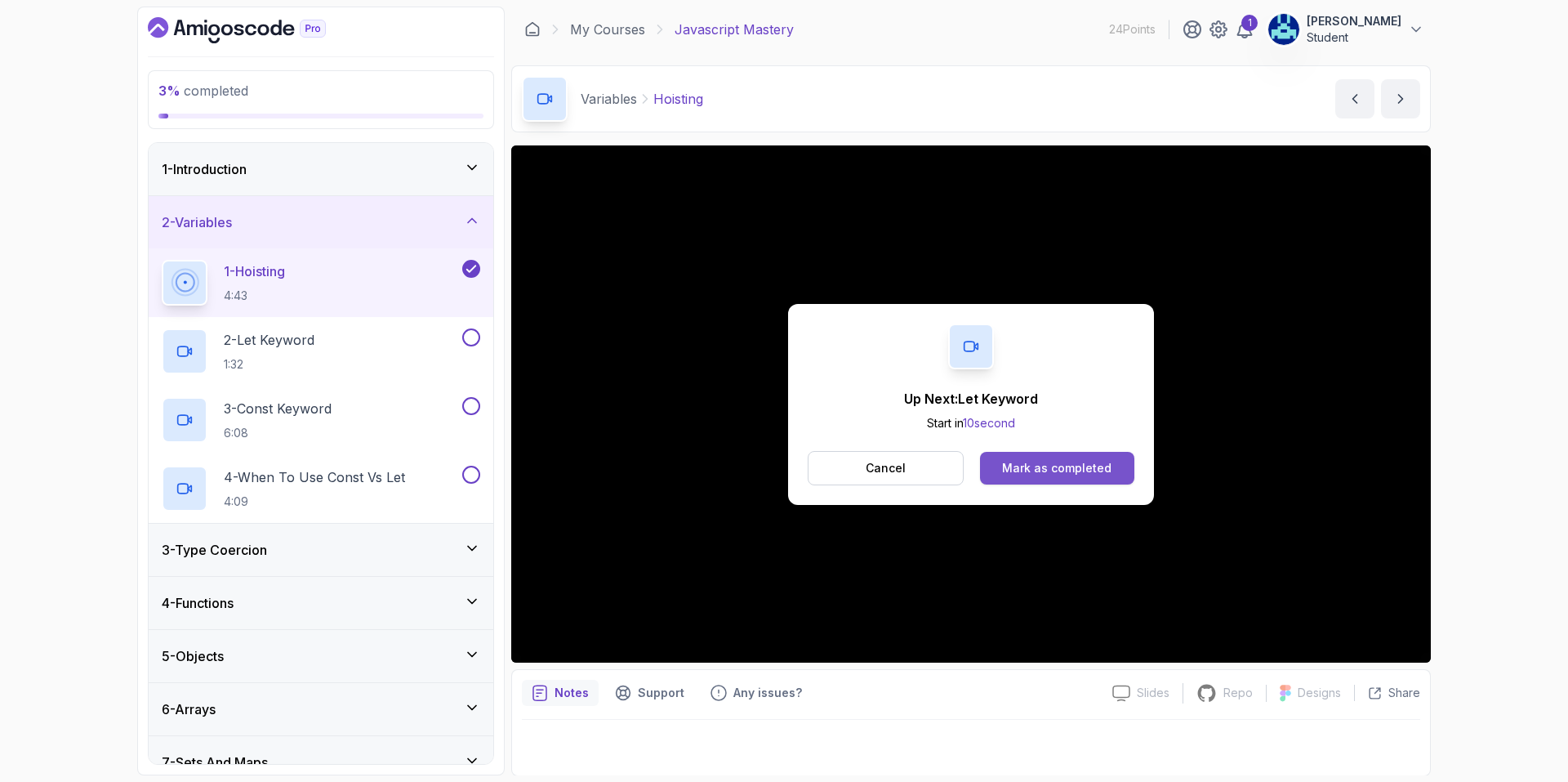
click at [1040, 460] on div "Mark as completed" at bounding box center [1056, 468] width 110 height 17
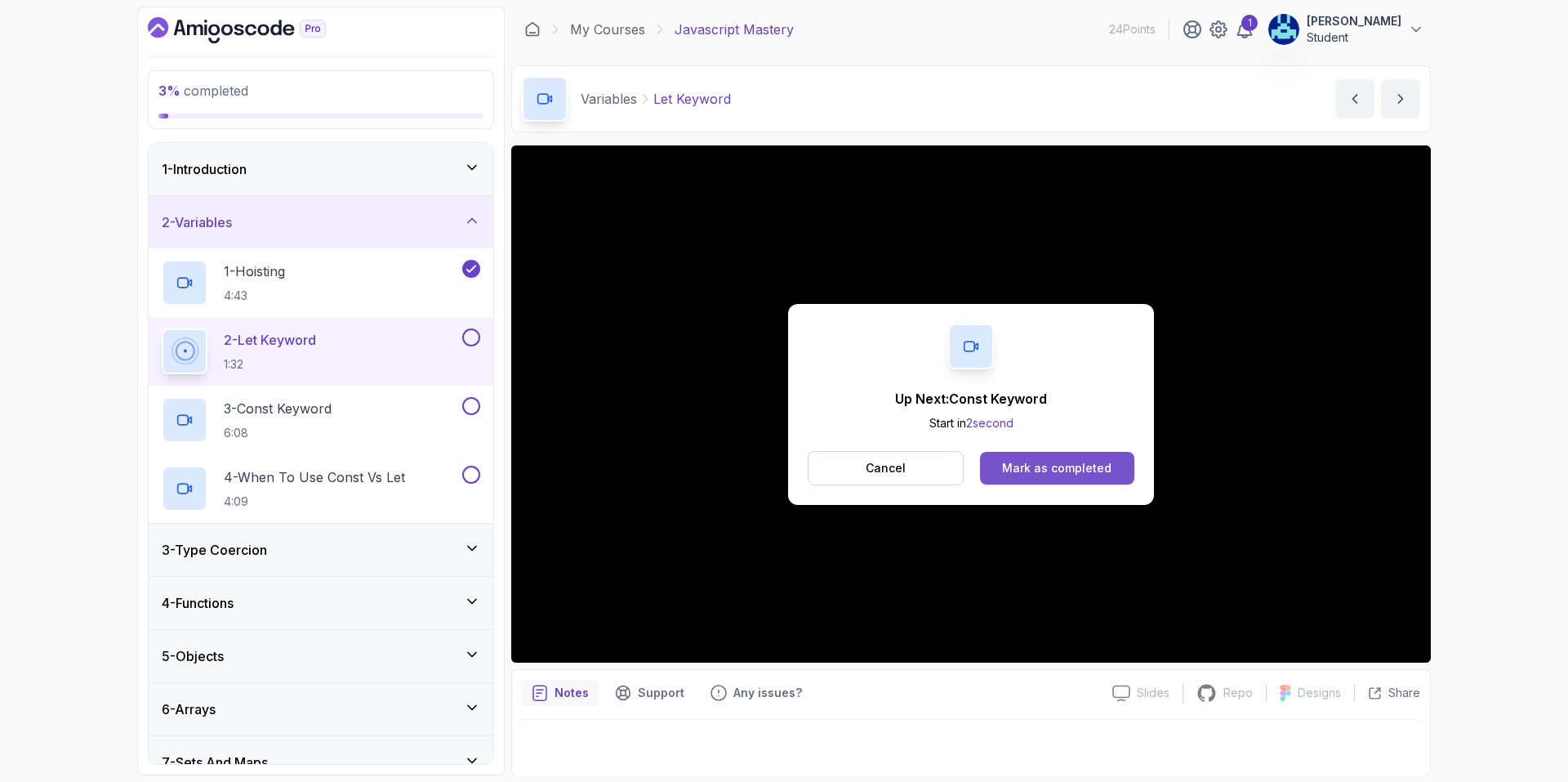
click at [1033, 474] on div "Mark as completed" at bounding box center [1056, 468] width 110 height 17
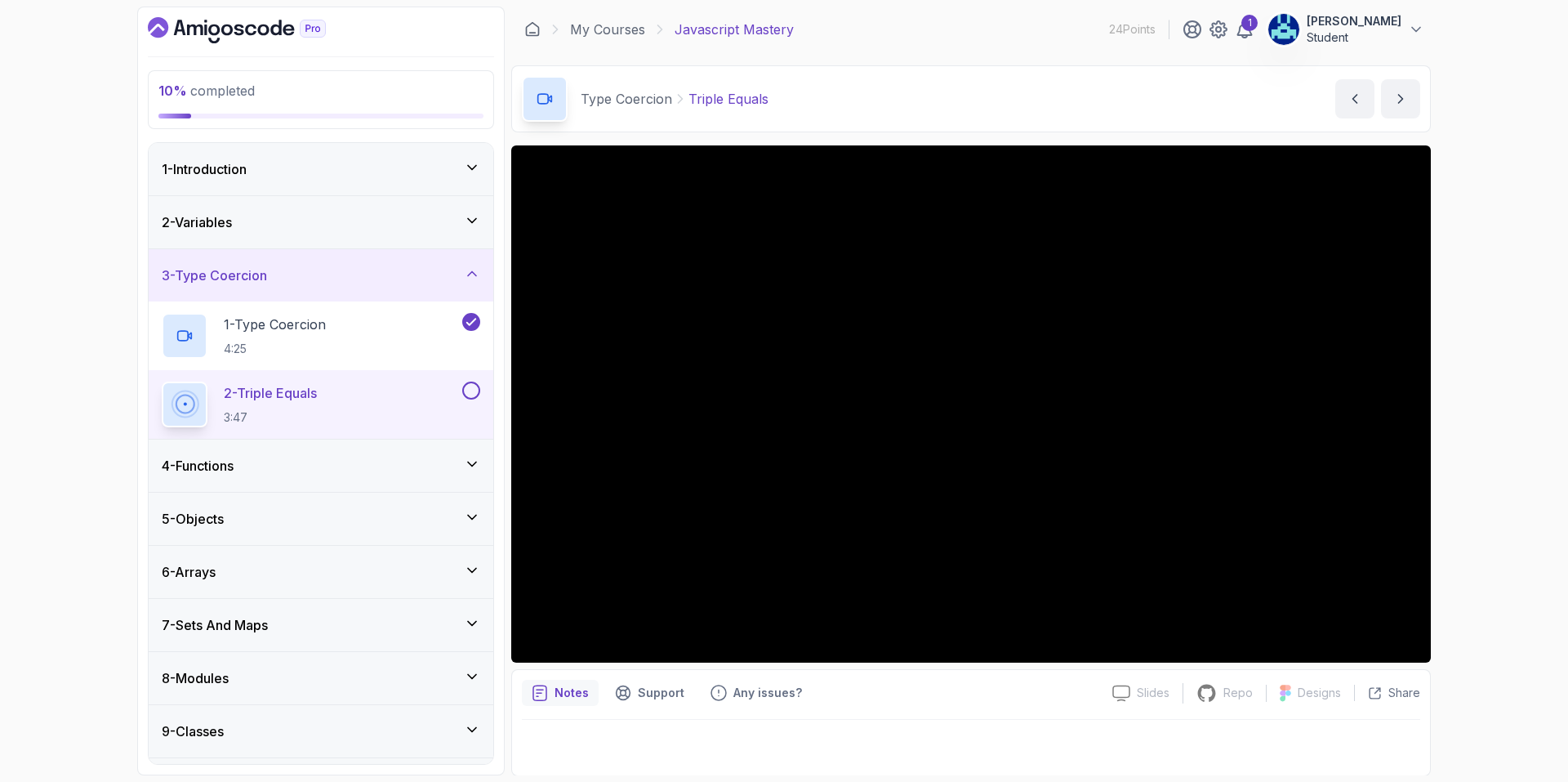
click at [472, 391] on button at bounding box center [471, 391] width 18 height 18
click at [405, 475] on div "4 - Functions" at bounding box center [321, 466] width 318 height 20
